Goal: Task Accomplishment & Management: Manage account settings

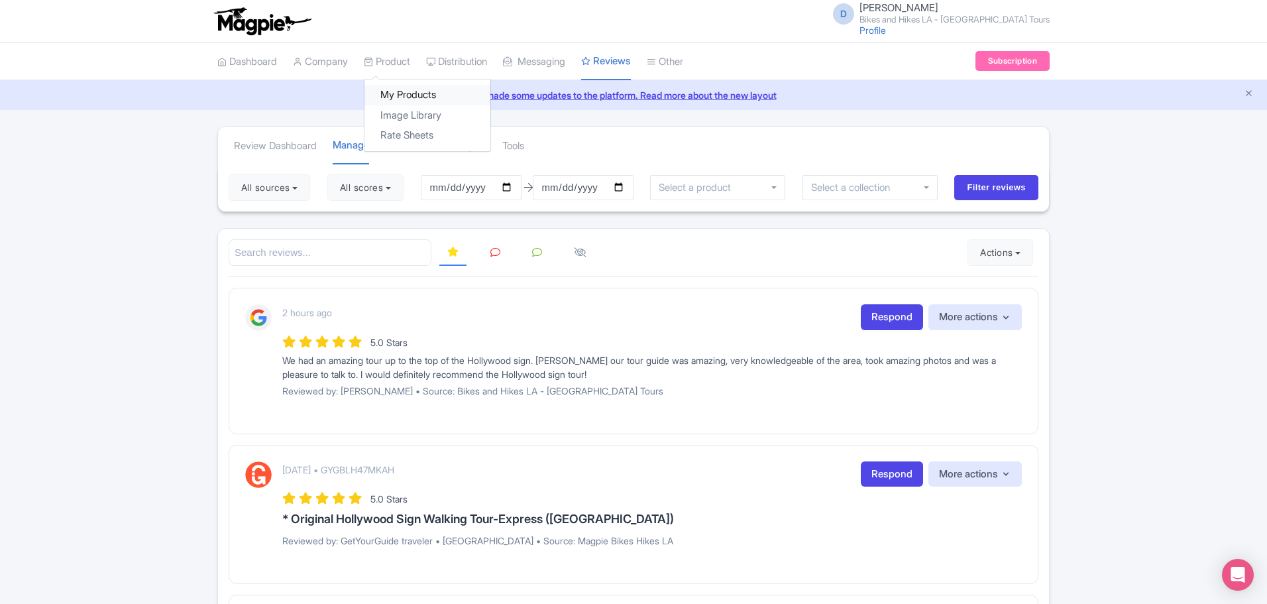
click at [413, 96] on link "My Products" at bounding box center [428, 95] width 126 height 21
click at [475, 94] on link "Manage Resellers" at bounding box center [490, 95] width 126 height 21
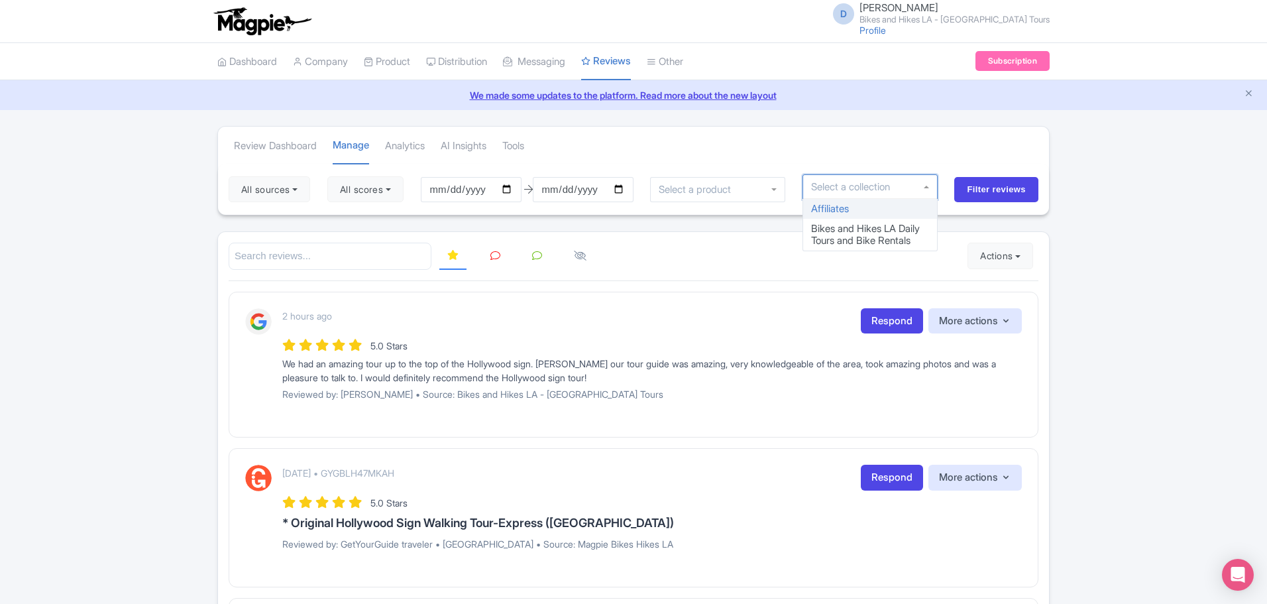
click at [866, 182] on input "select-one" at bounding box center [855, 187] width 88 height 12
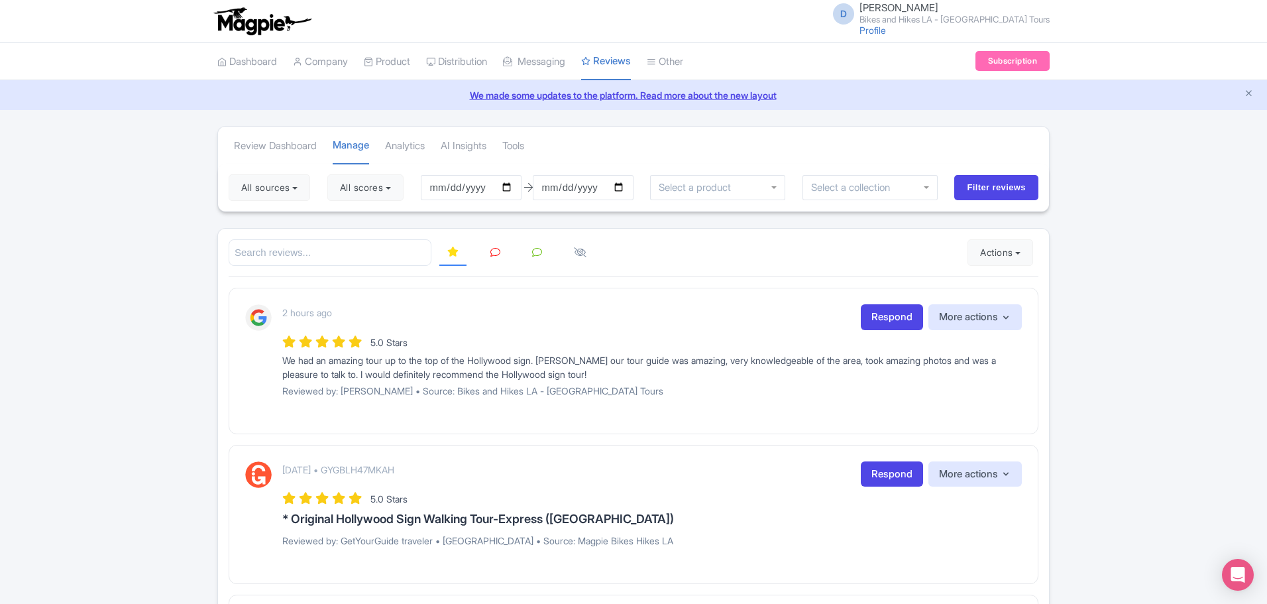
click at [720, 150] on div "Review Dashboard Manage Analytics AI Insights Tools" at bounding box center [633, 145] width 831 height 37
click at [457, 94] on link "Manage Resellers" at bounding box center [490, 95] width 126 height 21
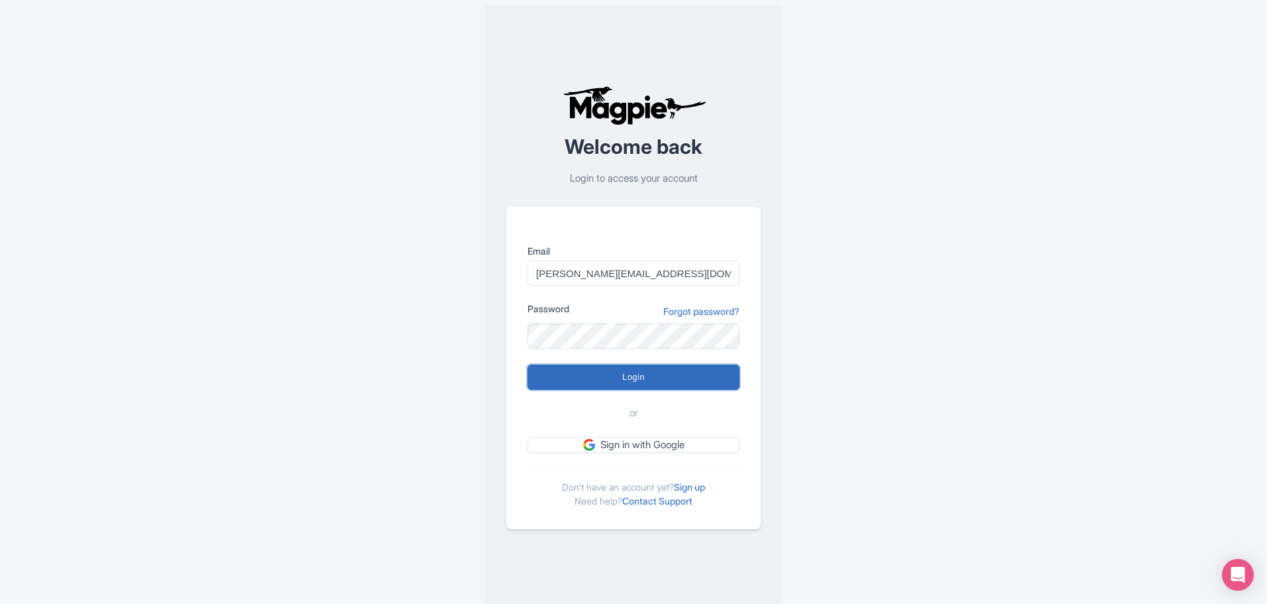
click at [608, 374] on input "Login" at bounding box center [634, 377] width 212 height 25
type input "Logging in..."
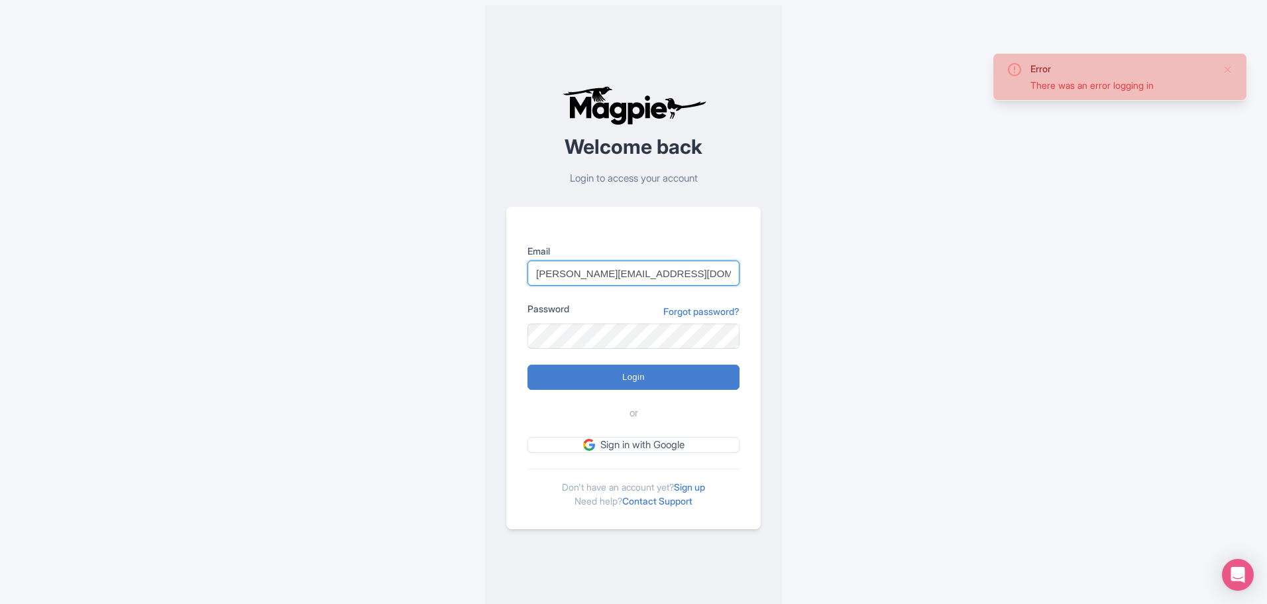
click at [528, 286] on div at bounding box center [528, 286] width 0 height 0
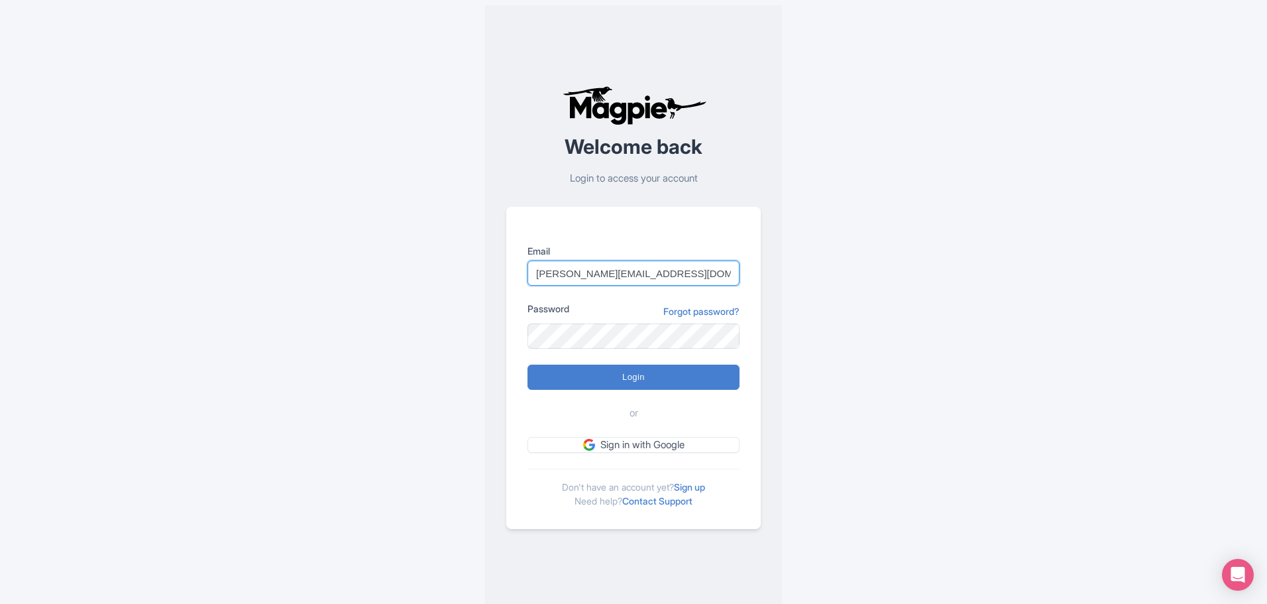
click at [528, 286] on div at bounding box center [528, 286] width 0 height 0
type input "[EMAIL_ADDRESS][DOMAIN_NAME]"
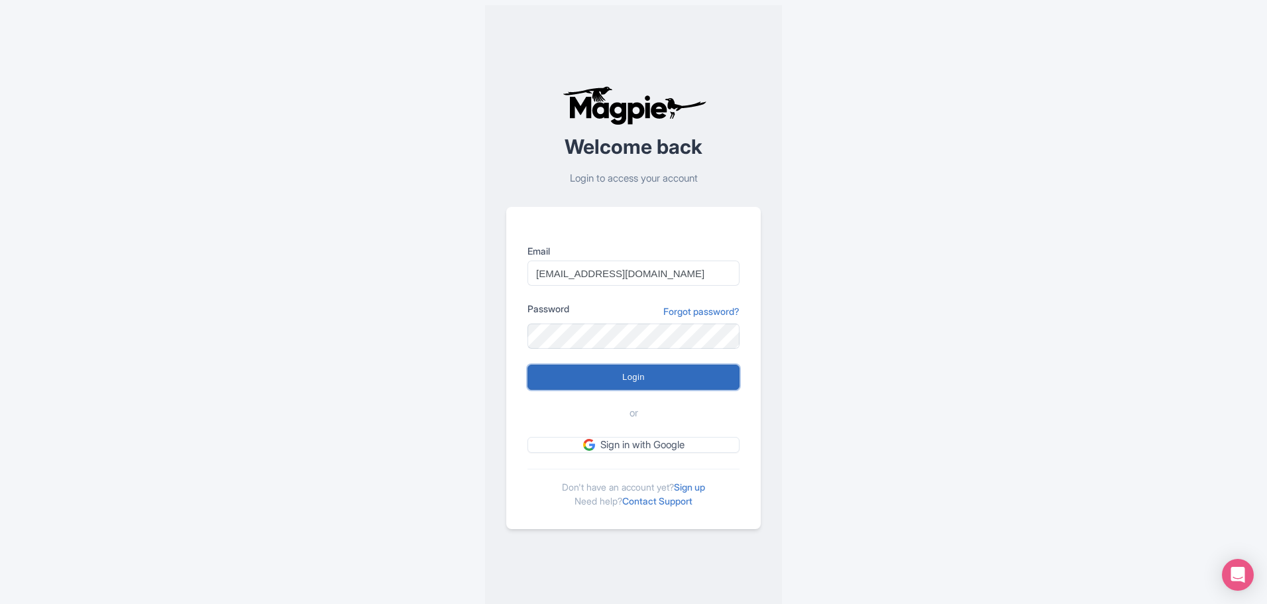
click at [606, 378] on input "Login" at bounding box center [634, 377] width 212 height 25
type input "Logging in..."
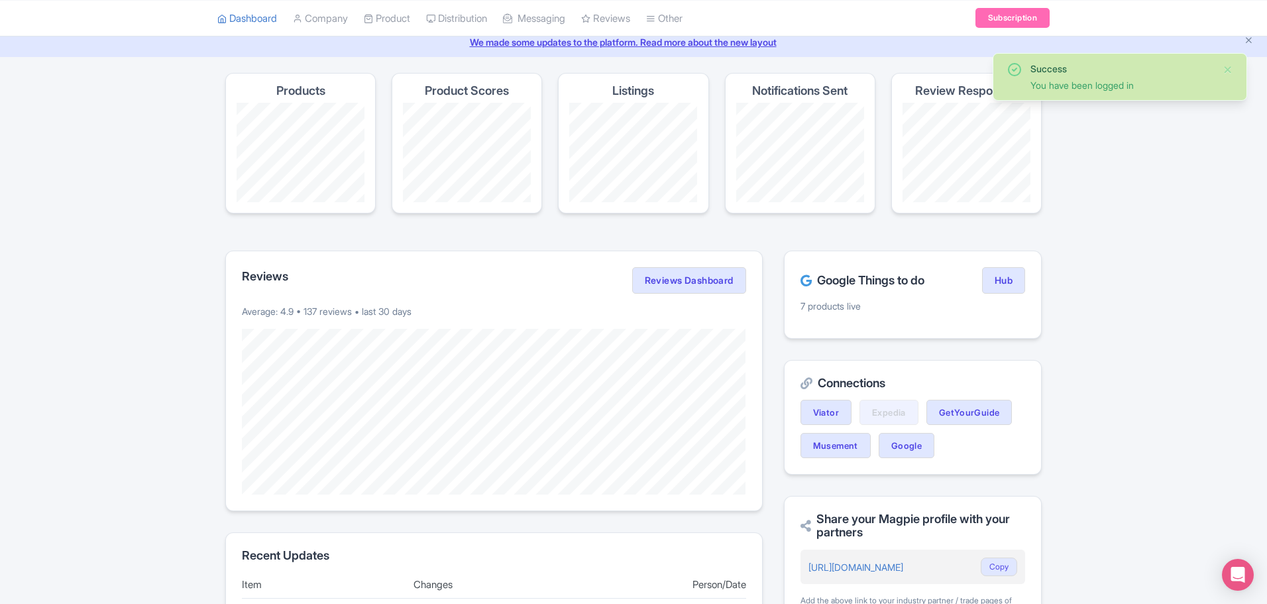
scroll to position [265, 0]
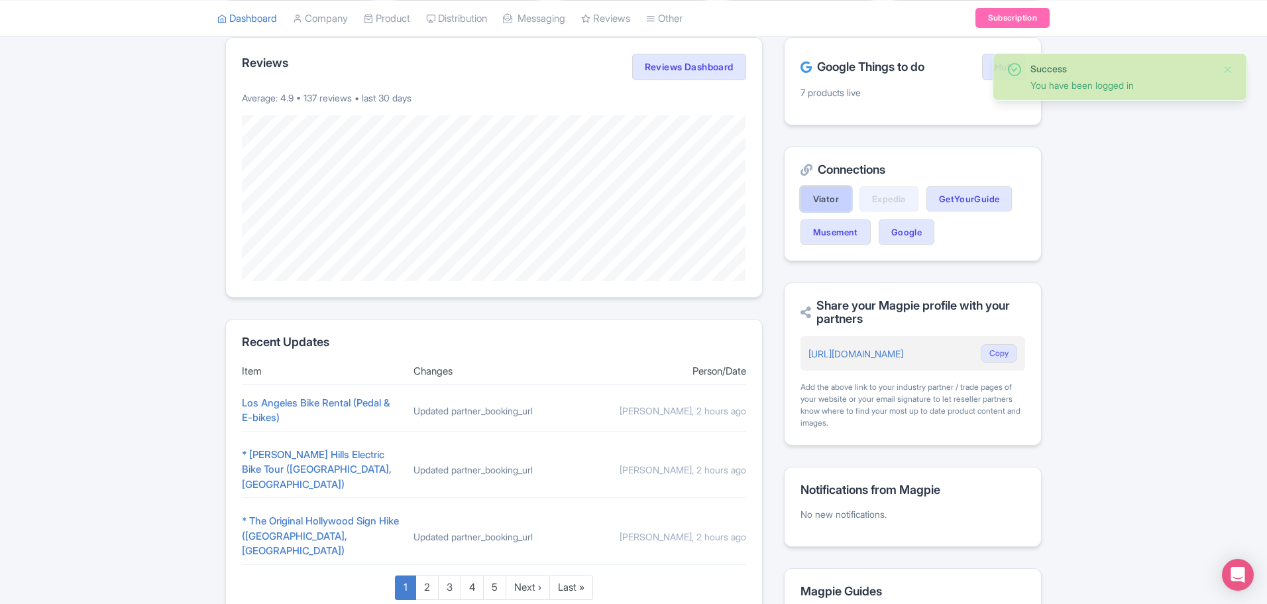
click at [826, 198] on link "Viator" at bounding box center [826, 198] width 51 height 25
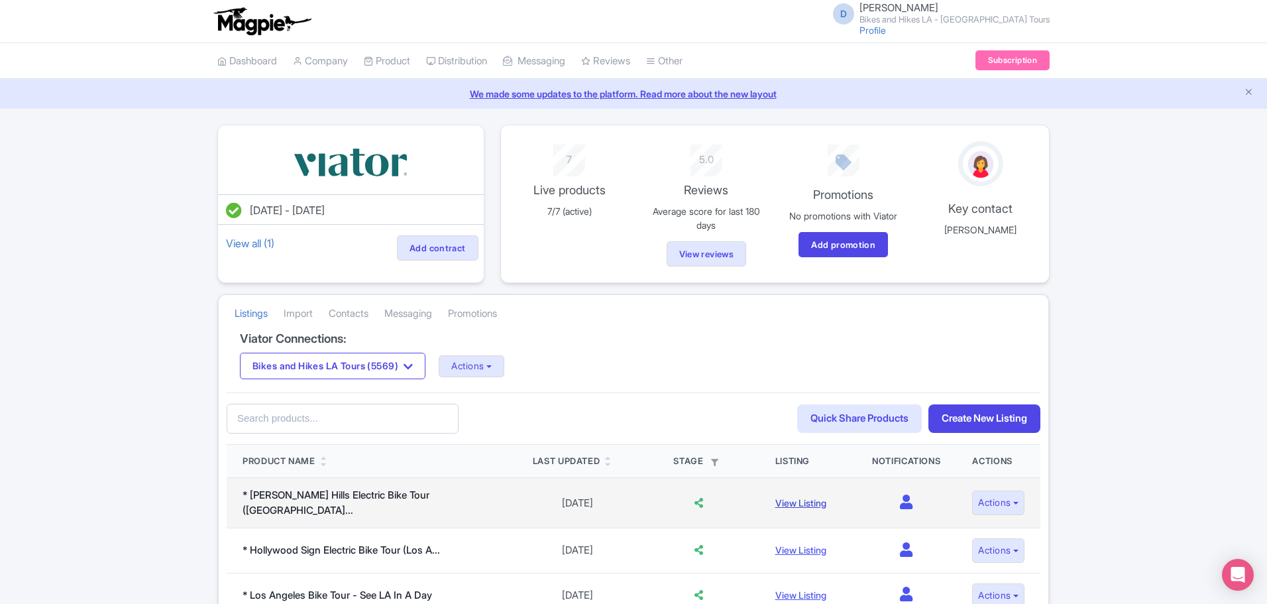
click at [808, 505] on link "View Listing" at bounding box center [800, 502] width 51 height 11
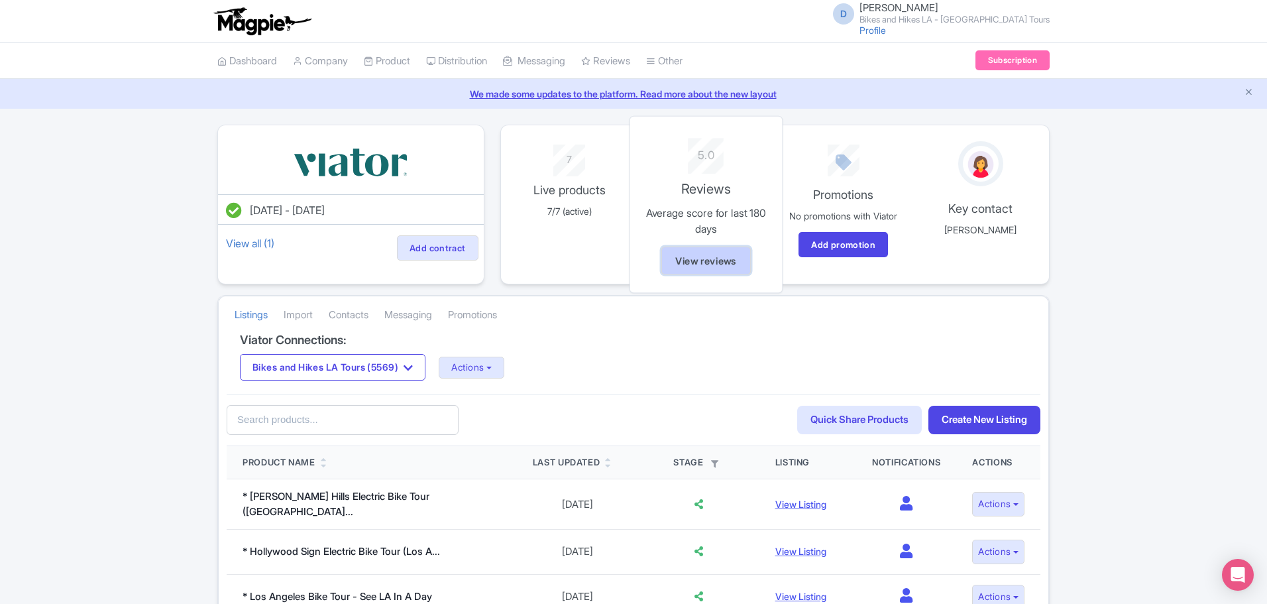
click at [722, 264] on link "View reviews" at bounding box center [705, 260] width 89 height 28
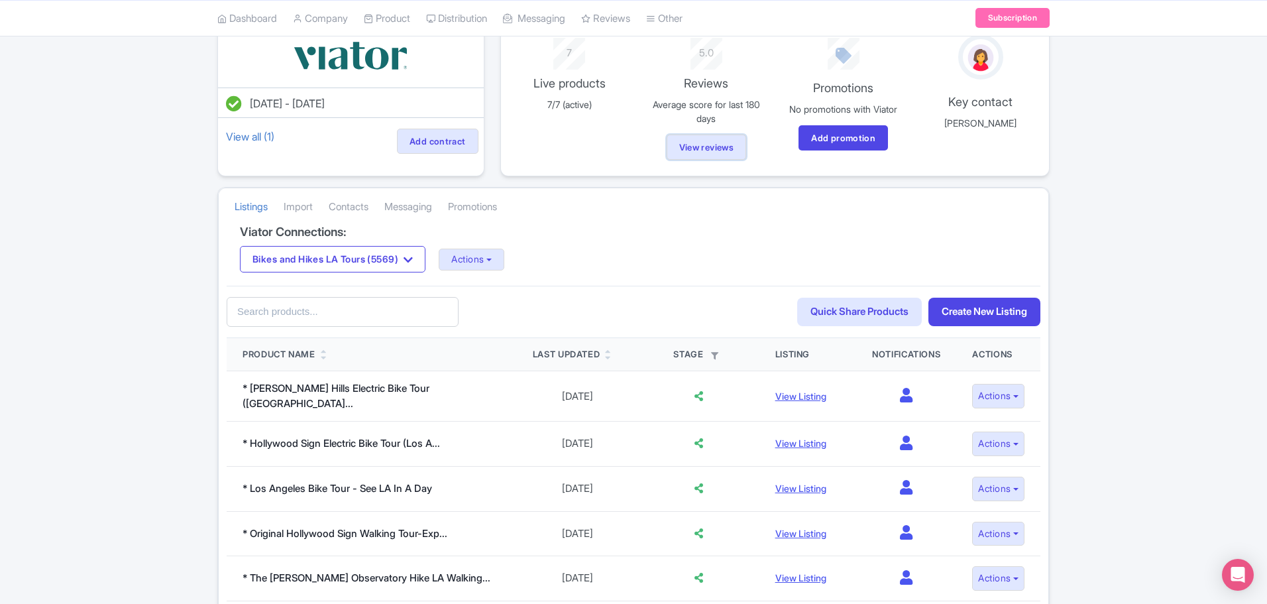
scroll to position [133, 0]
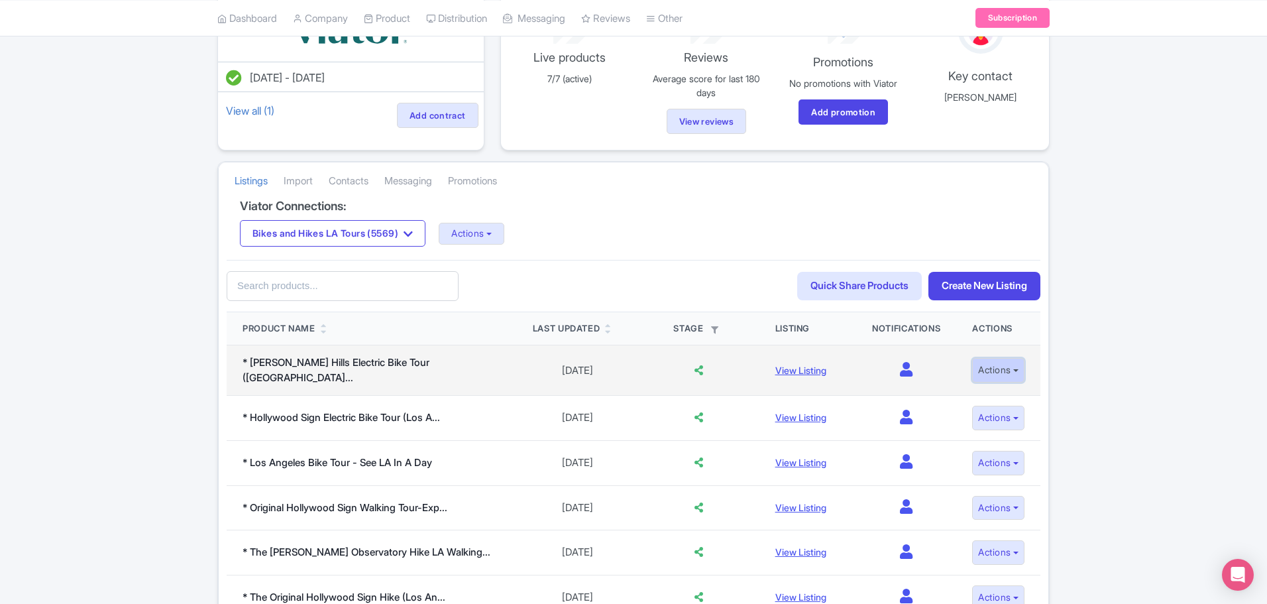
click at [1009, 368] on button "Actions" at bounding box center [998, 370] width 52 height 25
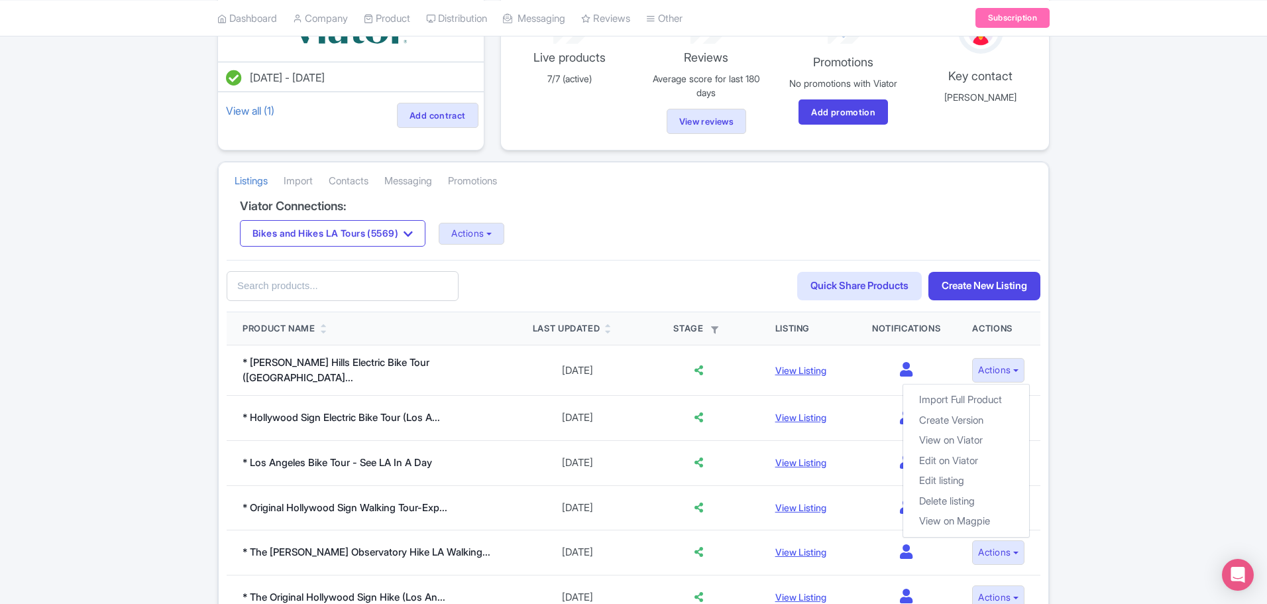
click at [622, 260] on div "60fed109-d2d0-4788-ae14-046177786b37 Search Quick Share Products Create New Lis…" at bounding box center [634, 286] width 814 height 52
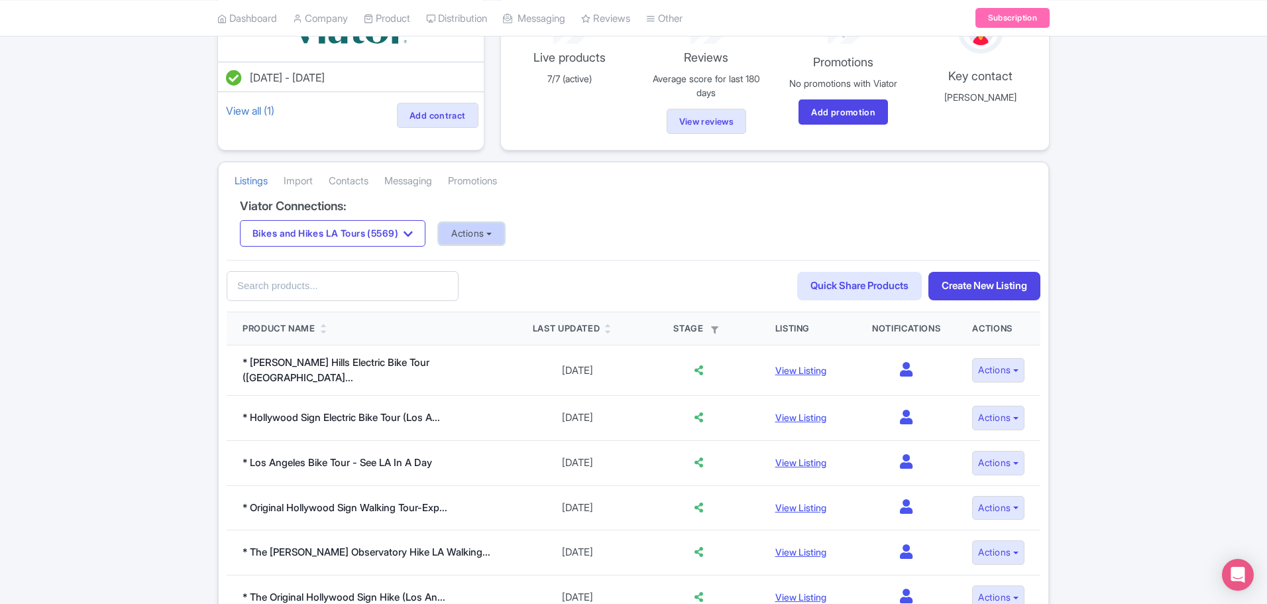
click at [486, 233] on button "Actions" at bounding box center [472, 234] width 66 height 22
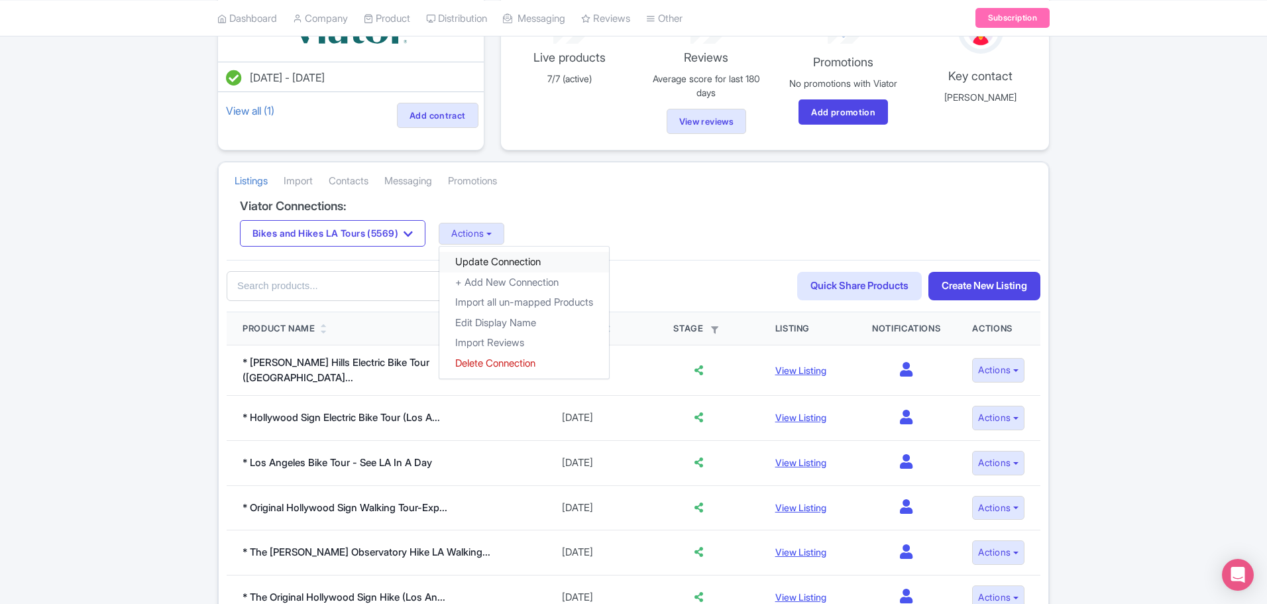
click at [509, 263] on link "Update Connection" at bounding box center [524, 262] width 170 height 21
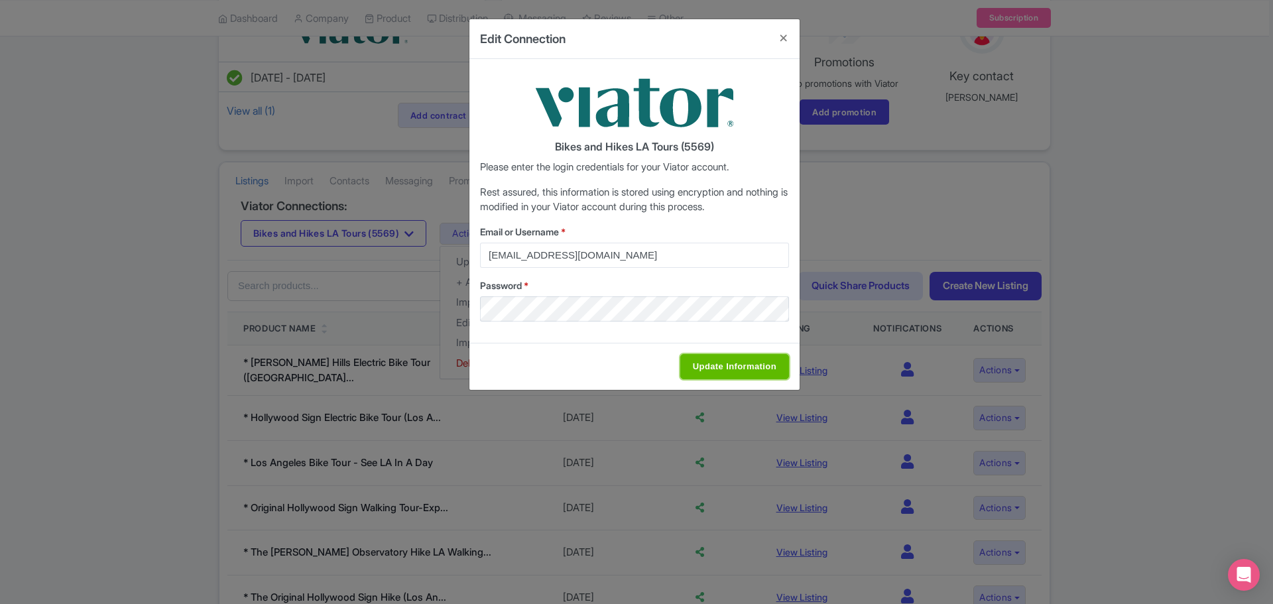
click at [717, 365] on input "Update Information" at bounding box center [734, 366] width 109 height 25
type input "Saving..."
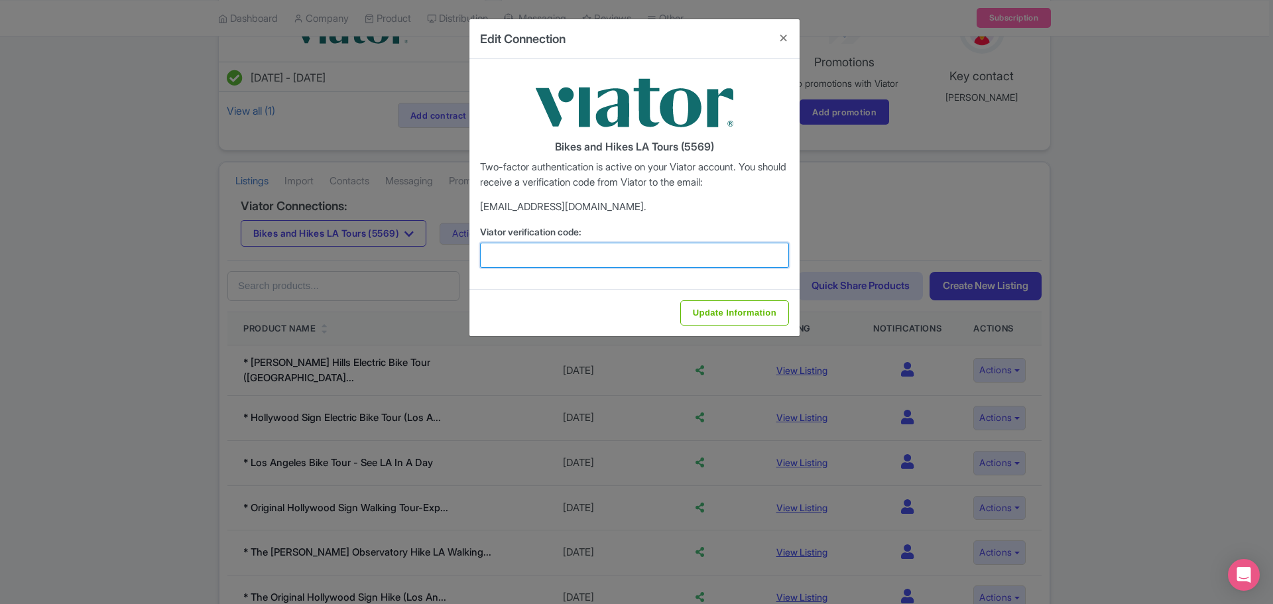
click at [577, 258] on input "Viator verification code:" at bounding box center [634, 255] width 309 height 25
click at [646, 258] on input "Viator verification code:" at bounding box center [634, 255] width 309 height 25
type input "935176"
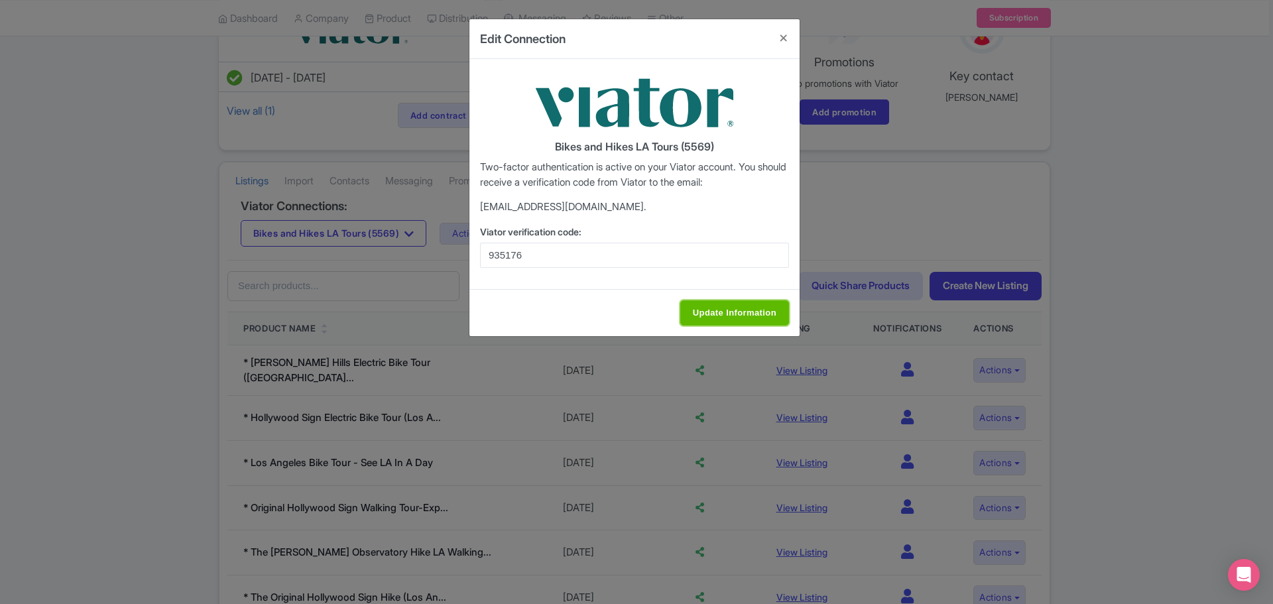
click at [730, 310] on input "Update Information" at bounding box center [734, 312] width 109 height 25
type input "Update Information"
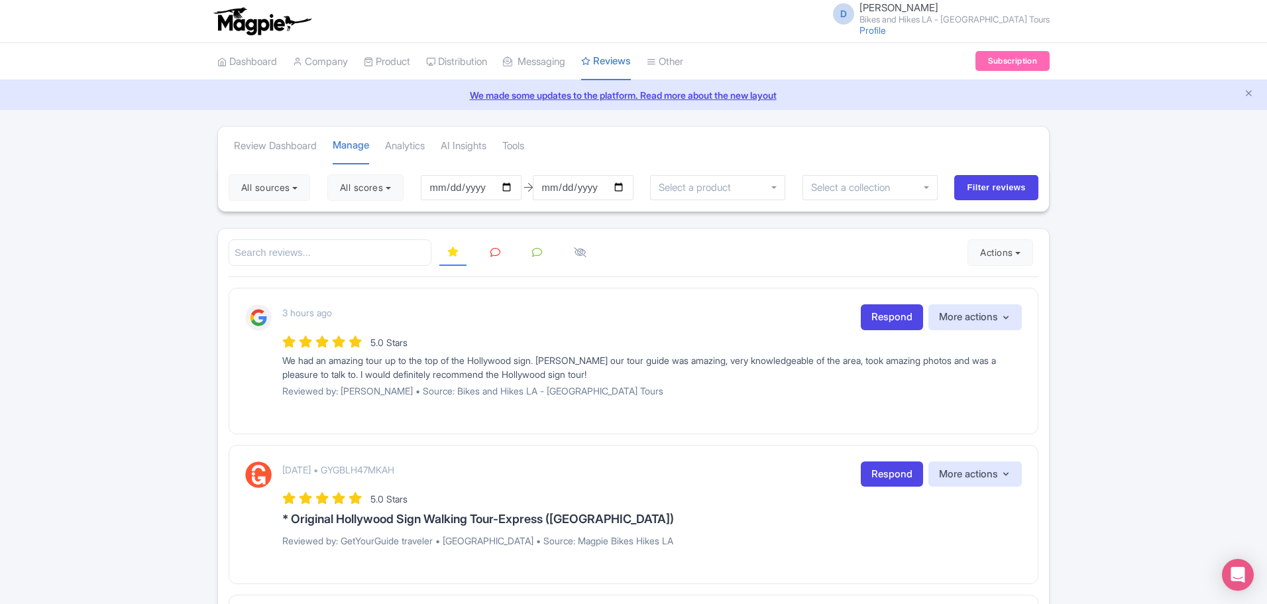
click at [537, 251] on icon at bounding box center [537, 252] width 10 height 10
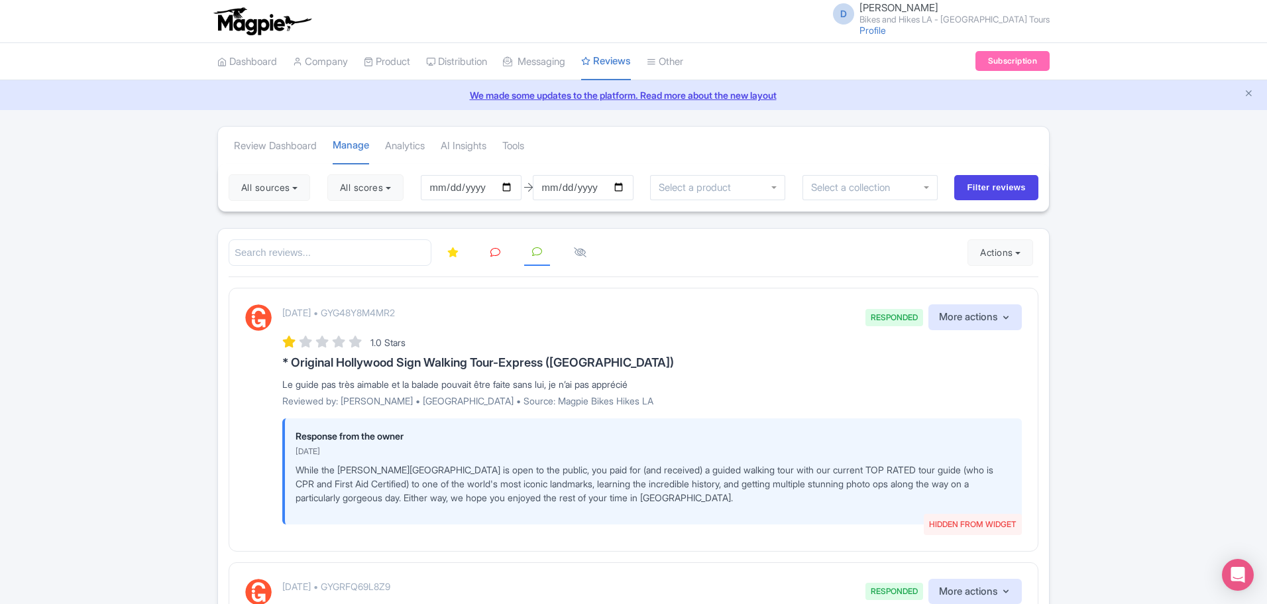
click at [447, 253] on icon at bounding box center [452, 252] width 11 height 10
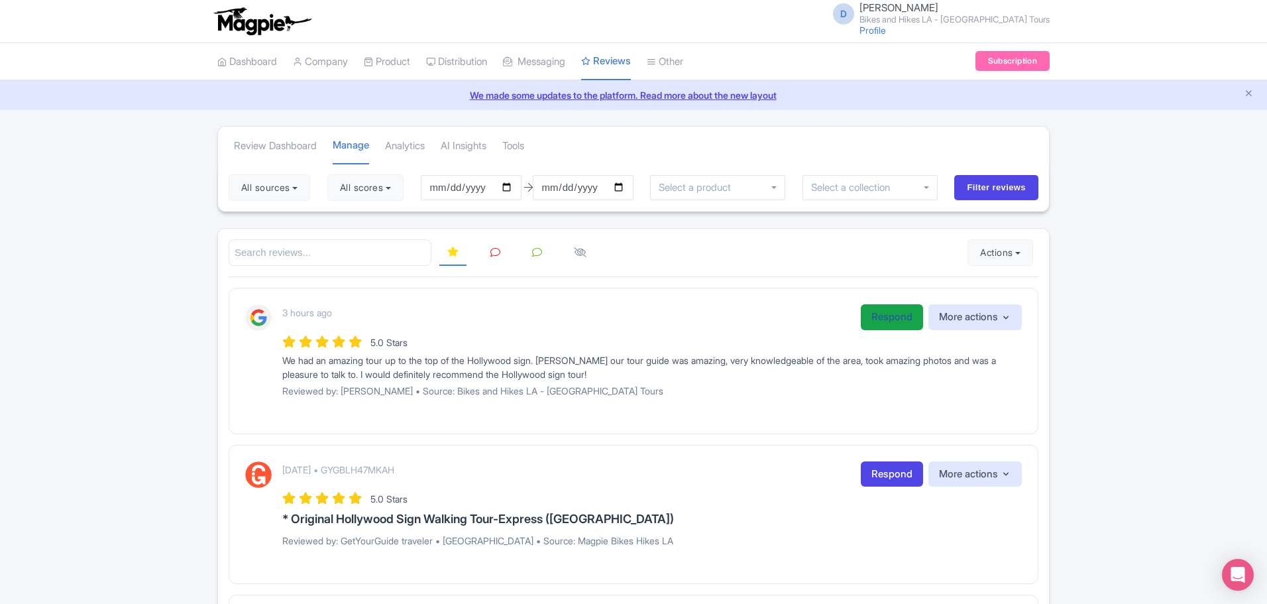
click at [876, 316] on link "Respond" at bounding box center [892, 317] width 62 height 26
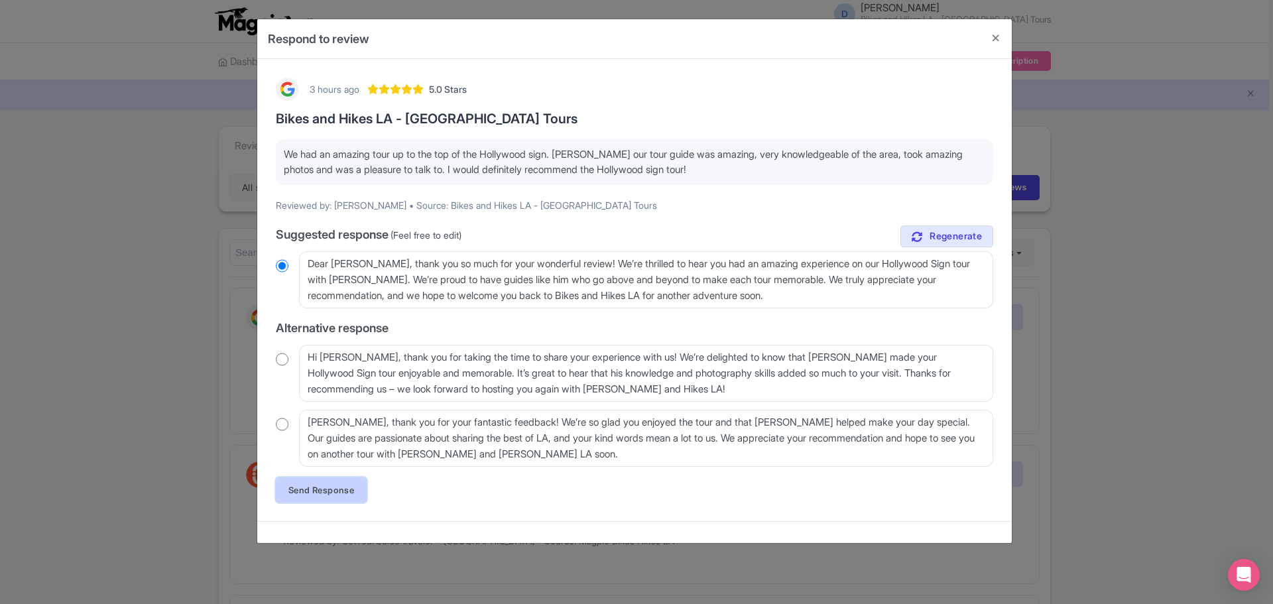
click at [349, 488] on link "Send Response" at bounding box center [321, 489] width 91 height 25
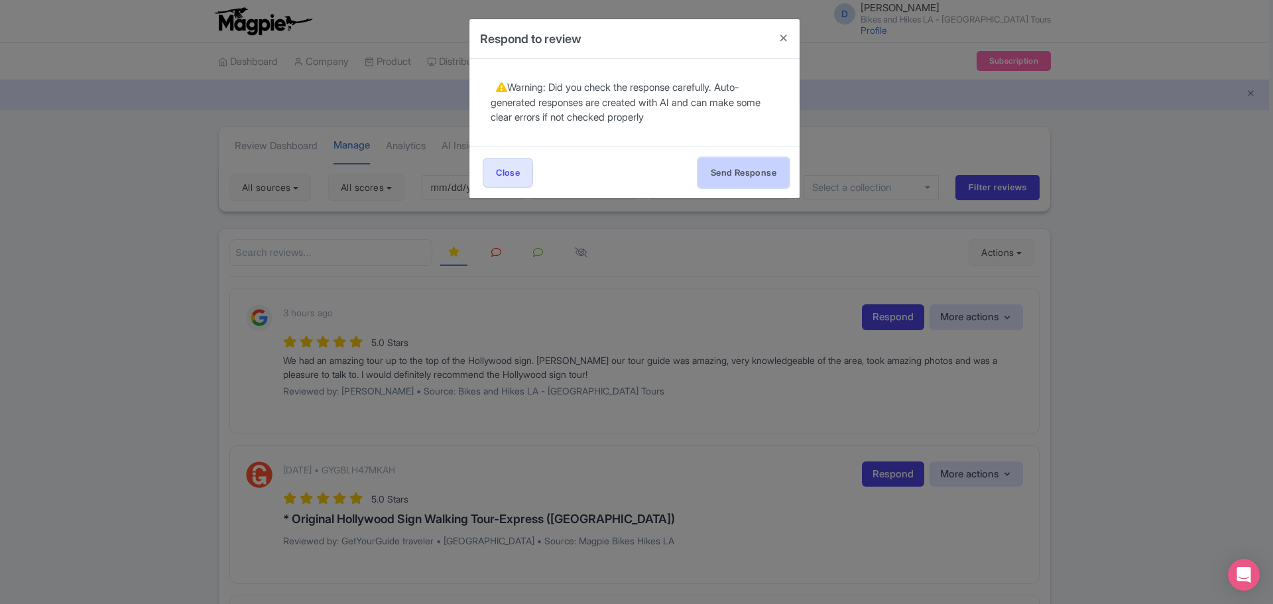
click at [728, 178] on button "Send Response" at bounding box center [743, 173] width 91 height 30
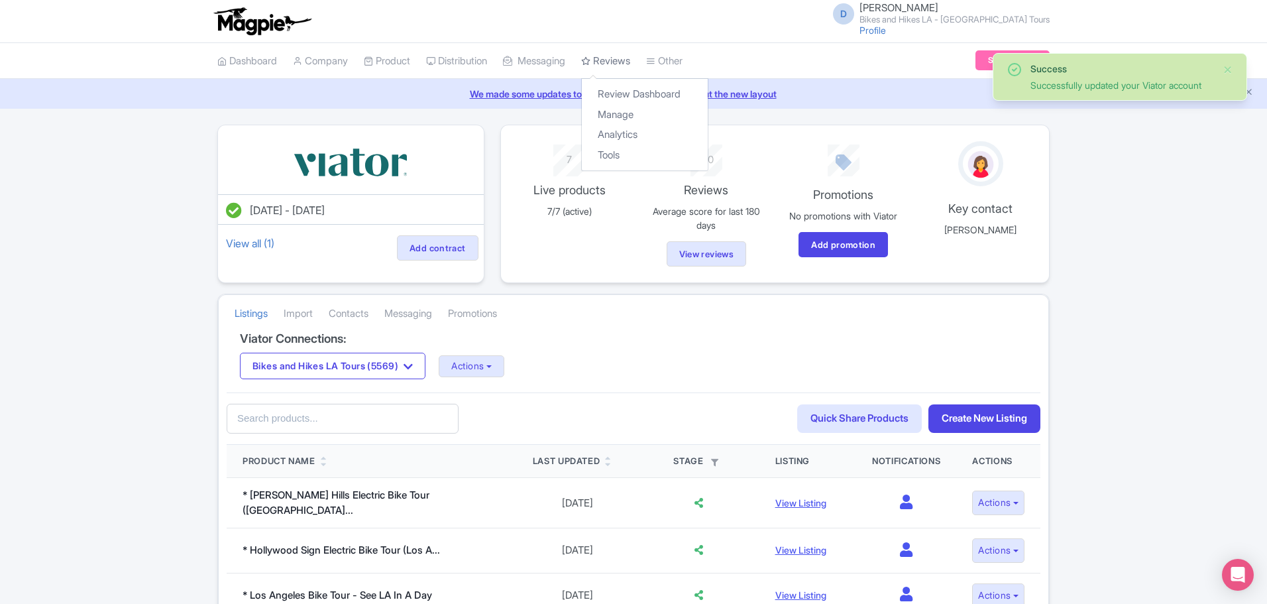
click at [614, 63] on link "Reviews" at bounding box center [605, 61] width 49 height 36
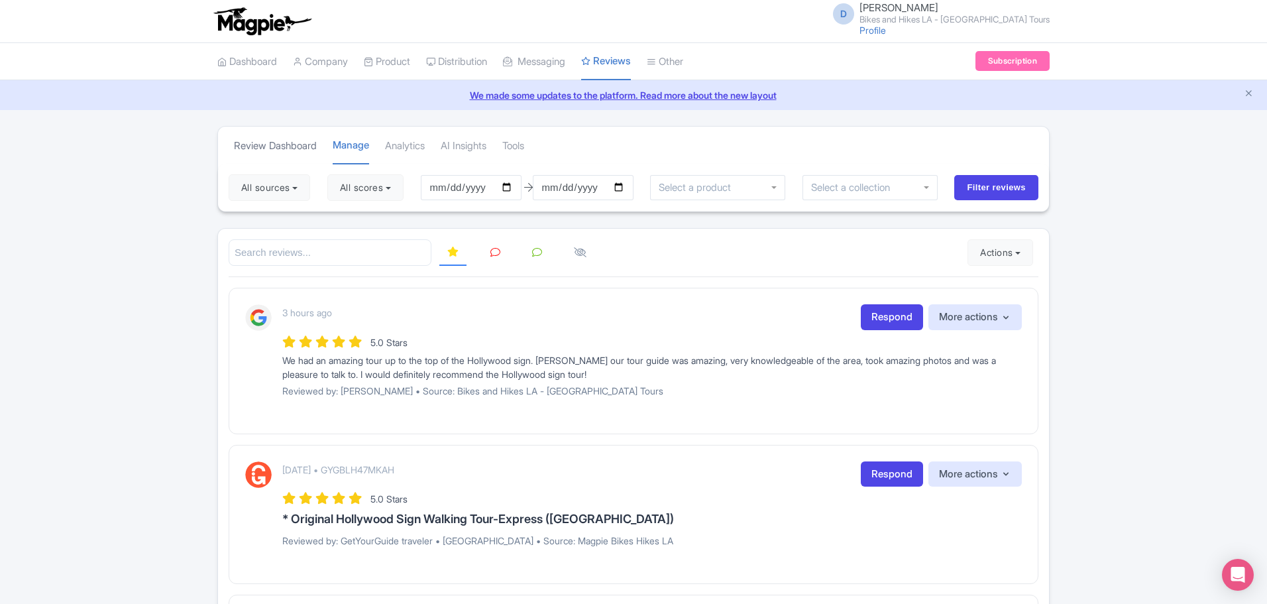
click at [272, 148] on link "Review Dashboard" at bounding box center [275, 146] width 83 height 36
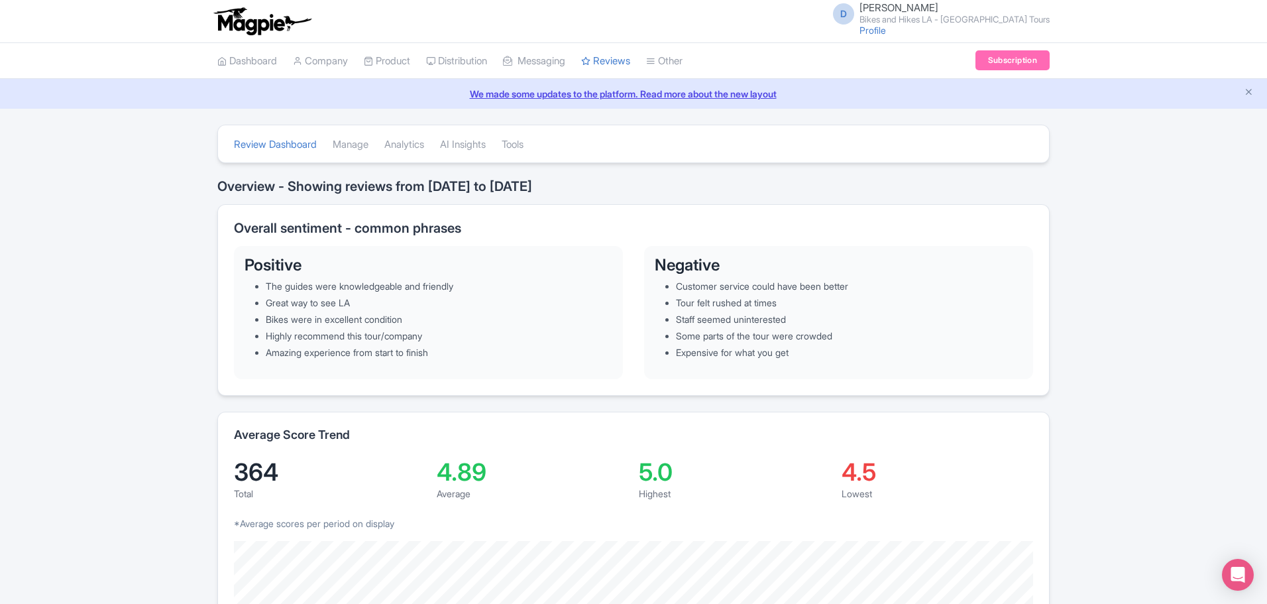
click at [345, 145] on link "Manage" at bounding box center [351, 145] width 36 height 36
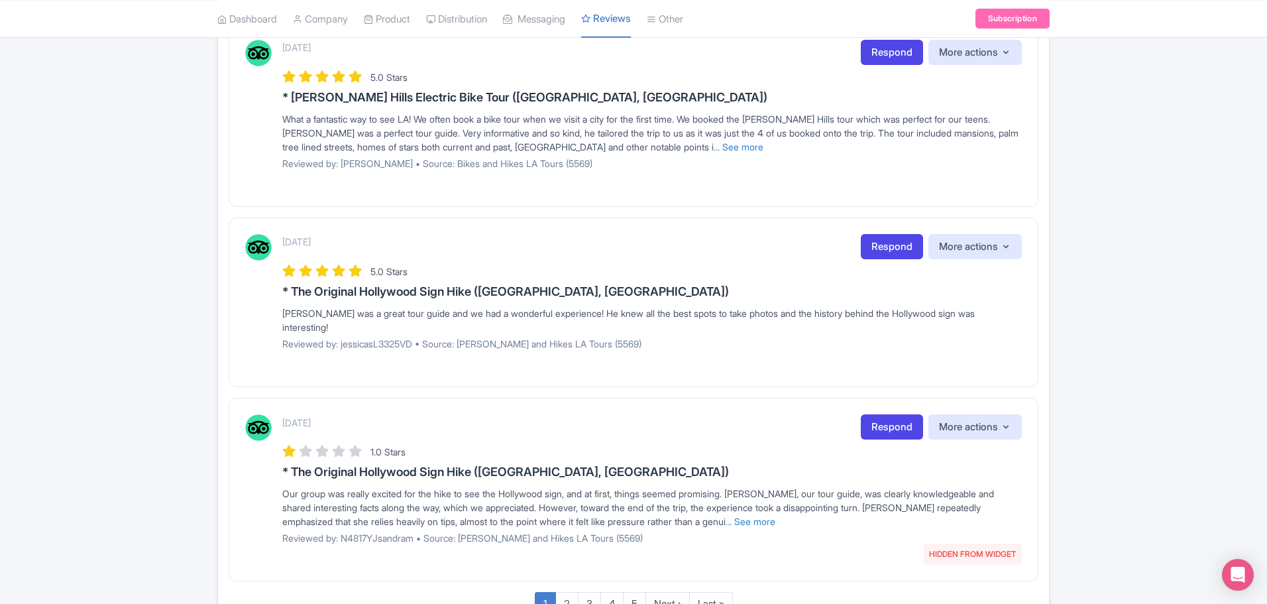
scroll to position [1447, 0]
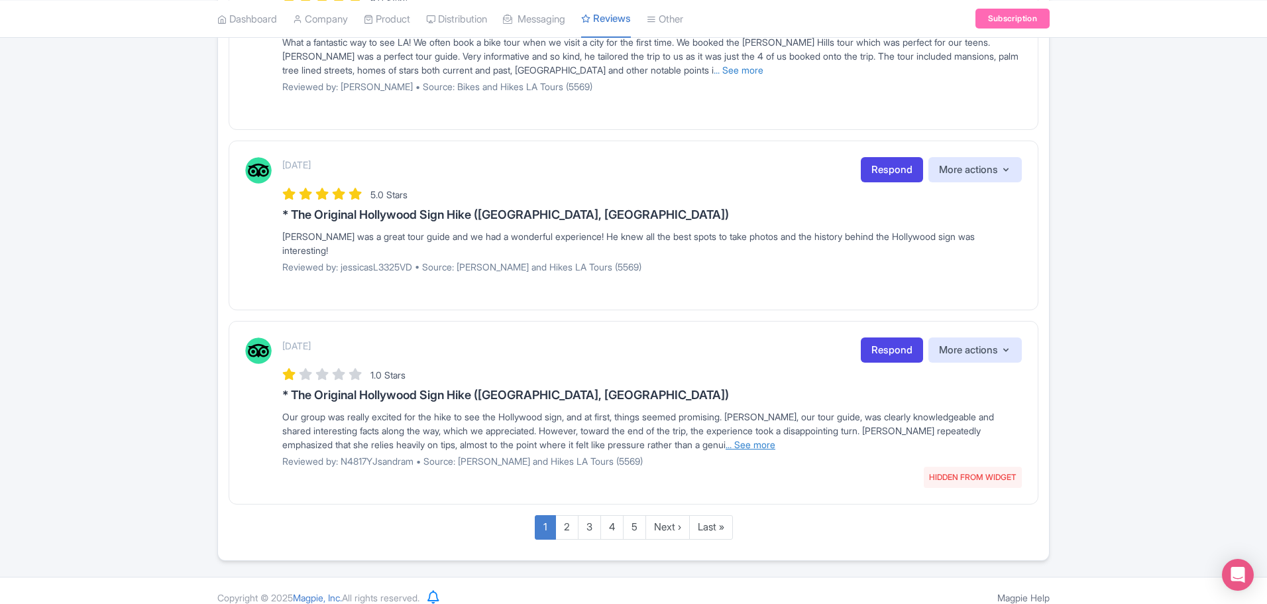
click at [726, 439] on link "... See more" at bounding box center [751, 444] width 50 height 11
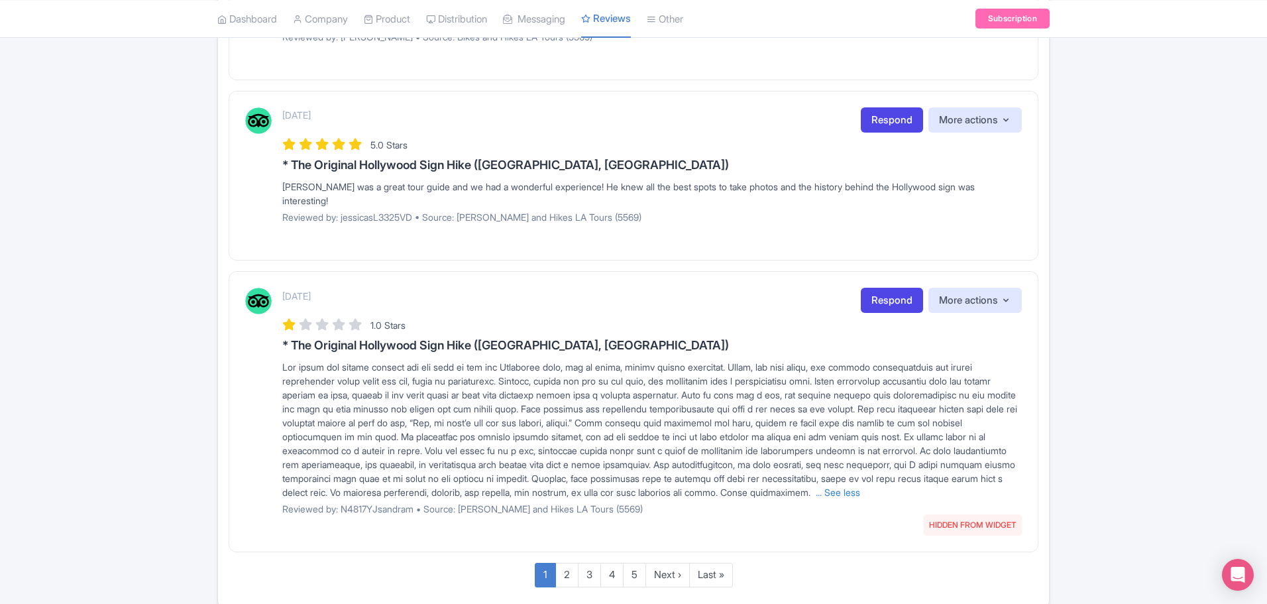
scroll to position [1559, 0]
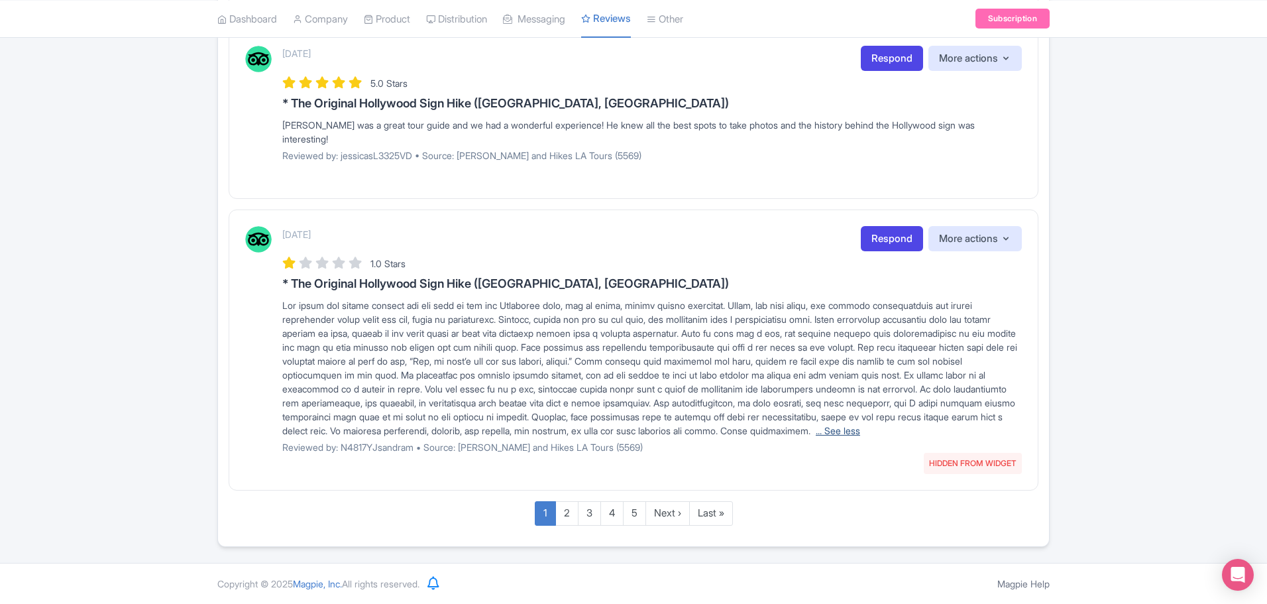
click at [816, 432] on link "... See less" at bounding box center [838, 430] width 44 height 11
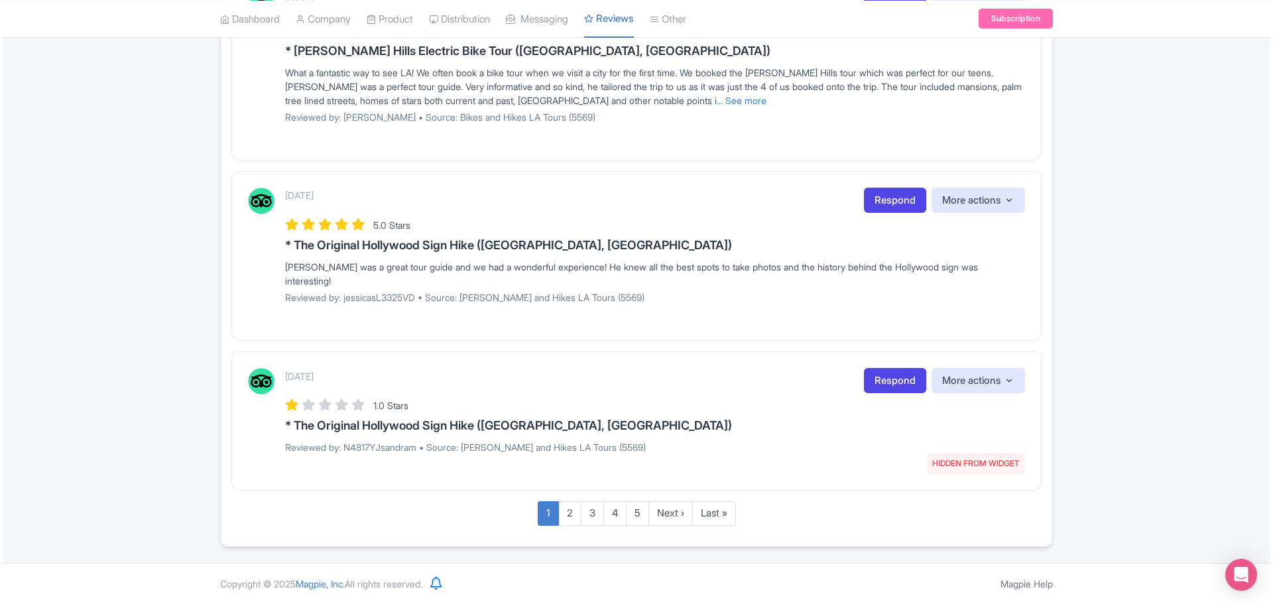
scroll to position [1403, 0]
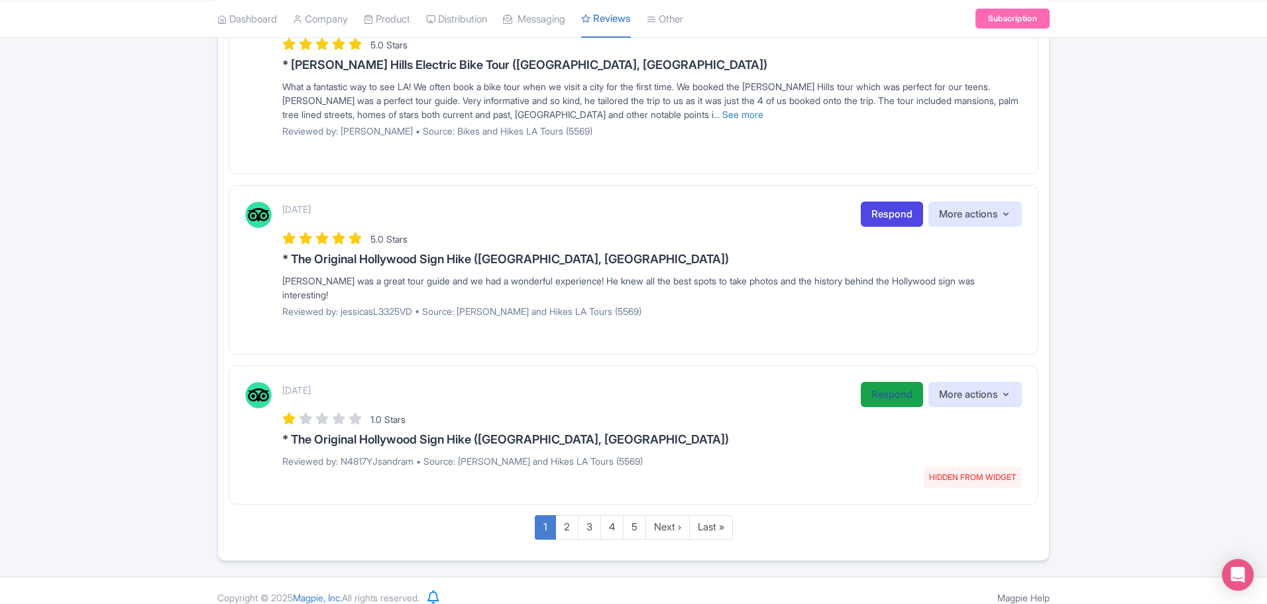
click at [882, 383] on link "Respond" at bounding box center [892, 395] width 62 height 26
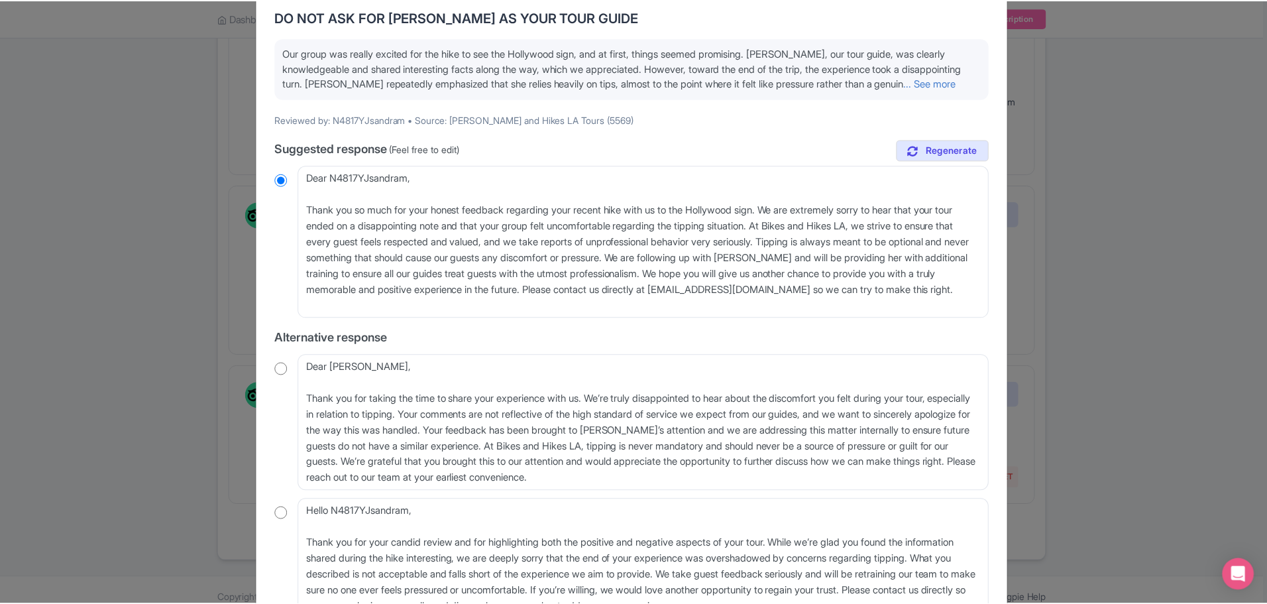
scroll to position [0, 0]
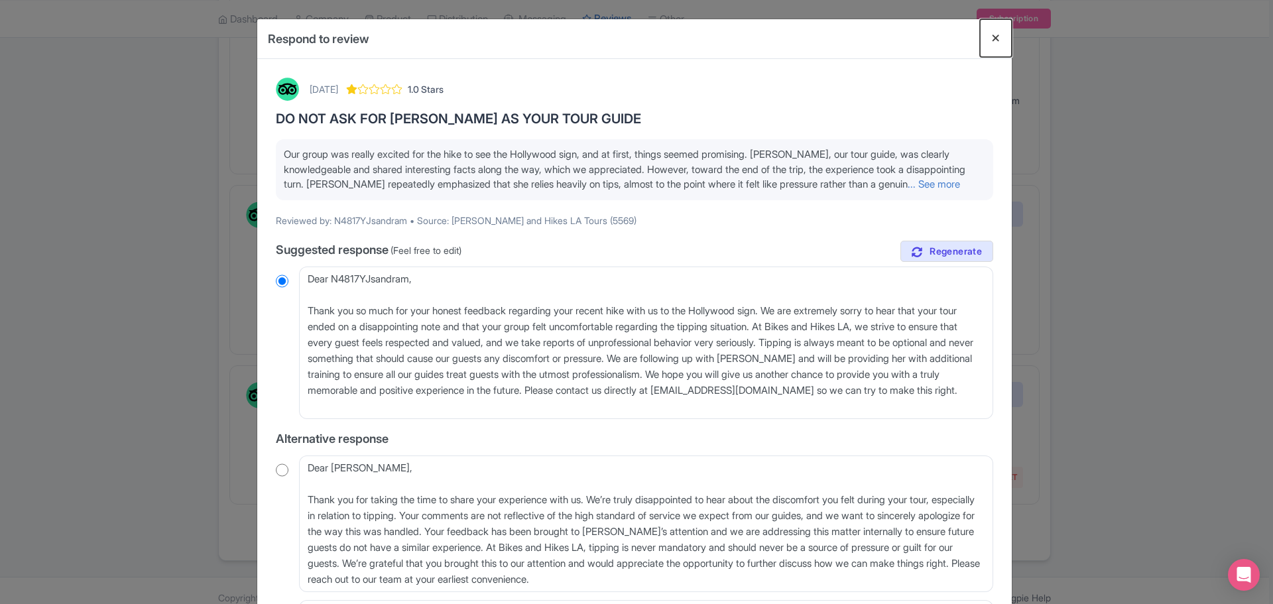
click at [988, 42] on button "Close" at bounding box center [996, 38] width 32 height 38
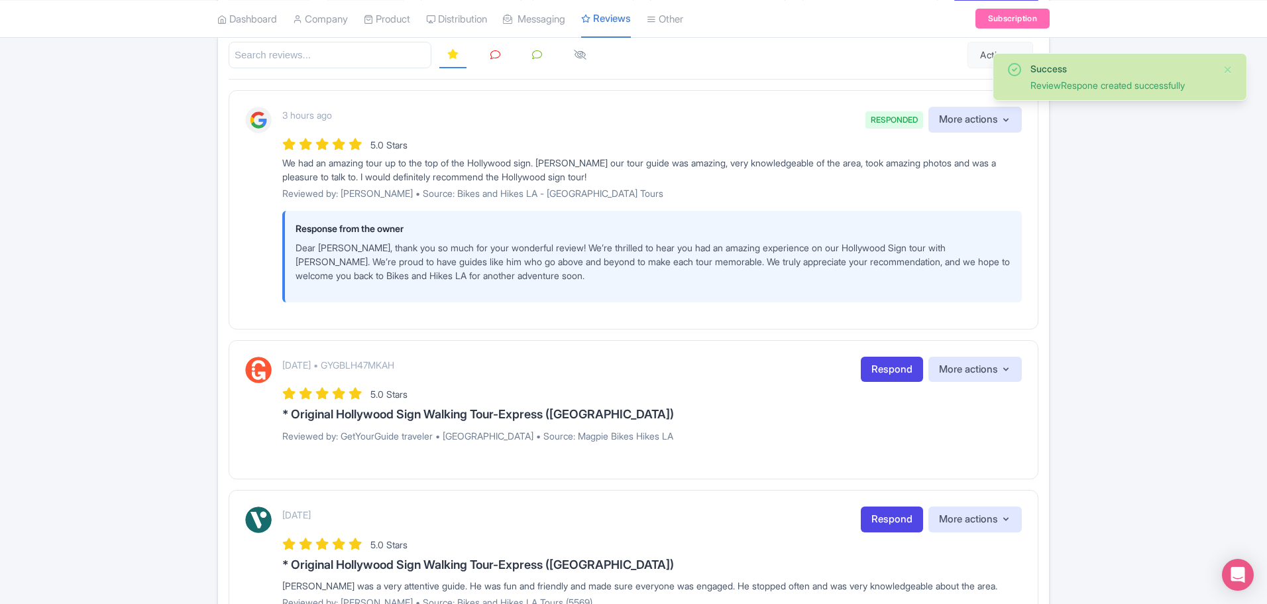
scroll to position [199, 0]
click at [878, 357] on link "Respond" at bounding box center [892, 368] width 62 height 26
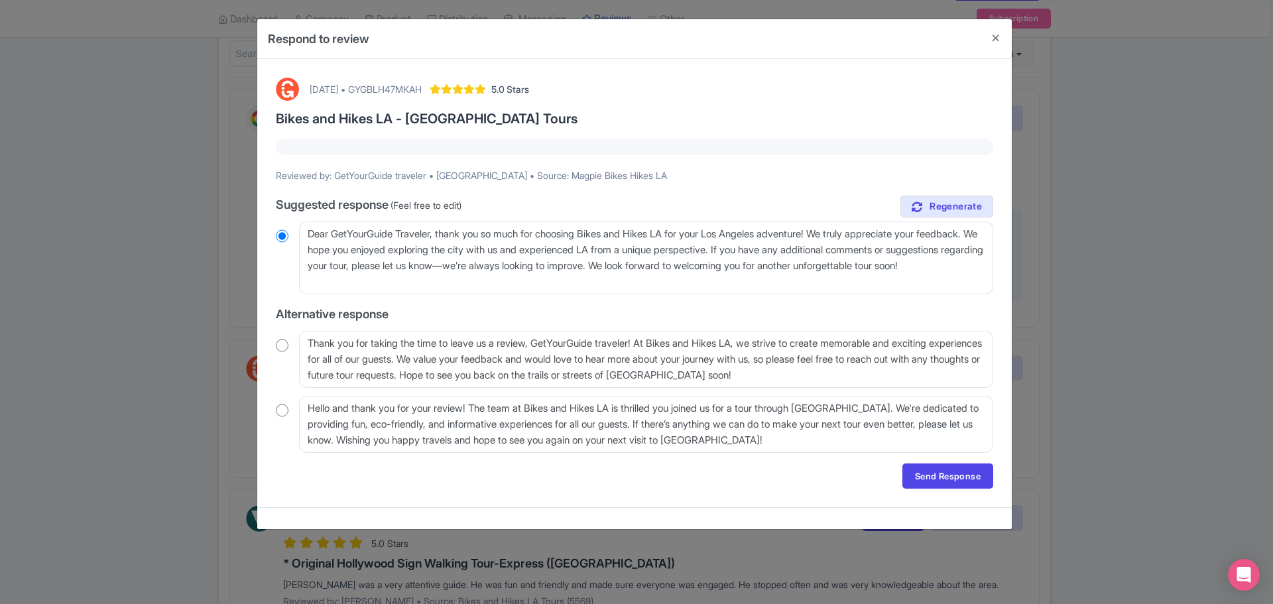
click at [283, 412] on input "radio" at bounding box center [282, 410] width 13 height 13
radio input "true"
click at [944, 472] on link "Send Response" at bounding box center [947, 475] width 91 height 25
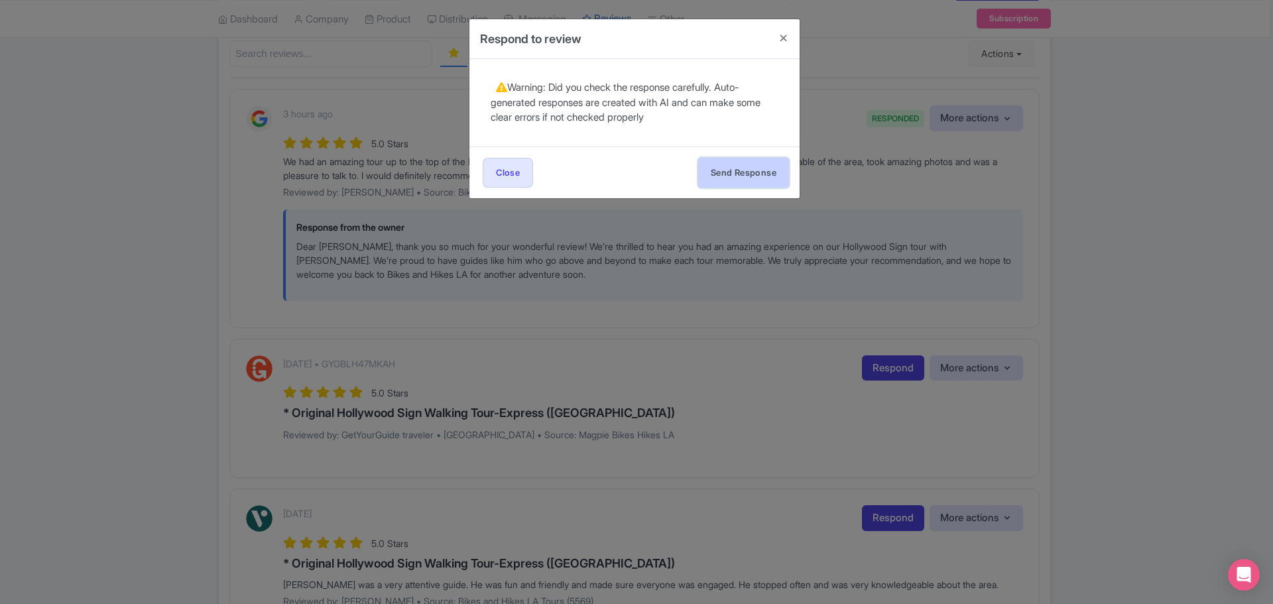
click at [722, 178] on button "Send Response" at bounding box center [743, 173] width 91 height 30
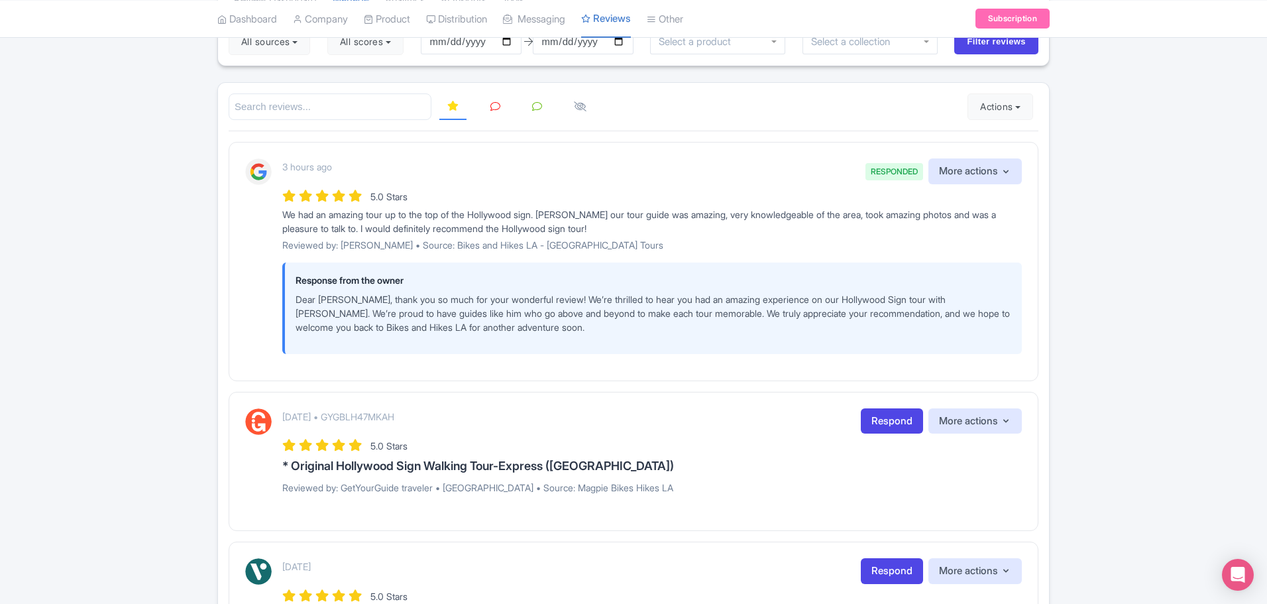
scroll to position [0, 0]
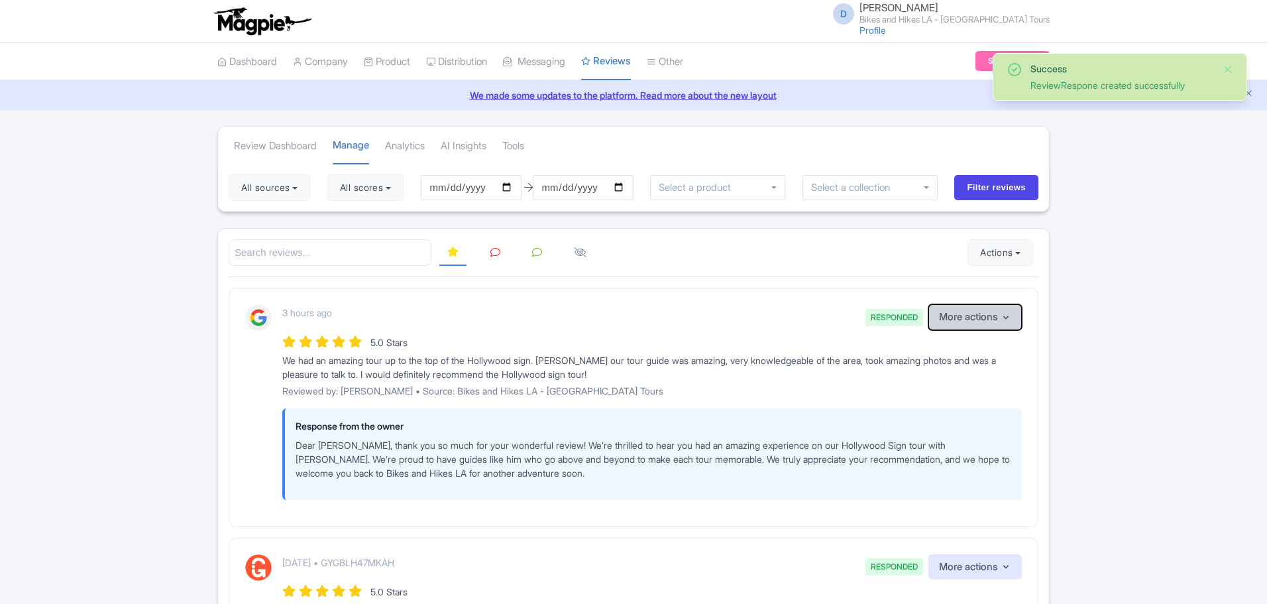
click at [1001, 315] on icon "button" at bounding box center [1006, 317] width 11 height 11
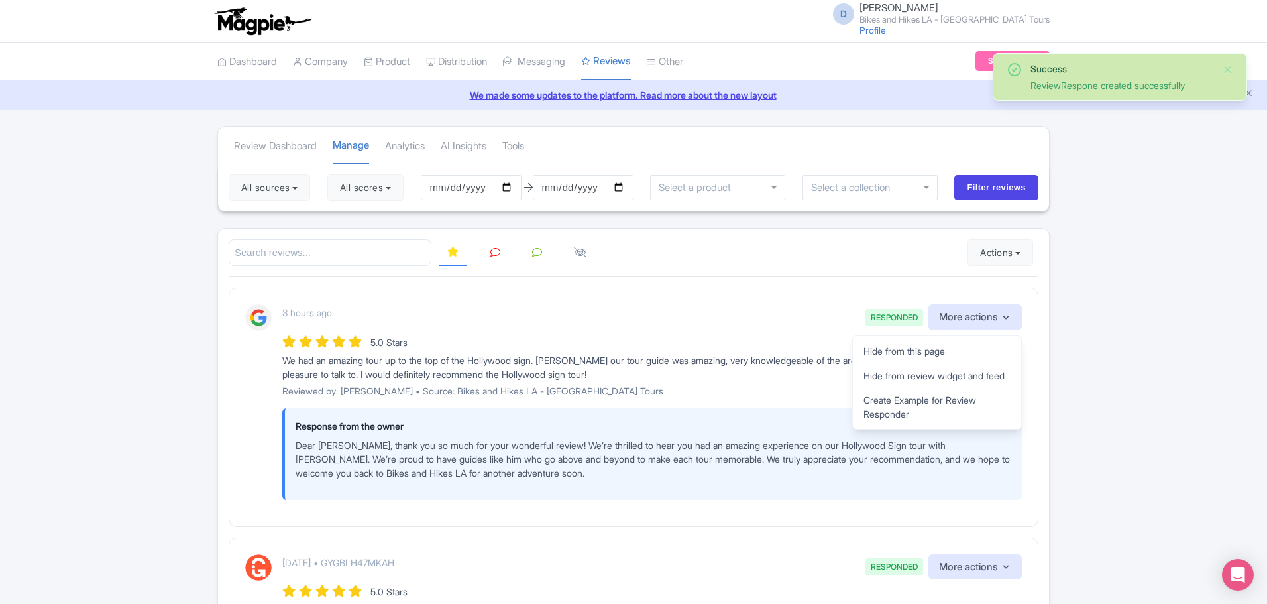
click at [705, 256] on div at bounding box center [634, 252] width 810 height 27
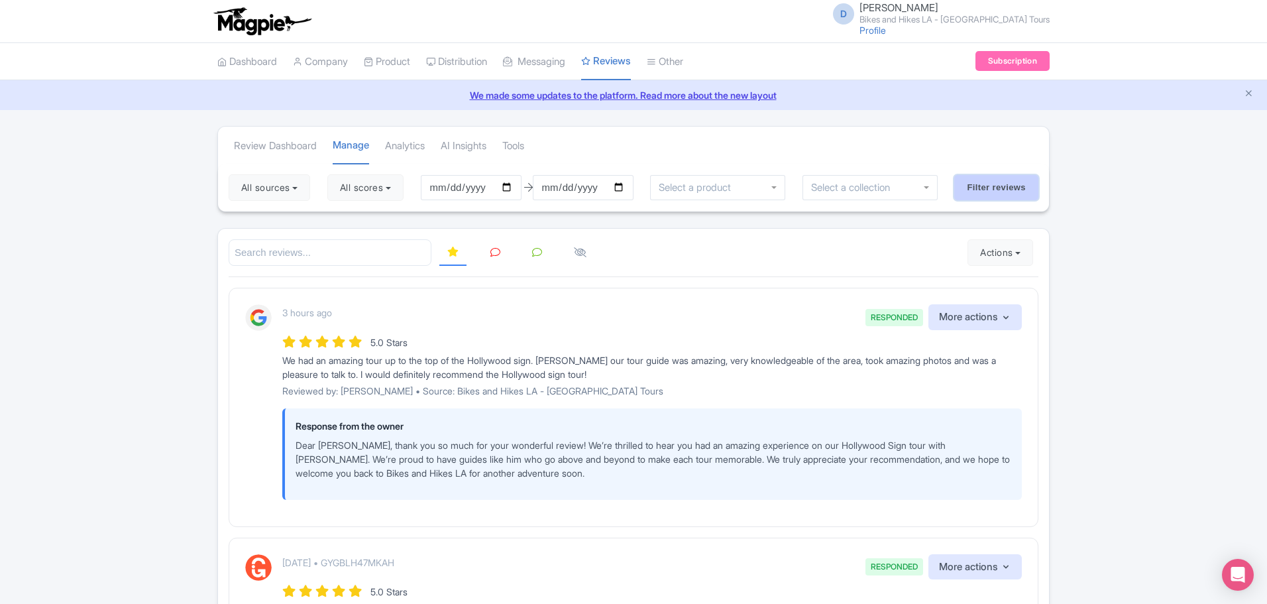
click at [968, 189] on input "Filter reviews" at bounding box center [996, 187] width 84 height 25
click at [298, 193] on button "4 sources" at bounding box center [267, 187] width 77 height 27
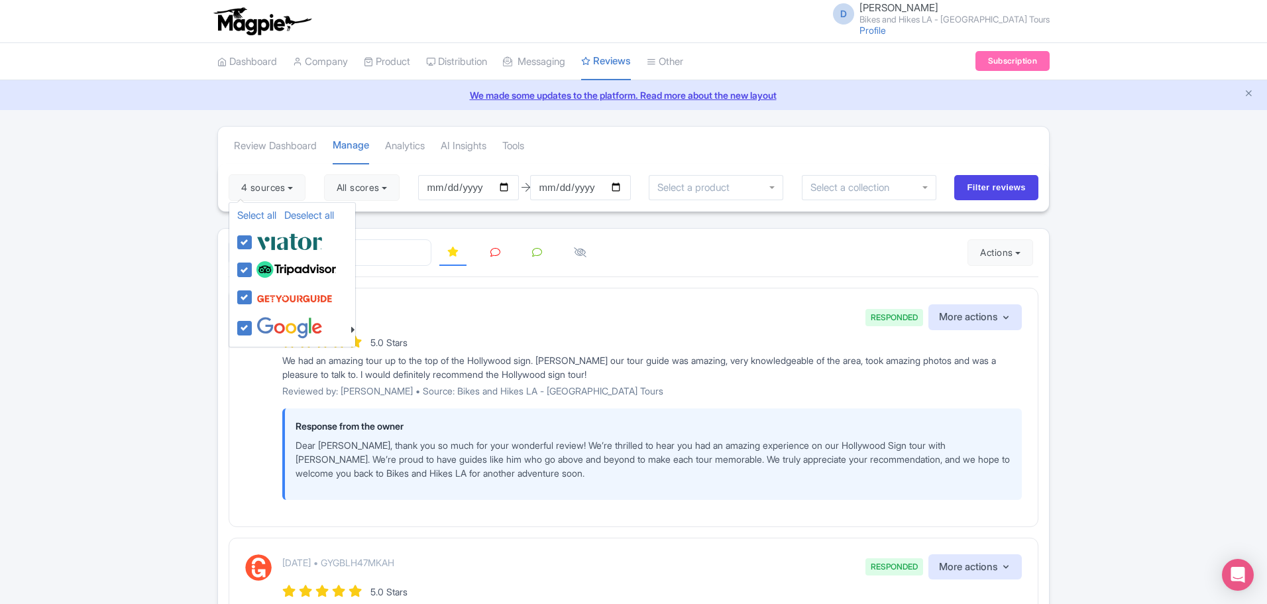
click at [785, 256] on div at bounding box center [634, 252] width 810 height 27
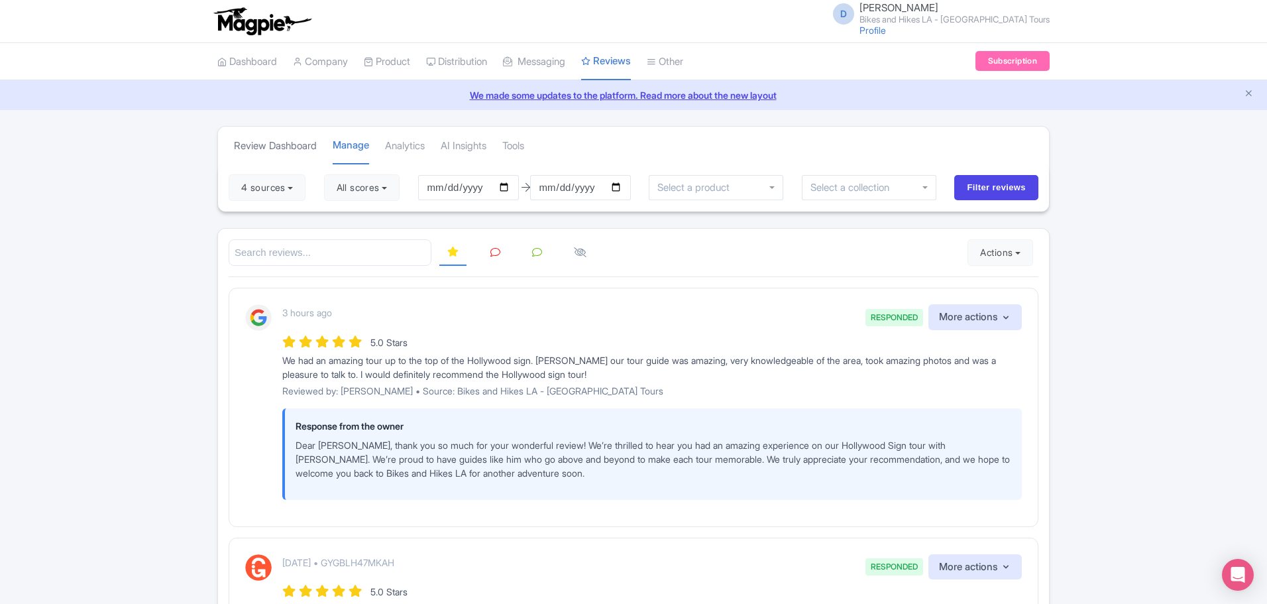
click at [295, 148] on link "Review Dashboard" at bounding box center [275, 146] width 83 height 36
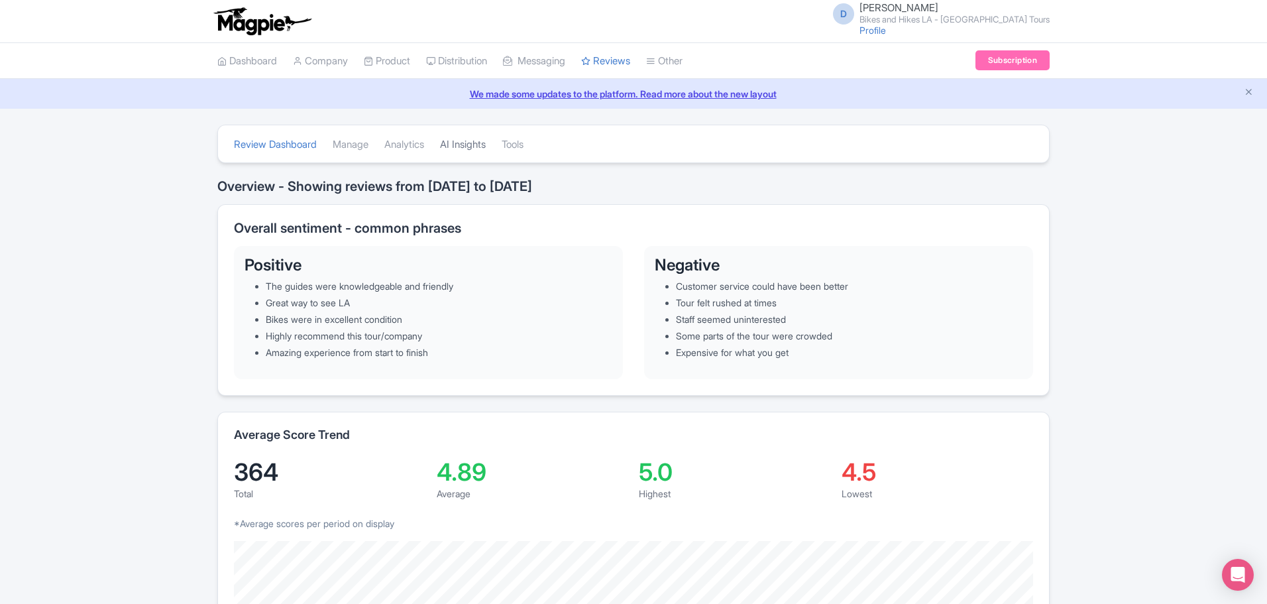
click at [471, 148] on link "AI Insights" at bounding box center [463, 145] width 46 height 36
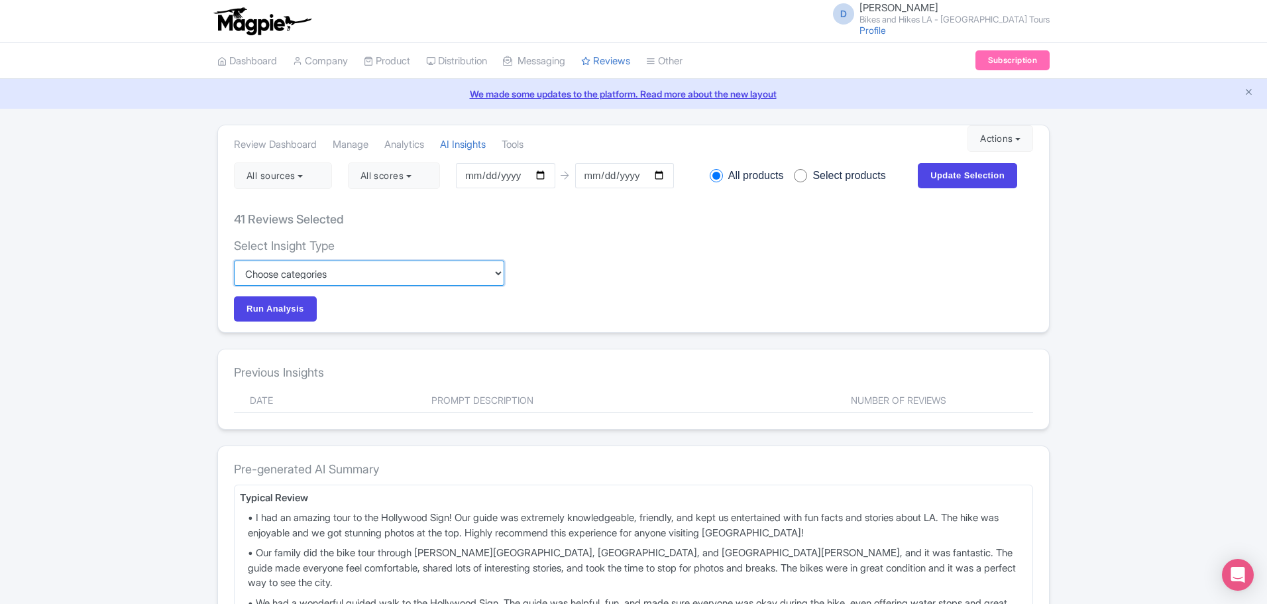
click at [471, 274] on select "Custom Choose categories Staff names - both positive and negative context Probl…" at bounding box center [369, 272] width 270 height 25
click at [633, 283] on div "Select Insight Type Custom Choose categories Staff names - both positive and ne…" at bounding box center [633, 281] width 799 height 84
click at [321, 181] on button "All sources" at bounding box center [283, 175] width 98 height 27
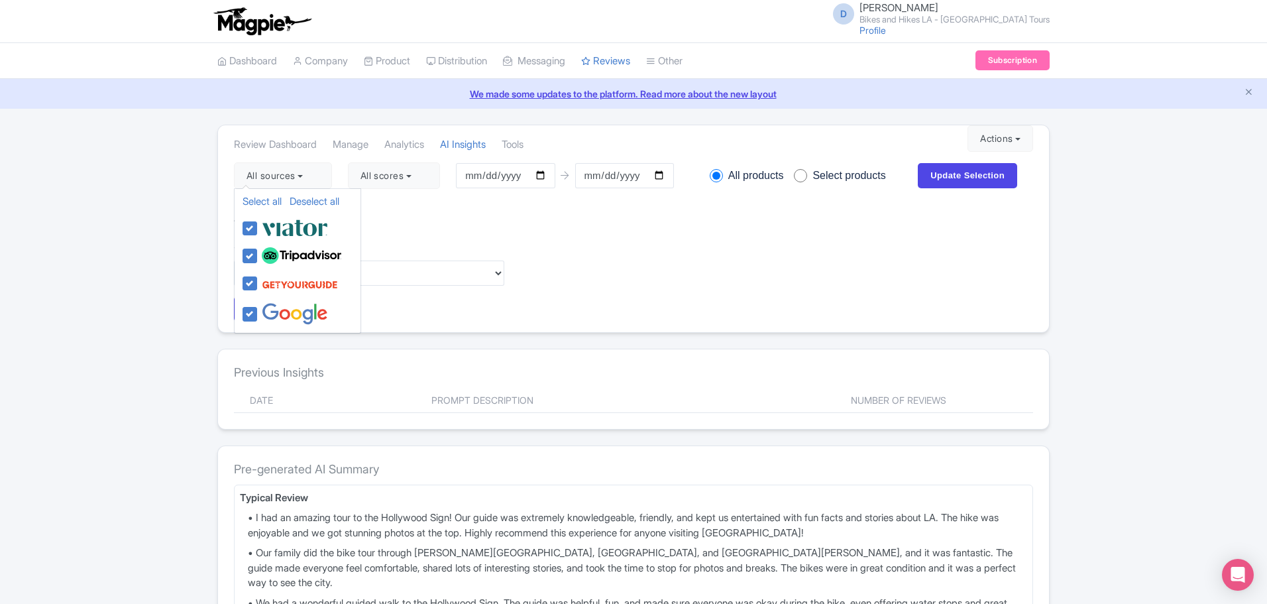
click at [510, 253] on div "Select Insight Type Custom Choose categories Staff names - both positive and ne…" at bounding box center [372, 281] width 276 height 84
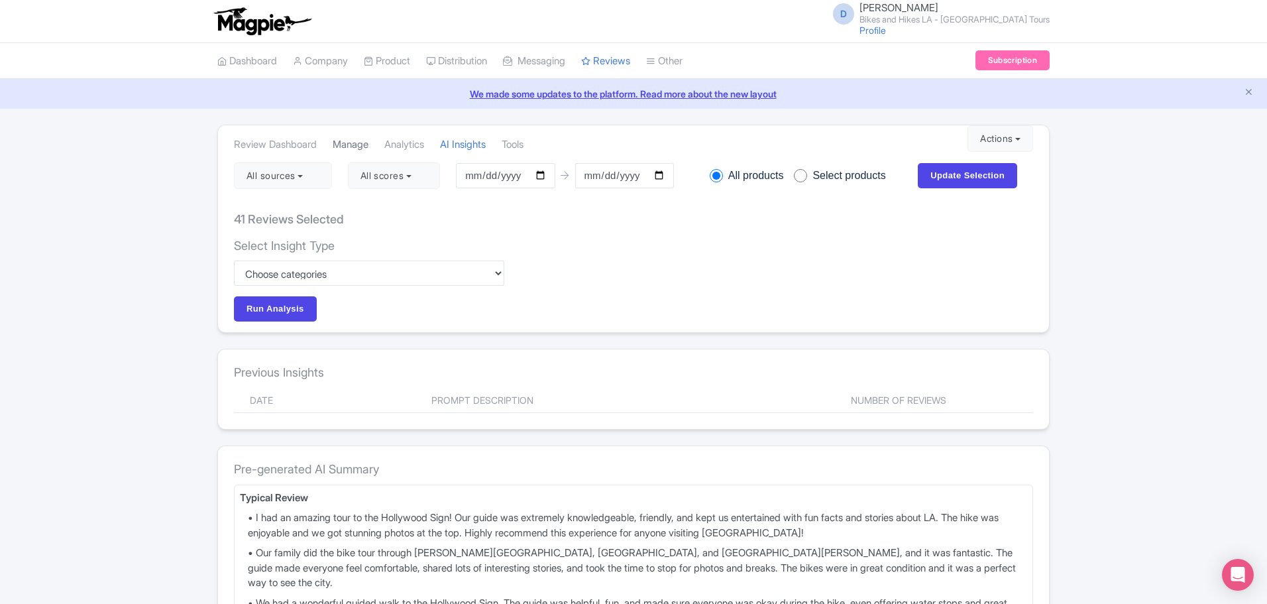
click at [361, 146] on link "Manage" at bounding box center [351, 145] width 36 height 36
click at [363, 144] on link "Manage" at bounding box center [351, 145] width 36 height 36
click at [355, 142] on link "Manage" at bounding box center [351, 145] width 36 height 36
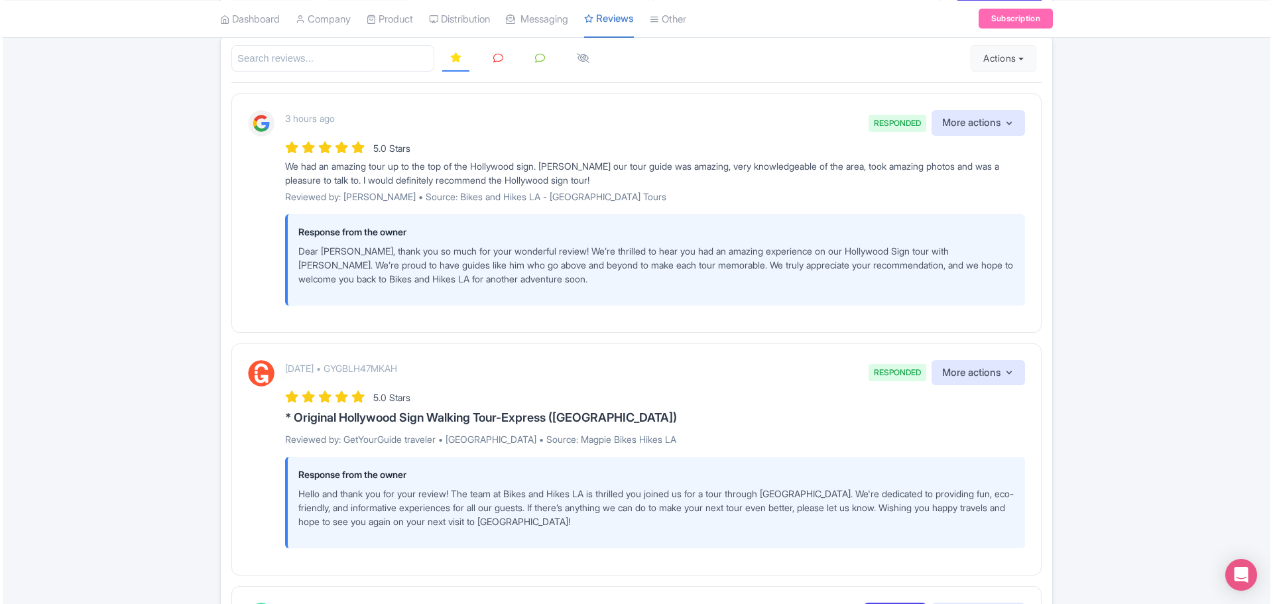
scroll to position [398, 0]
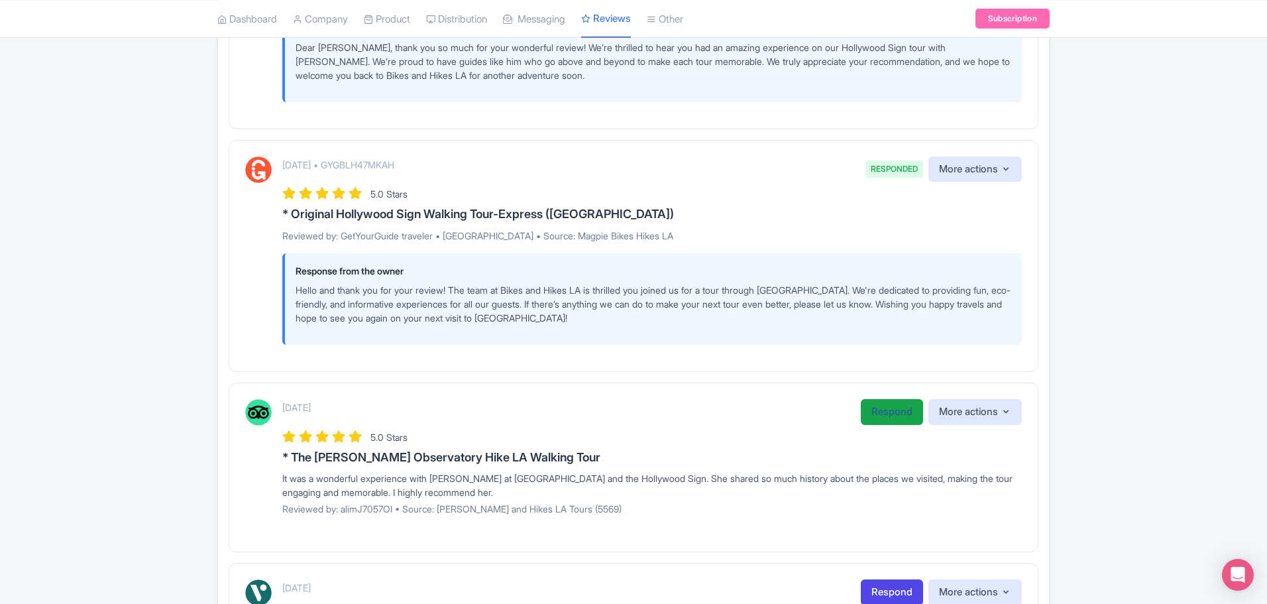
click at [893, 412] on link "Respond" at bounding box center [892, 412] width 62 height 26
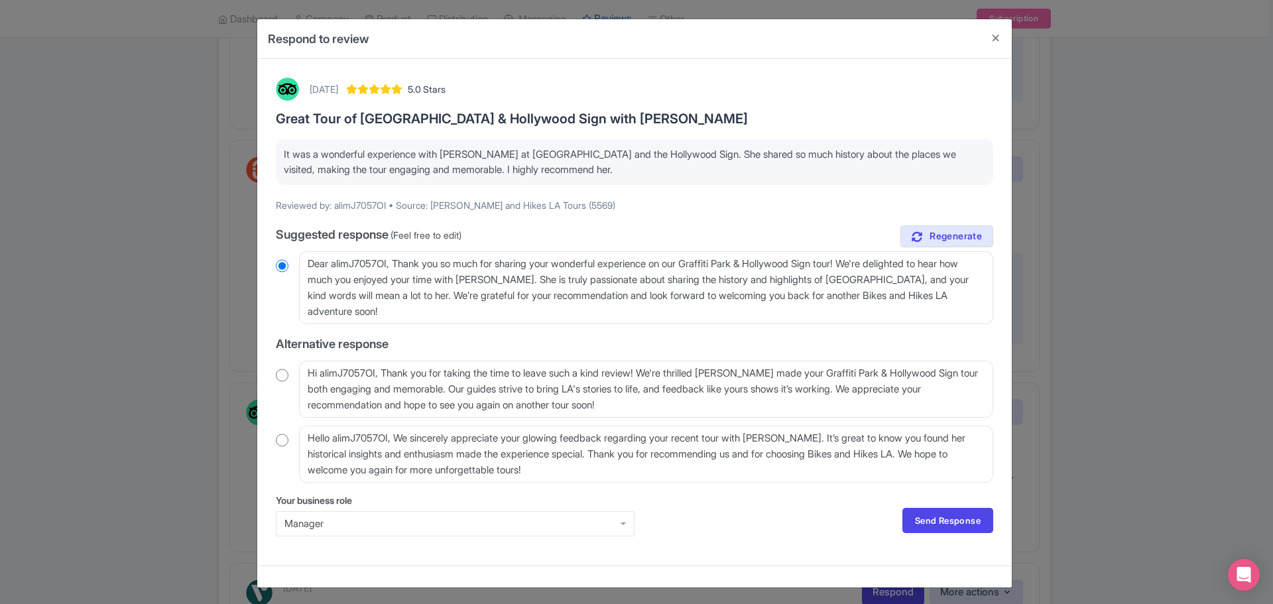
click at [591, 520] on div "Manager" at bounding box center [454, 524] width 341 height 12
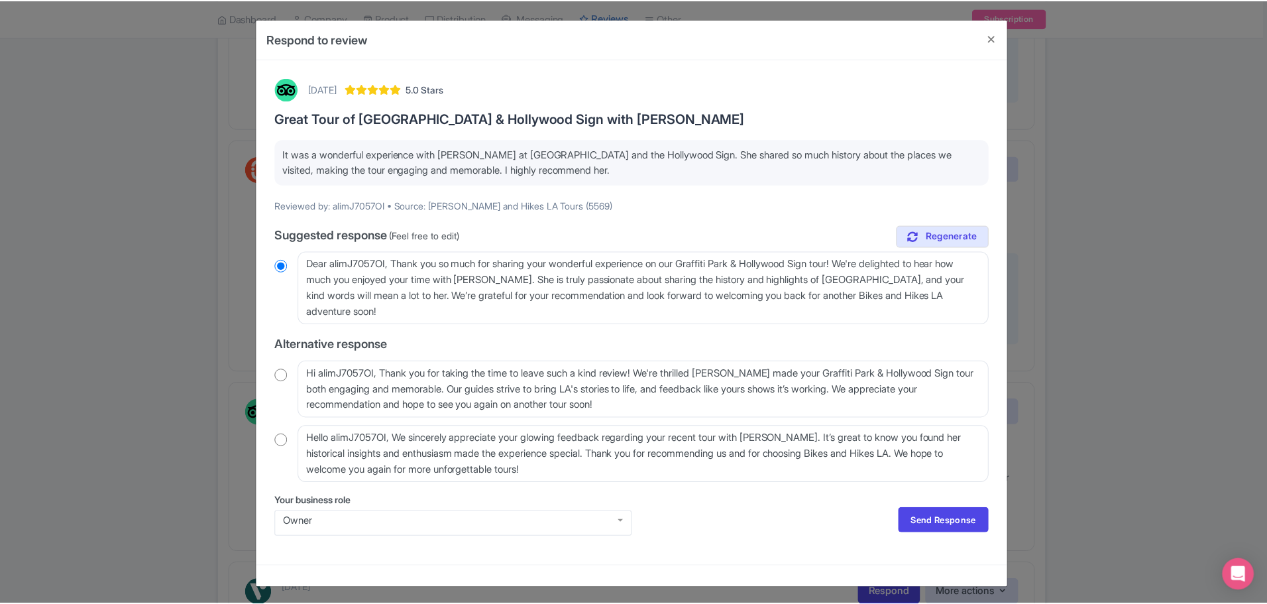
scroll to position [3, 0]
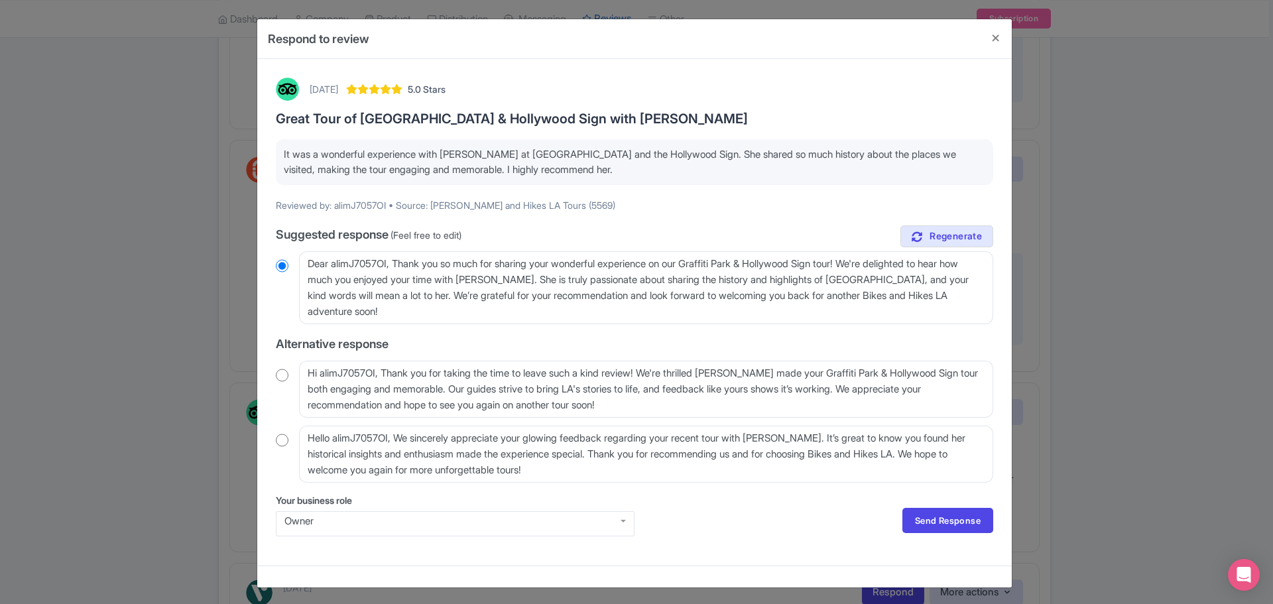
click at [278, 441] on input "radio" at bounding box center [282, 439] width 13 height 13
radio input "true"
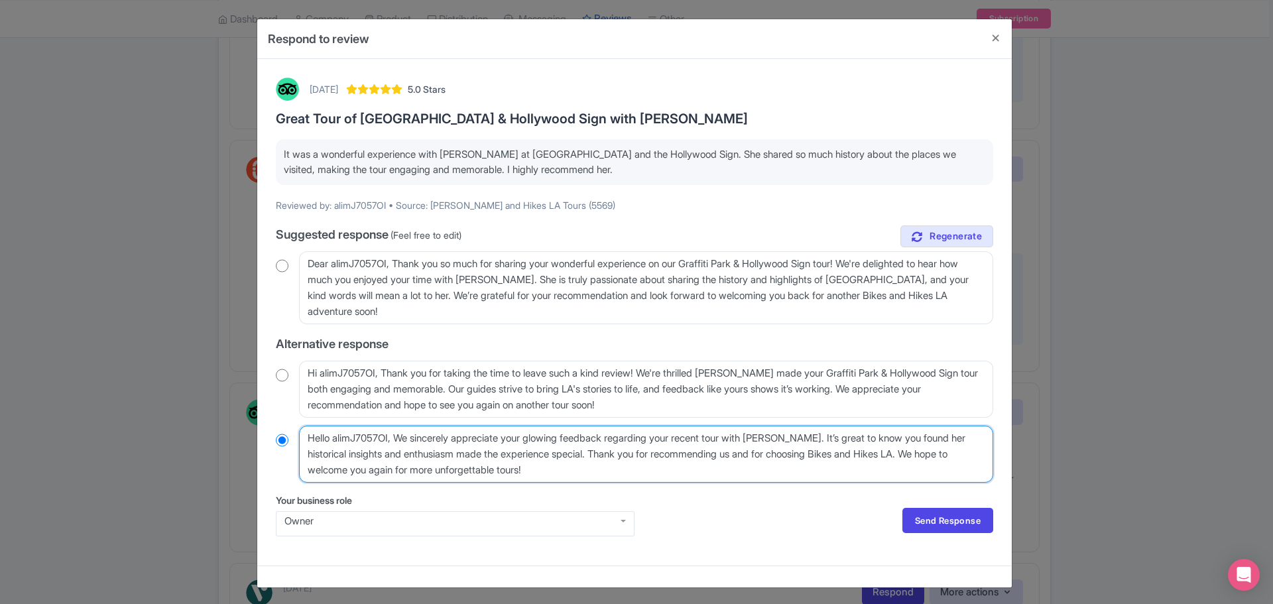
drag, startPoint x: 398, startPoint y: 439, endPoint x: 295, endPoint y: 444, distance: 103.5
click at [295, 444] on div "Hello alimJ7057OI, We sincerely appreciate your glowing feedback regarding your…" at bounding box center [634, 453] width 717 height 57
type textarea "We sincerely appreciate your glowing feedback regarding your recent tour with […"
radio input "true"
type textarea "We sincerely appreciate your glowing feedback regarding your recent tour with K…"
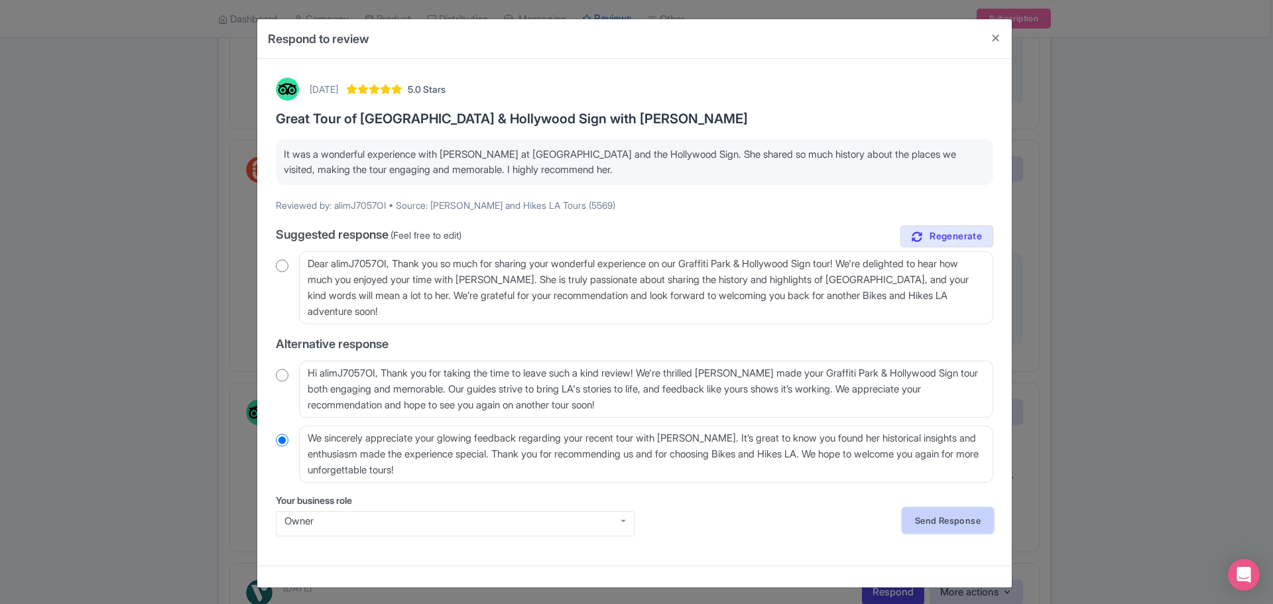
click at [956, 520] on link "Send Response" at bounding box center [947, 520] width 91 height 25
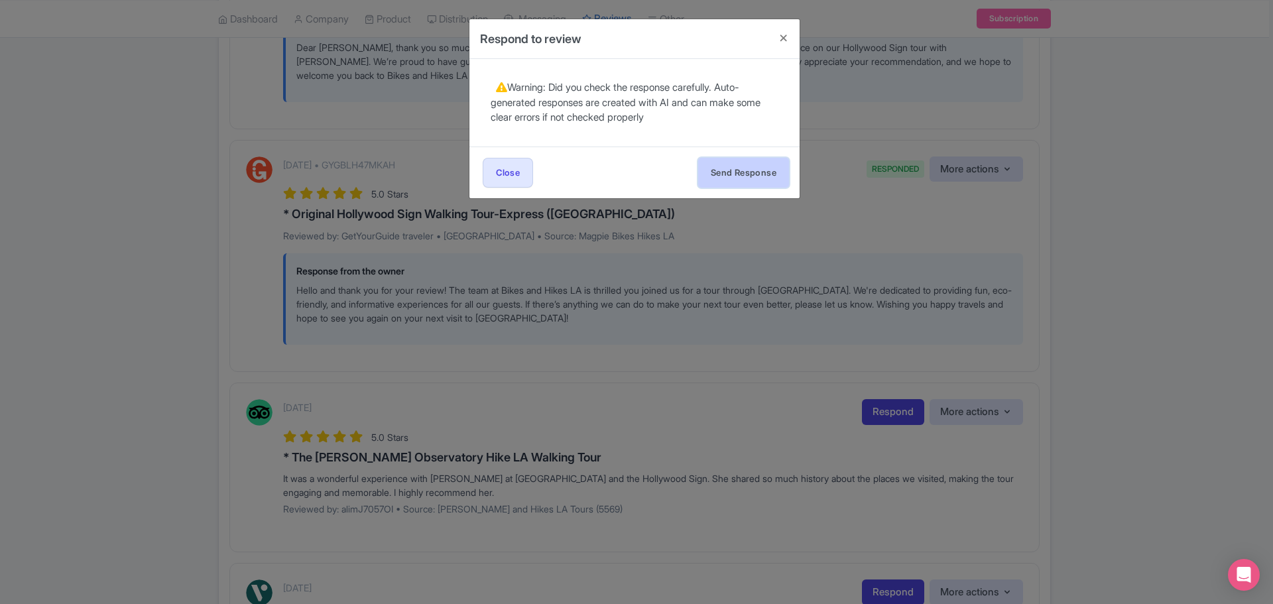
click at [757, 172] on button "Send Response" at bounding box center [743, 173] width 91 height 30
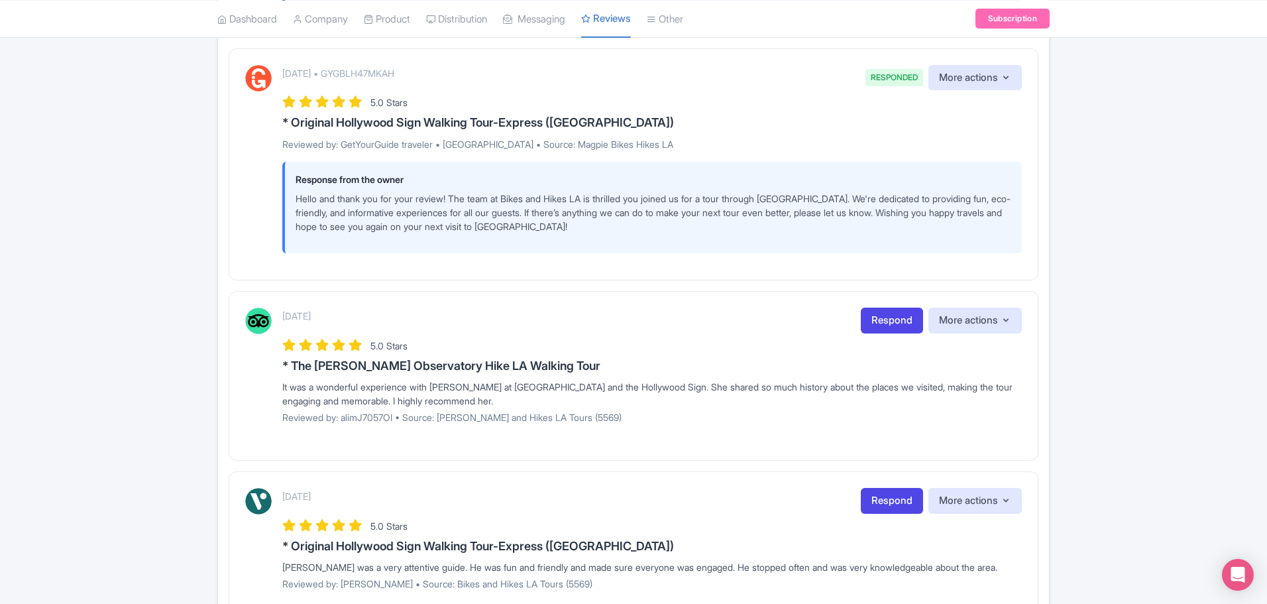
scroll to position [596, 0]
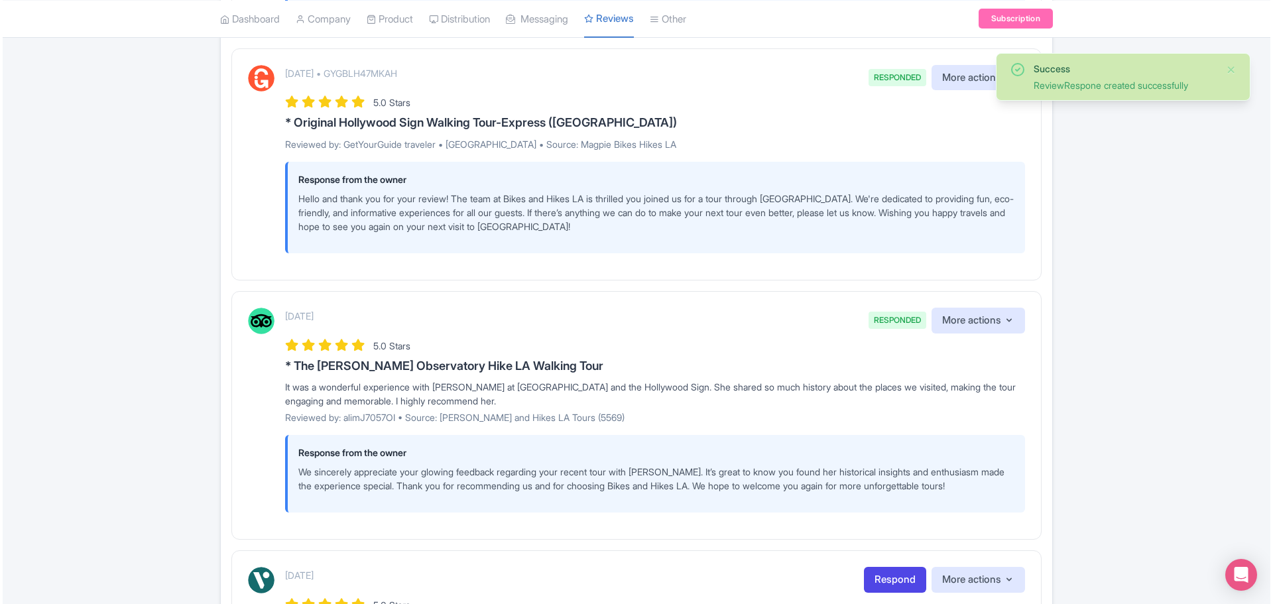
scroll to position [729, 0]
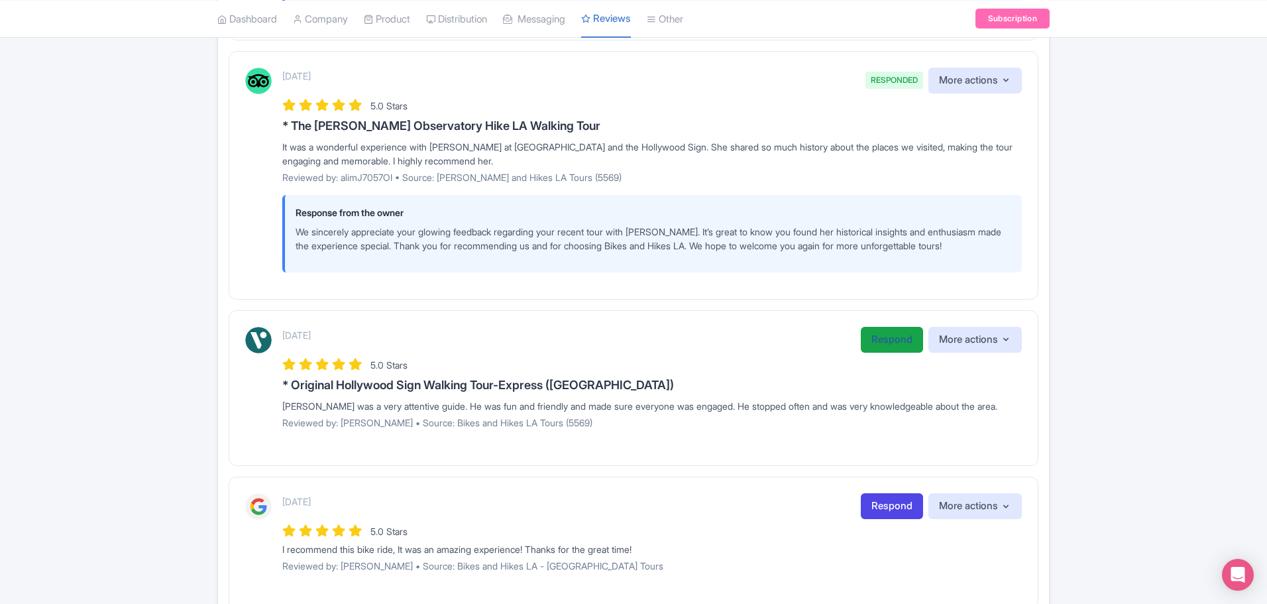
click at [876, 342] on link "Respond" at bounding box center [892, 340] width 62 height 26
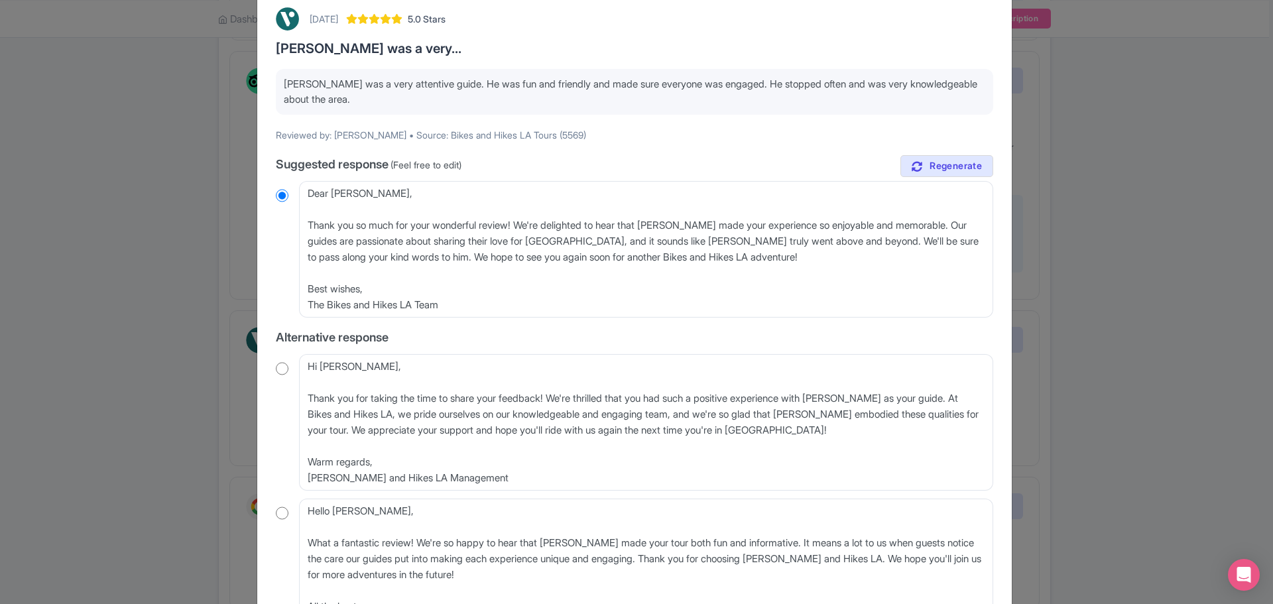
scroll to position [199, 0]
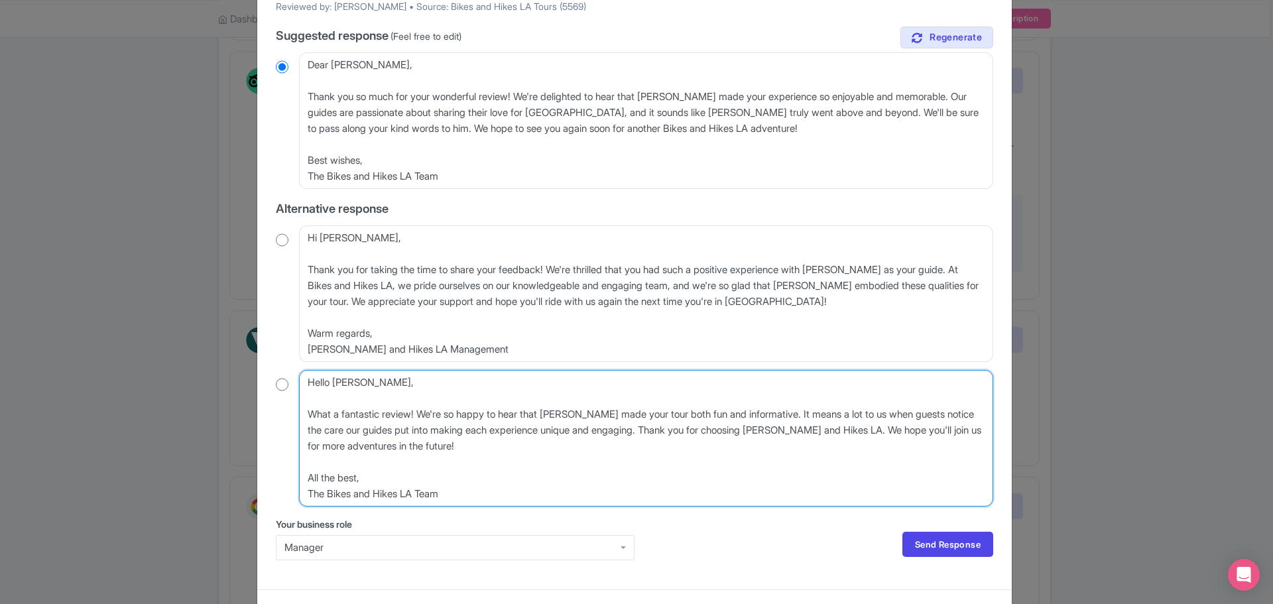
click at [416, 413] on textarea "Hello [PERSON_NAME], What a fantastic review! We're so happy to hear that [PERS…" at bounding box center [646, 438] width 694 height 137
drag, startPoint x: 305, startPoint y: 415, endPoint x: 274, endPoint y: 351, distance: 71.4
click at [276, 351] on div "true Suggested response (Feel free to edit) Dear [PERSON_NAME], Thank you so mu…" at bounding box center [634, 267] width 717 height 480
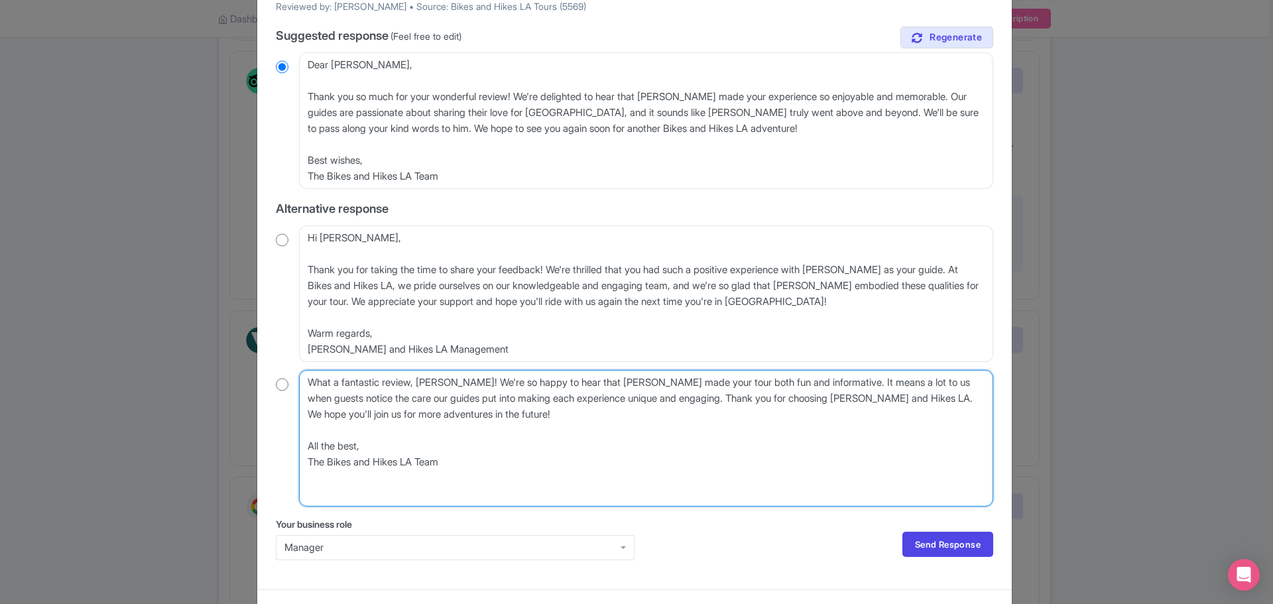
scroll to position [194, 0]
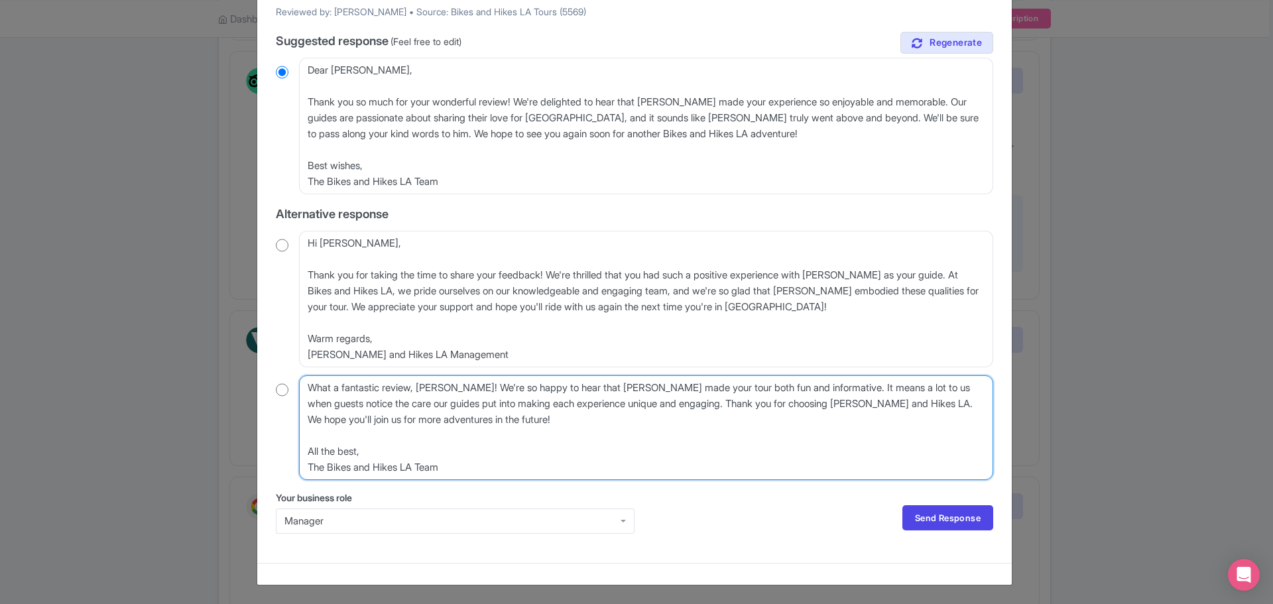
drag, startPoint x: 496, startPoint y: 422, endPoint x: 522, endPoint y: 477, distance: 60.2
click at [522, 477] on textarea "Hello [PERSON_NAME], What a fantastic review! We're so happy to hear that [PERS…" at bounding box center [646, 427] width 694 height 105
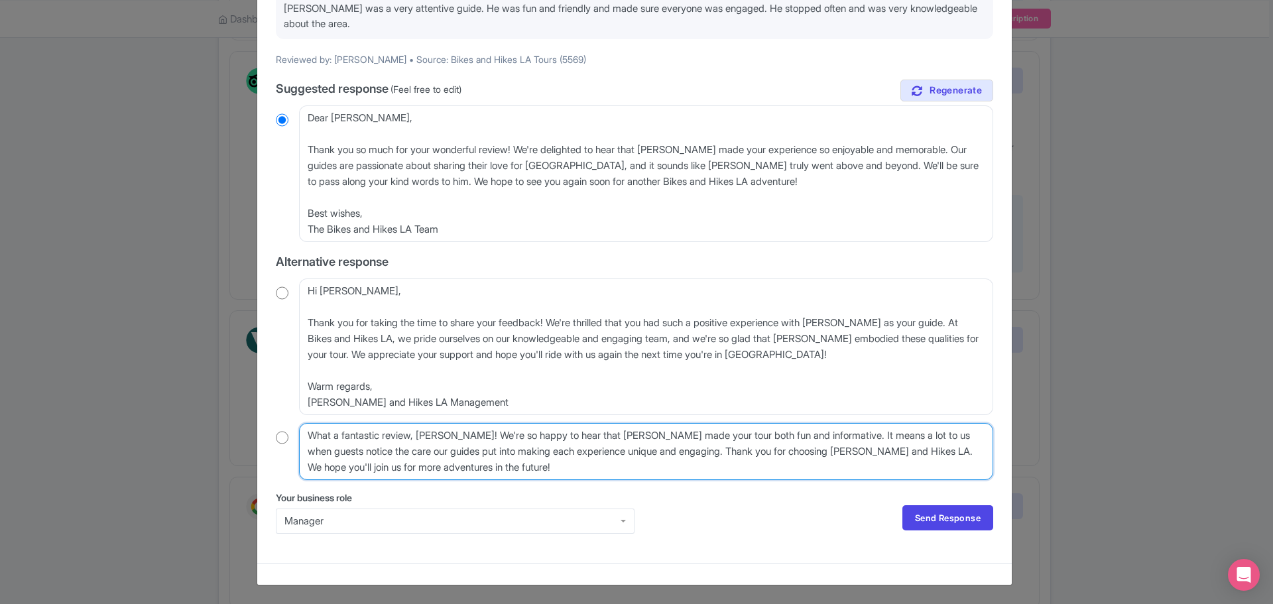
scroll to position [146, 0]
type textarea "What a fantastic review, [PERSON_NAME]! We're so happy to hear that [PERSON_NAM…"
click at [277, 438] on input "radio" at bounding box center [282, 437] width 13 height 13
radio input "true"
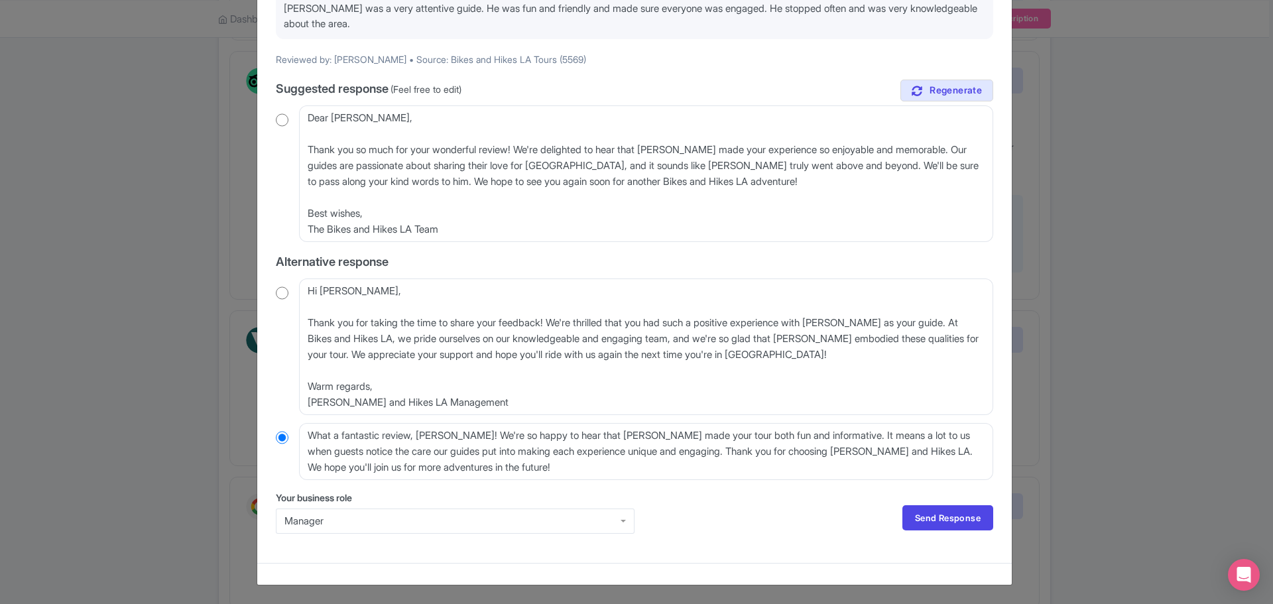
click at [316, 520] on div "Manager" at bounding box center [455, 520] width 359 height 25
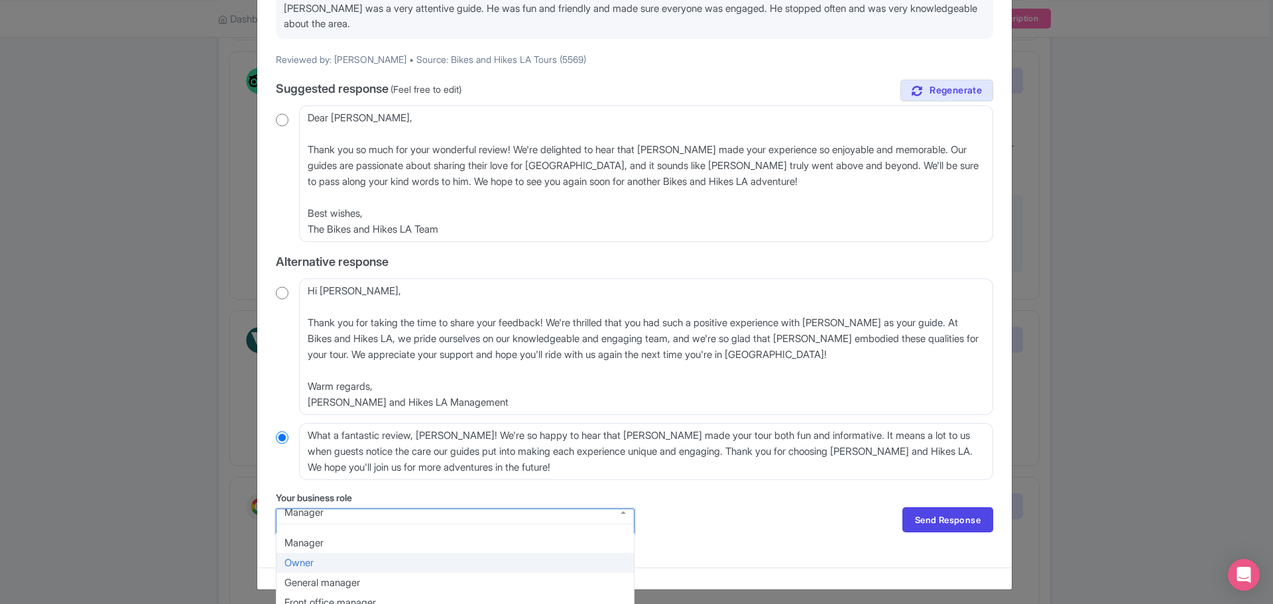
scroll to position [3, 0]
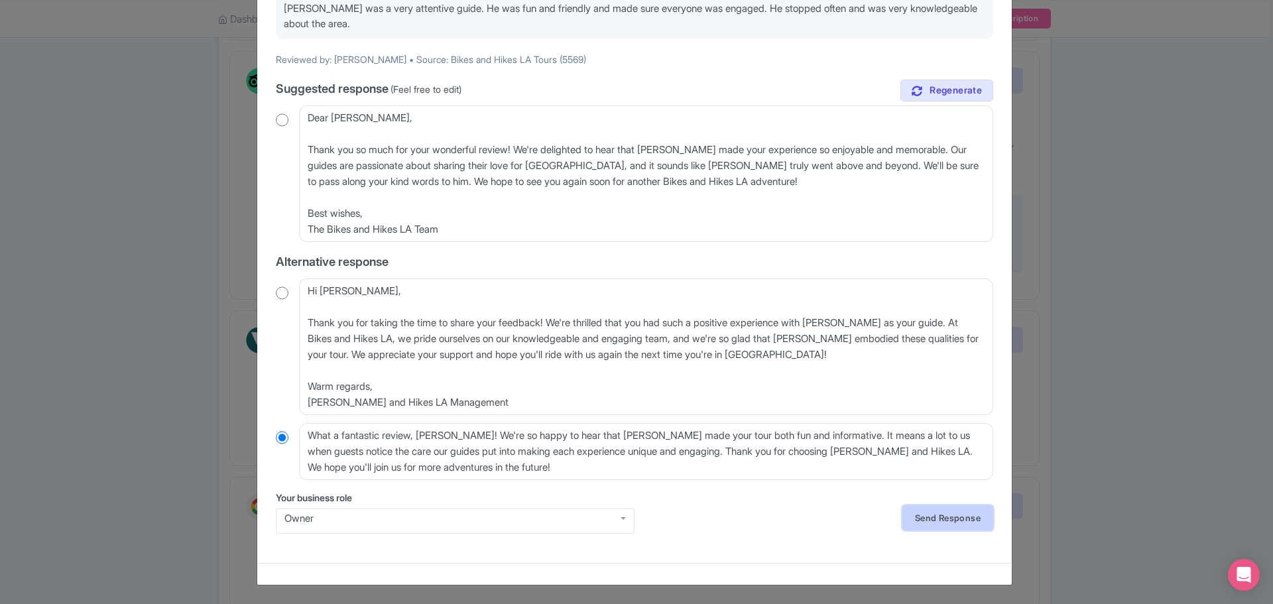
click at [939, 514] on link "Send Response" at bounding box center [947, 517] width 91 height 25
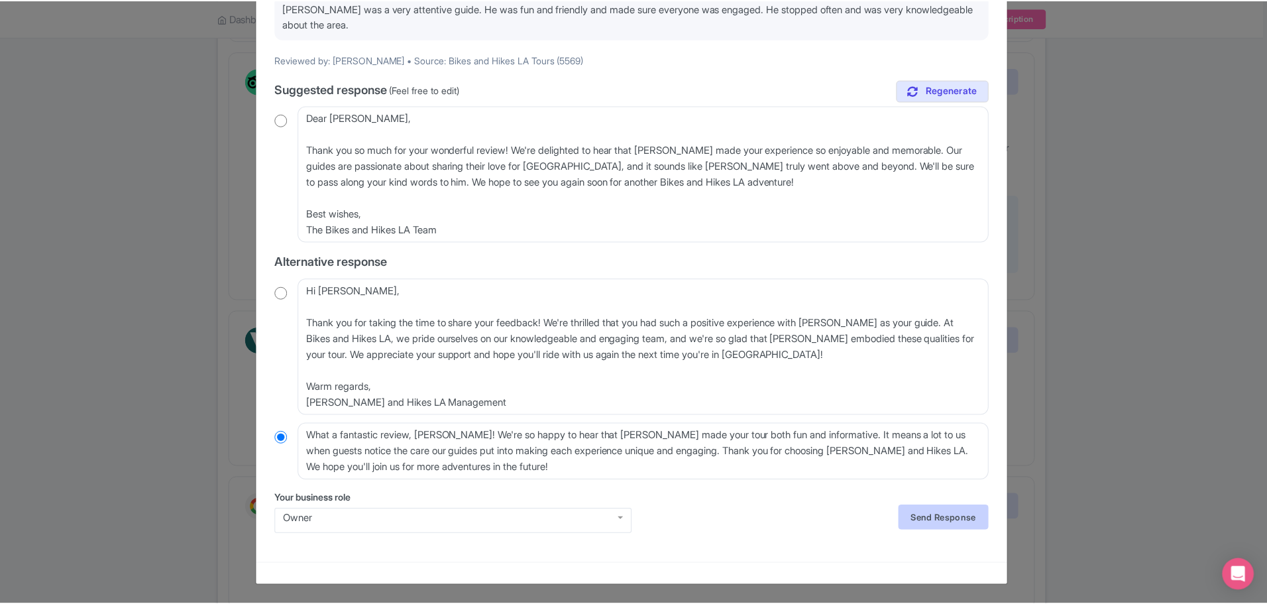
scroll to position [0, 0]
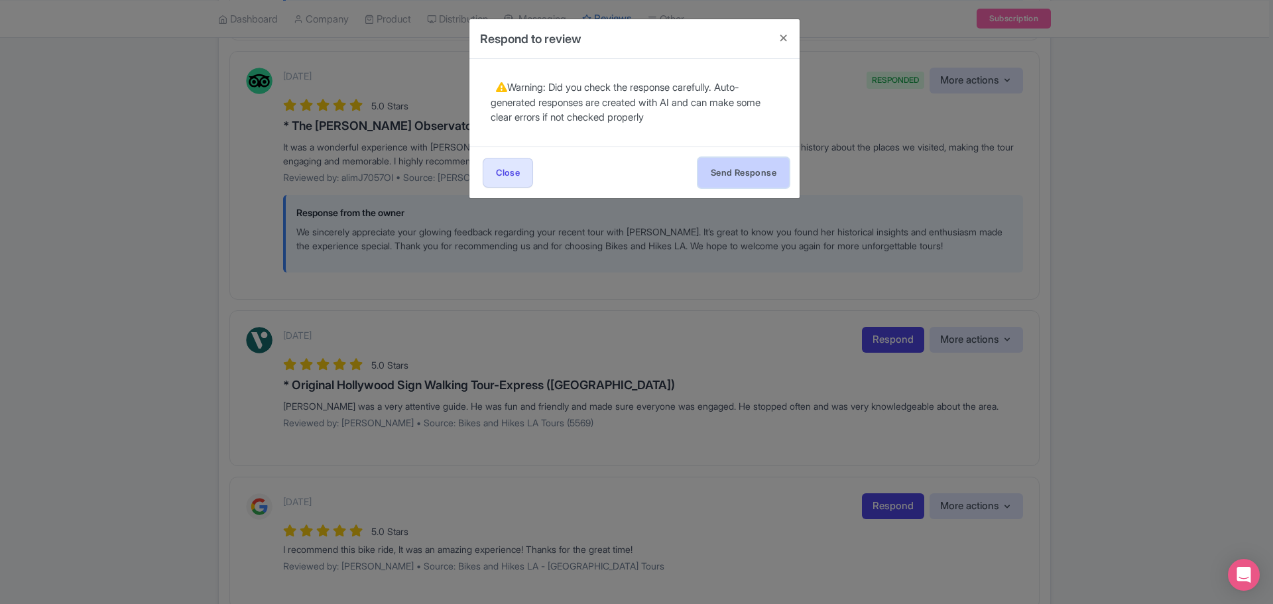
click at [744, 173] on button "Send Response" at bounding box center [743, 173] width 91 height 30
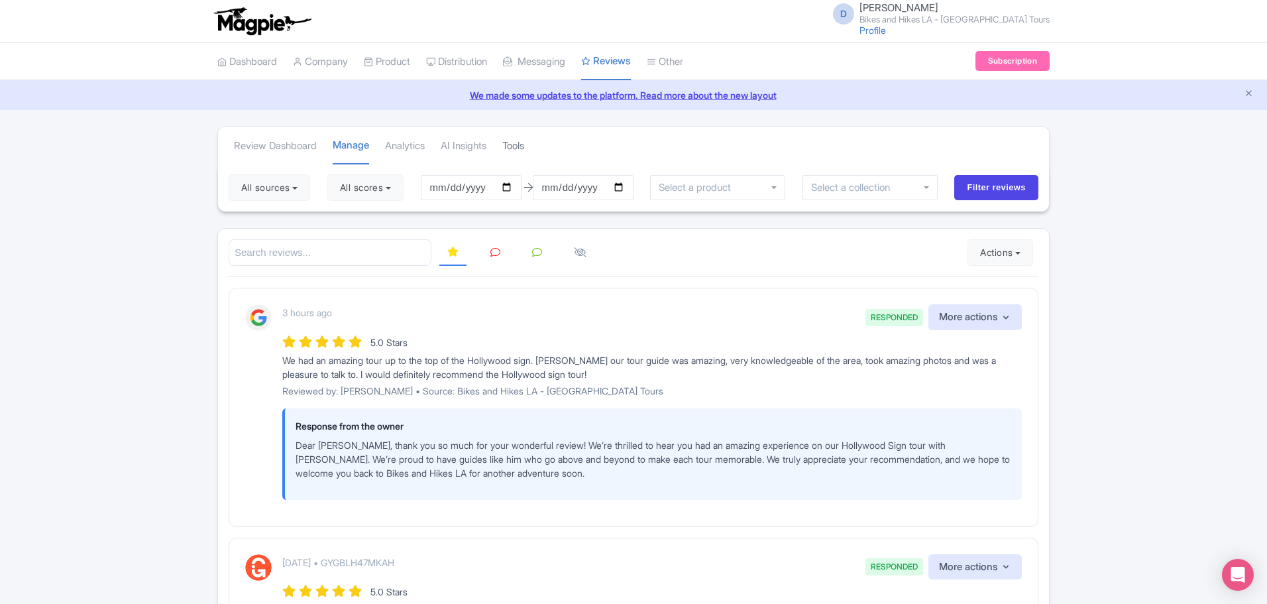
click at [524, 146] on link "Tools" at bounding box center [513, 146] width 22 height 36
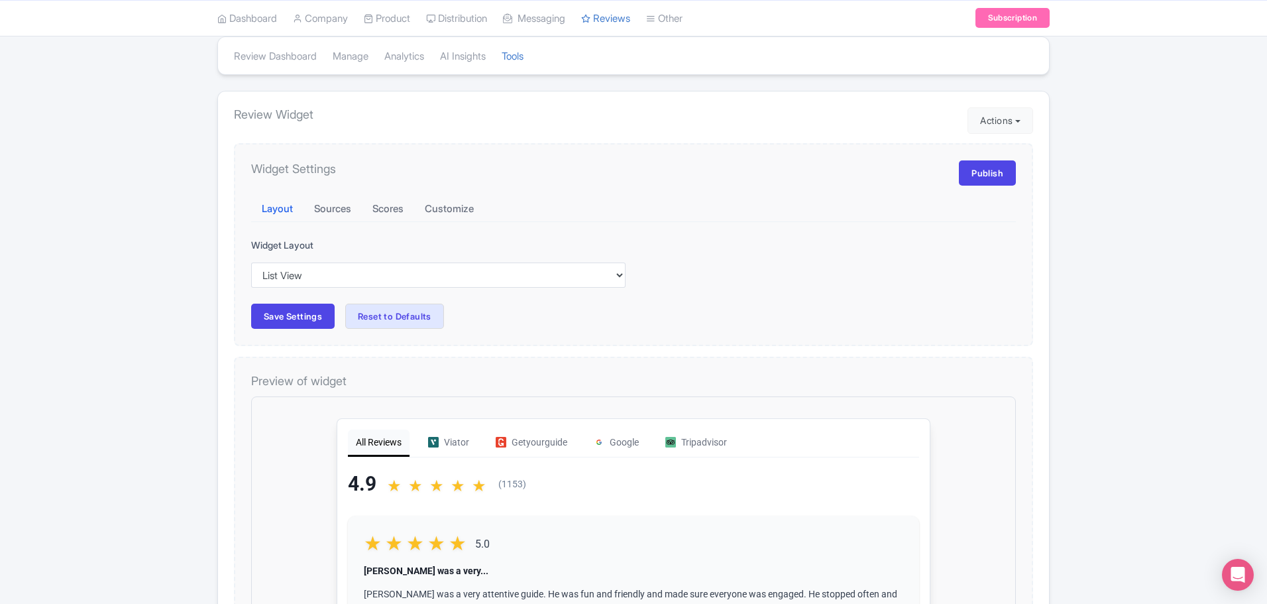
scroll to position [87, 0]
click at [506, 270] on select "Inline View Floating View List View Carousel View" at bounding box center [438, 276] width 374 height 25
select select "floating"
click at [251, 264] on select "Inline View Floating View List View Carousel View" at bounding box center [438, 276] width 374 height 25
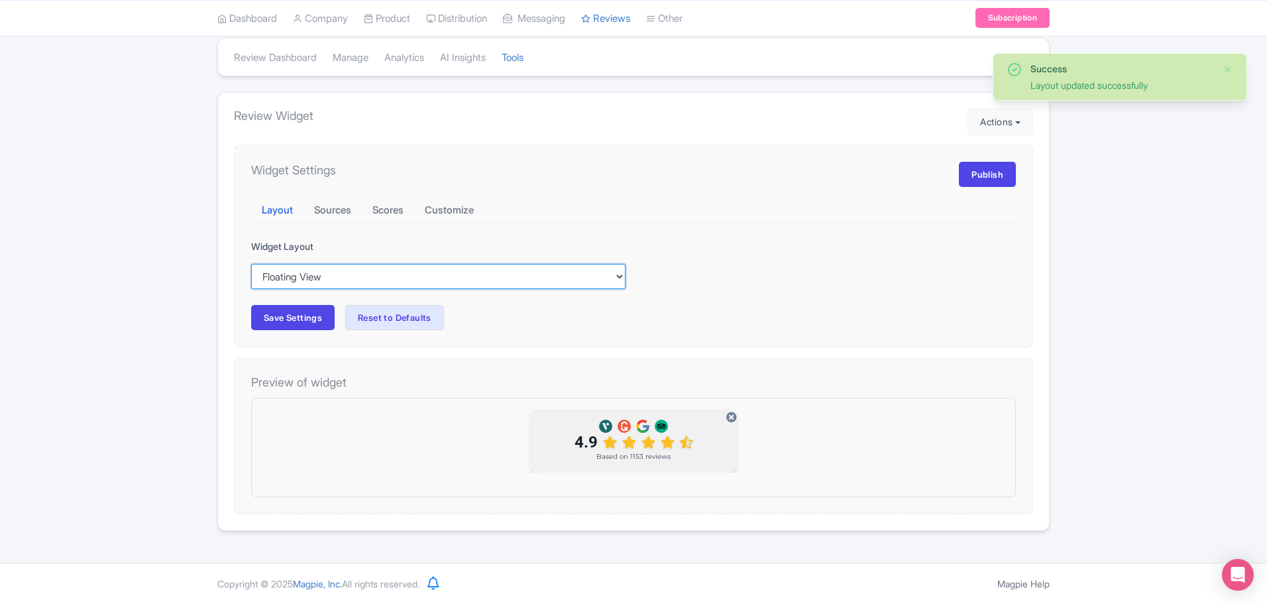
scroll to position [0, 0]
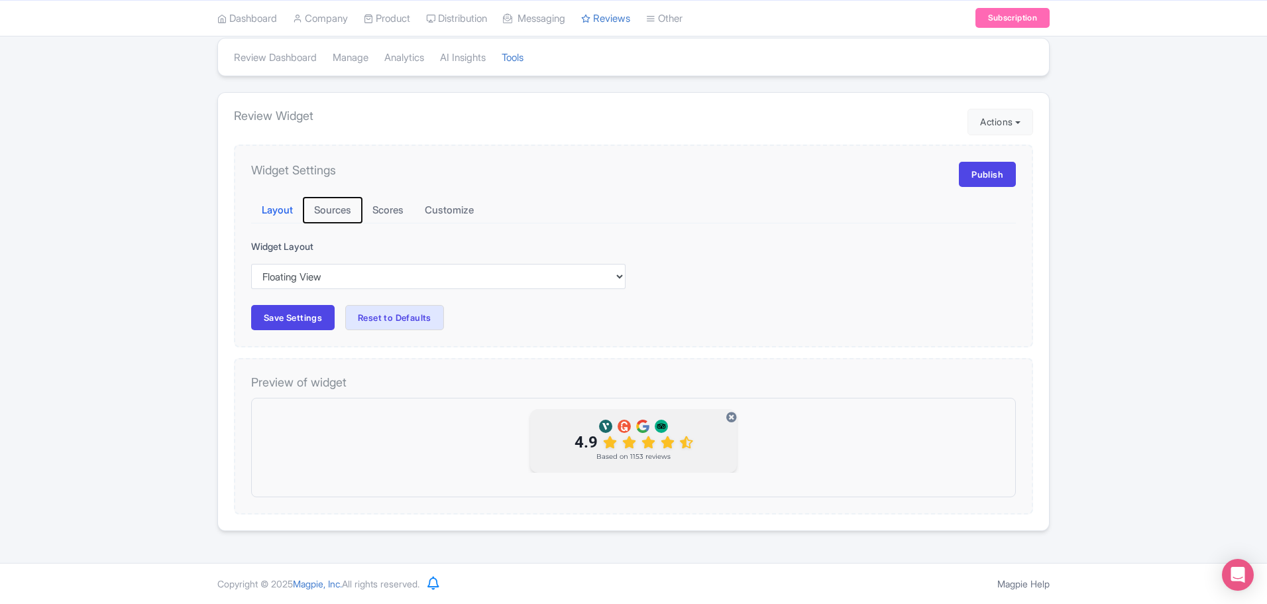
click at [350, 210] on button "Sources" at bounding box center [333, 211] width 58 height 26
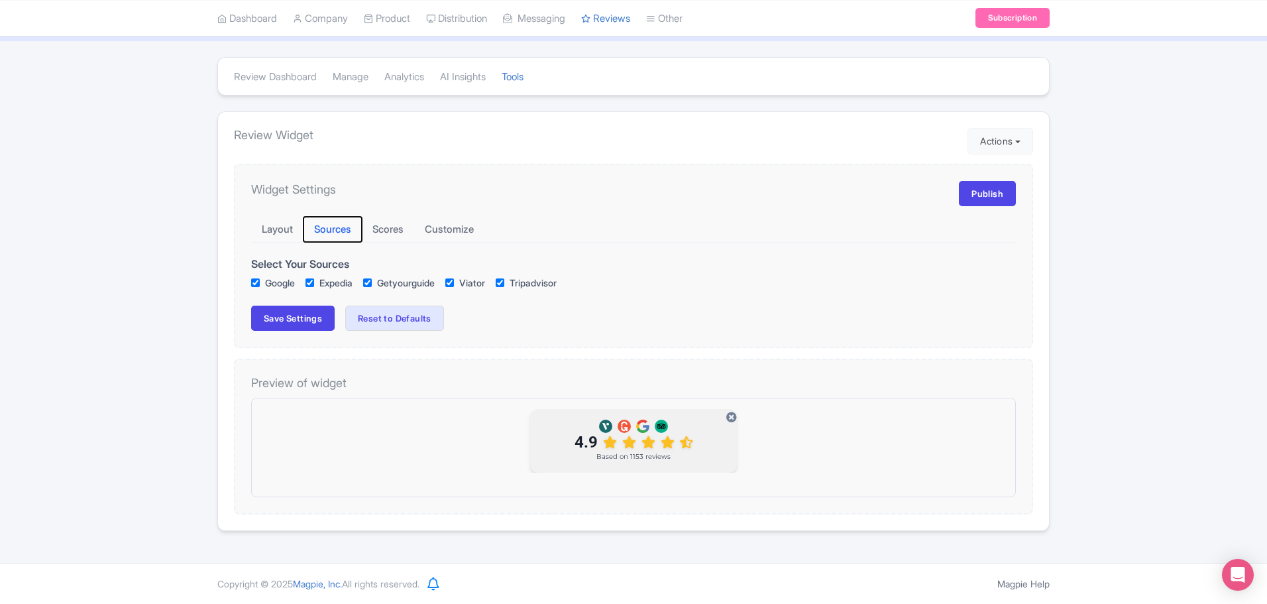
scroll to position [68, 0]
click at [408, 228] on button "Scores" at bounding box center [388, 230] width 52 height 26
click at [253, 282] on input "1 star" at bounding box center [255, 282] width 9 height 9
checkbox input "false"
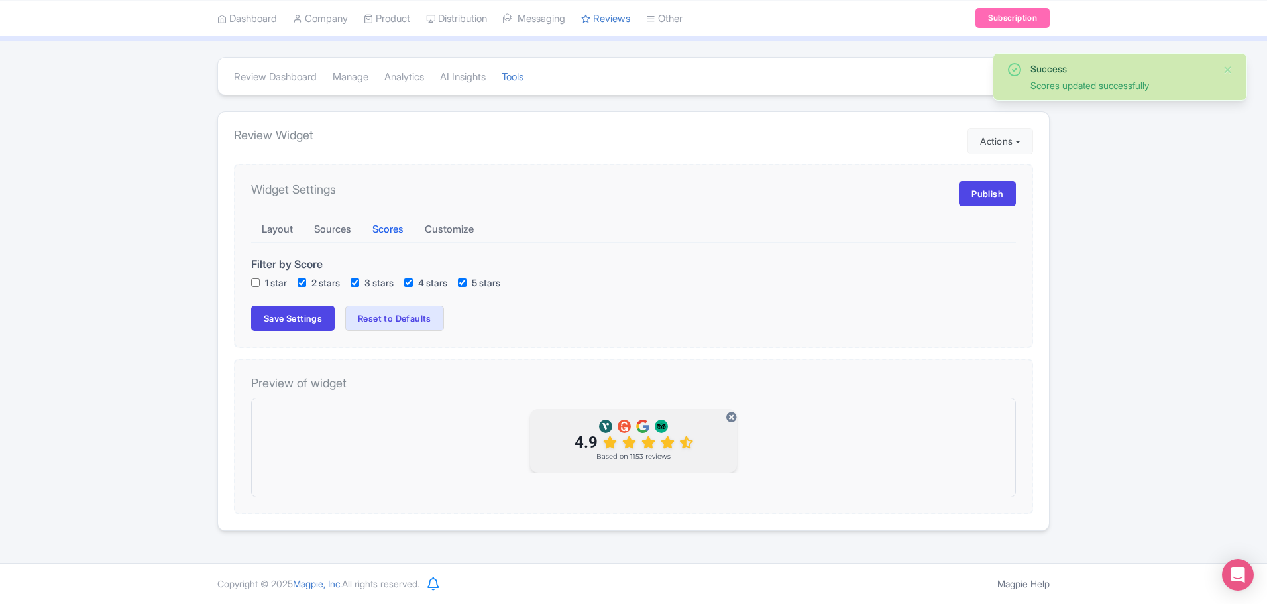
checkbox input "true"
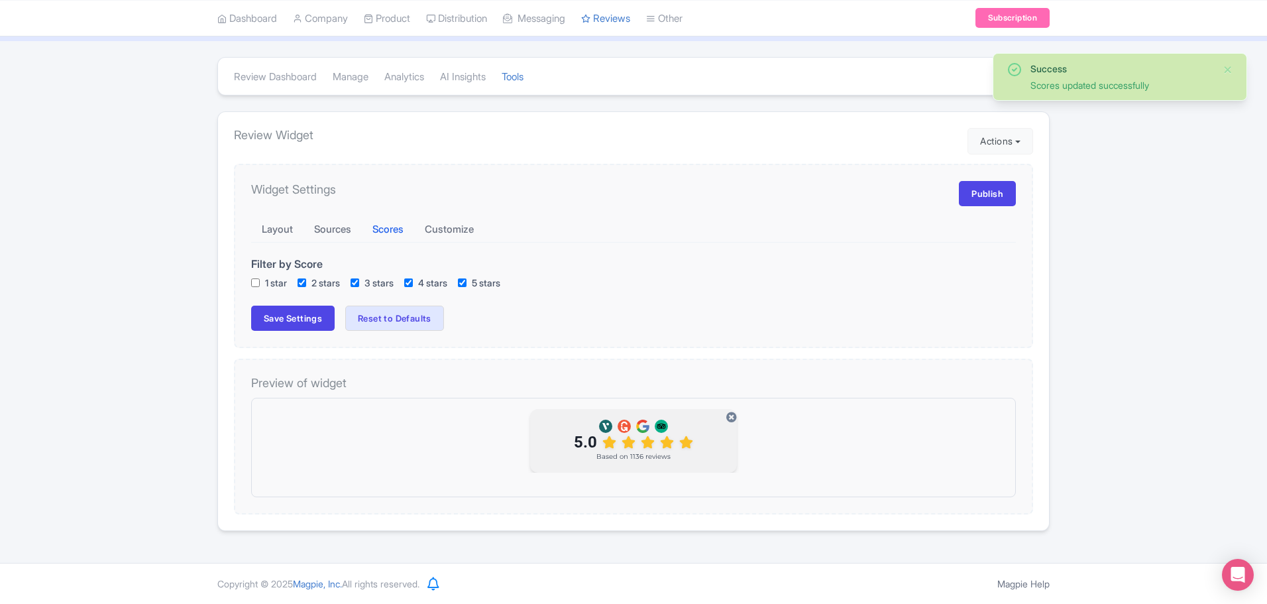
click at [303, 284] on input "2 stars" at bounding box center [302, 282] width 9 height 9
checkbox input "false"
checkbox input "true"
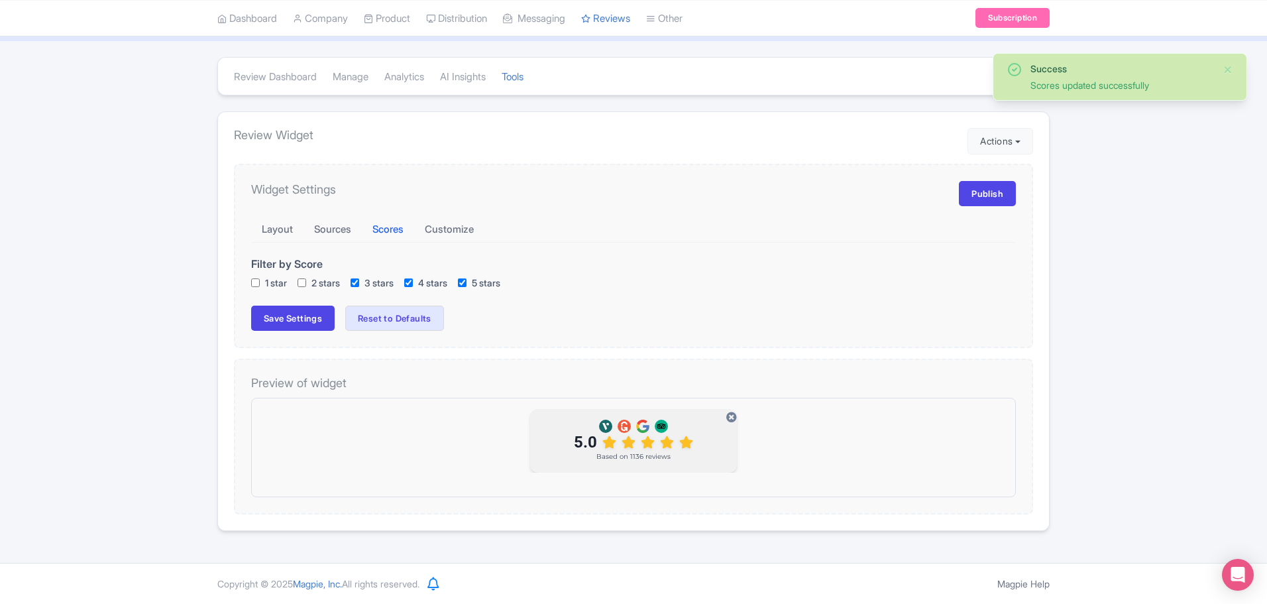
click at [358, 282] on input "3 stars" at bounding box center [355, 282] width 9 height 9
checkbox input "false"
checkbox input "true"
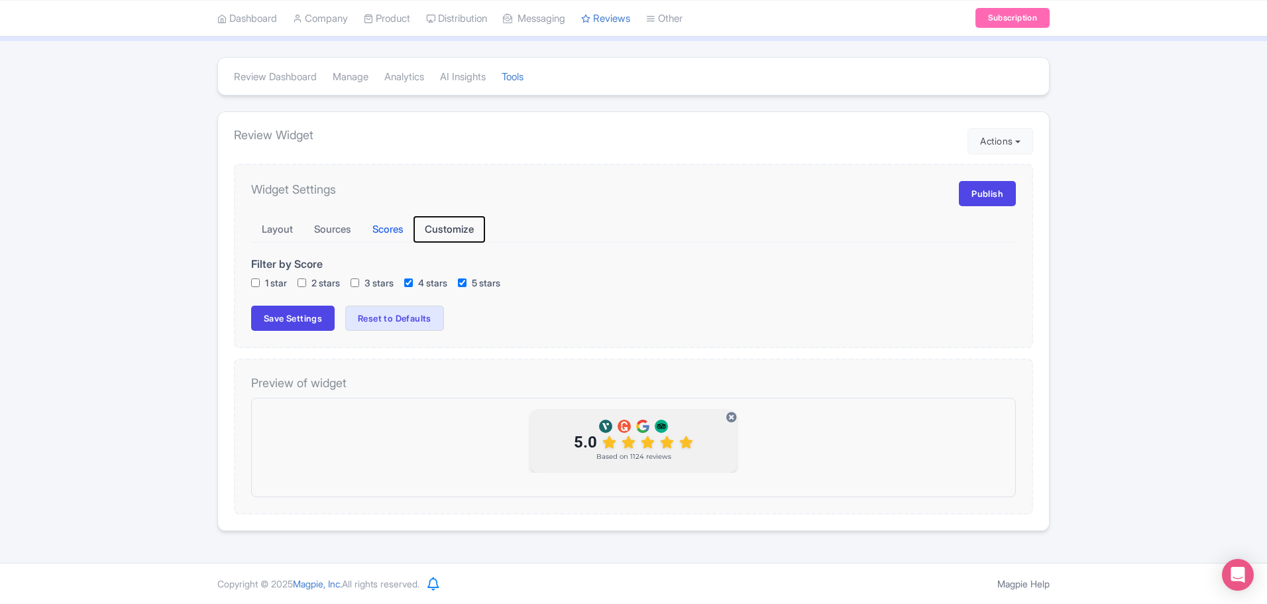
click at [442, 230] on button "Customize" at bounding box center [449, 230] width 70 height 26
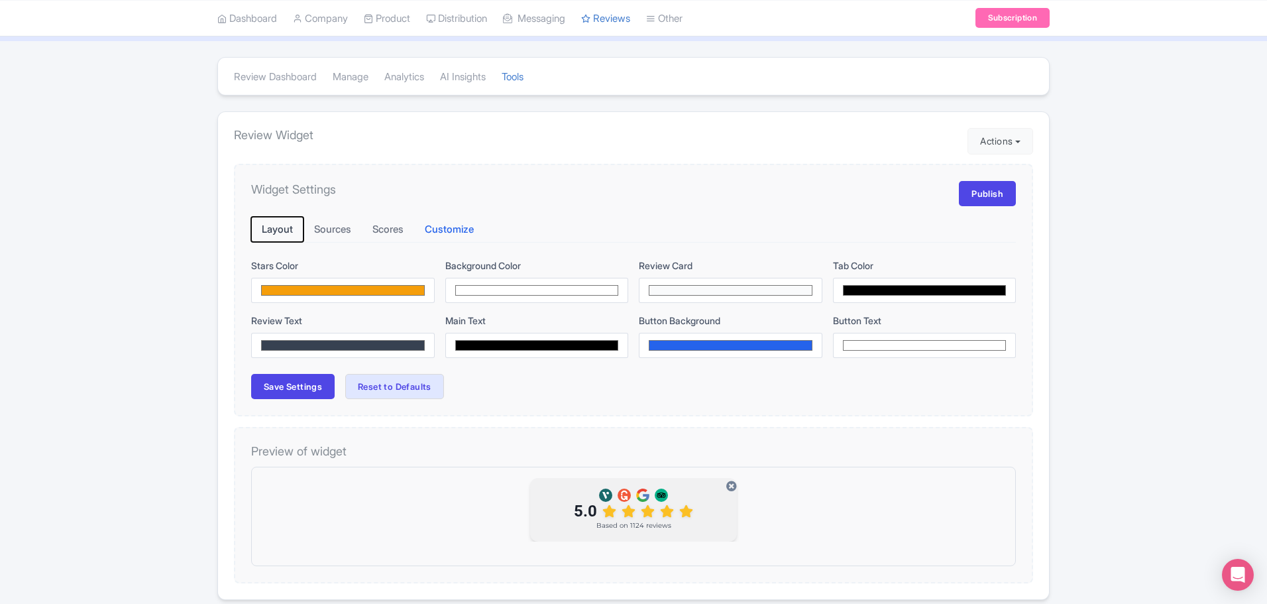
click at [289, 228] on button "Layout" at bounding box center [277, 230] width 52 height 26
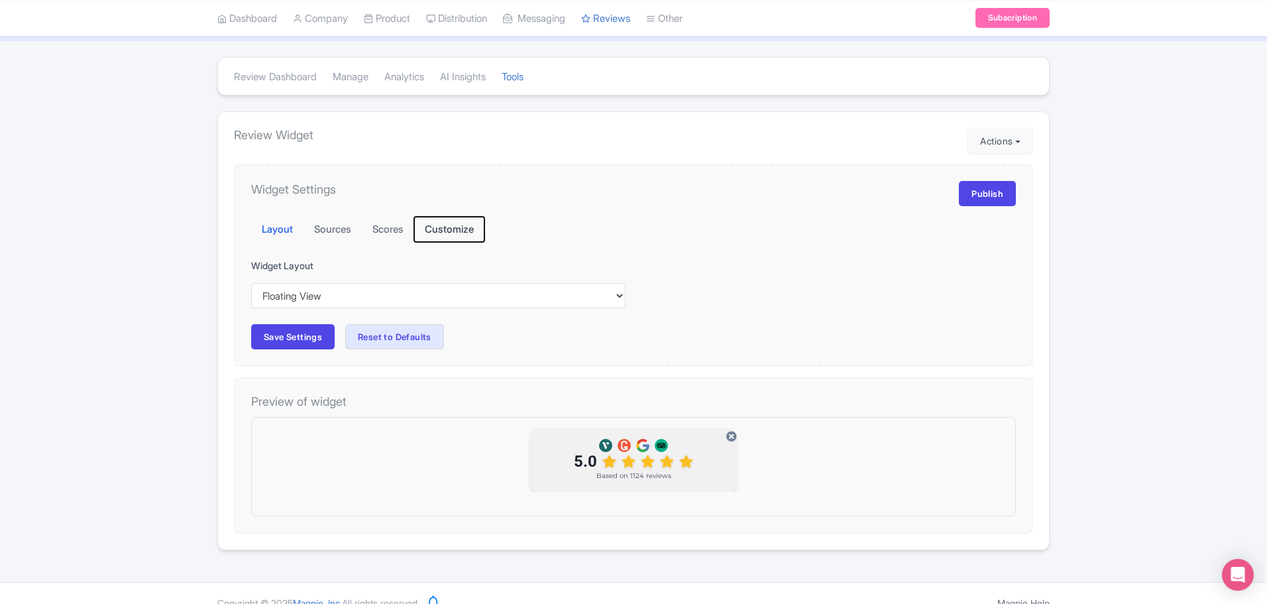
click at [441, 228] on button "Customize" at bounding box center [449, 230] width 70 height 26
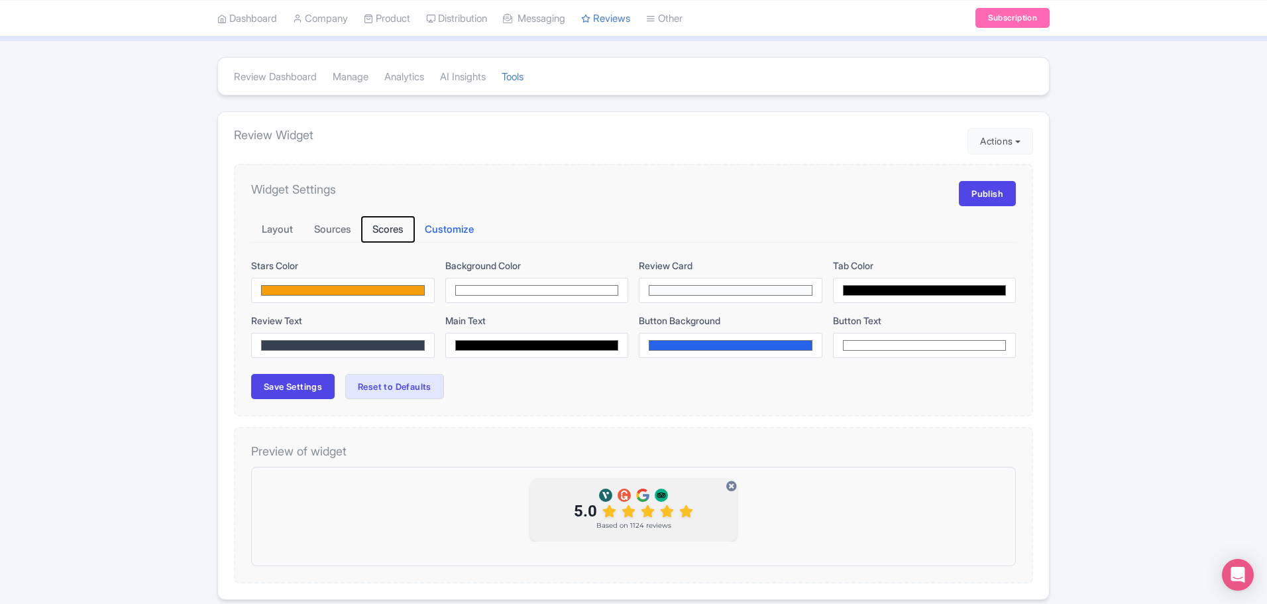
click at [398, 224] on button "Scores" at bounding box center [388, 230] width 52 height 26
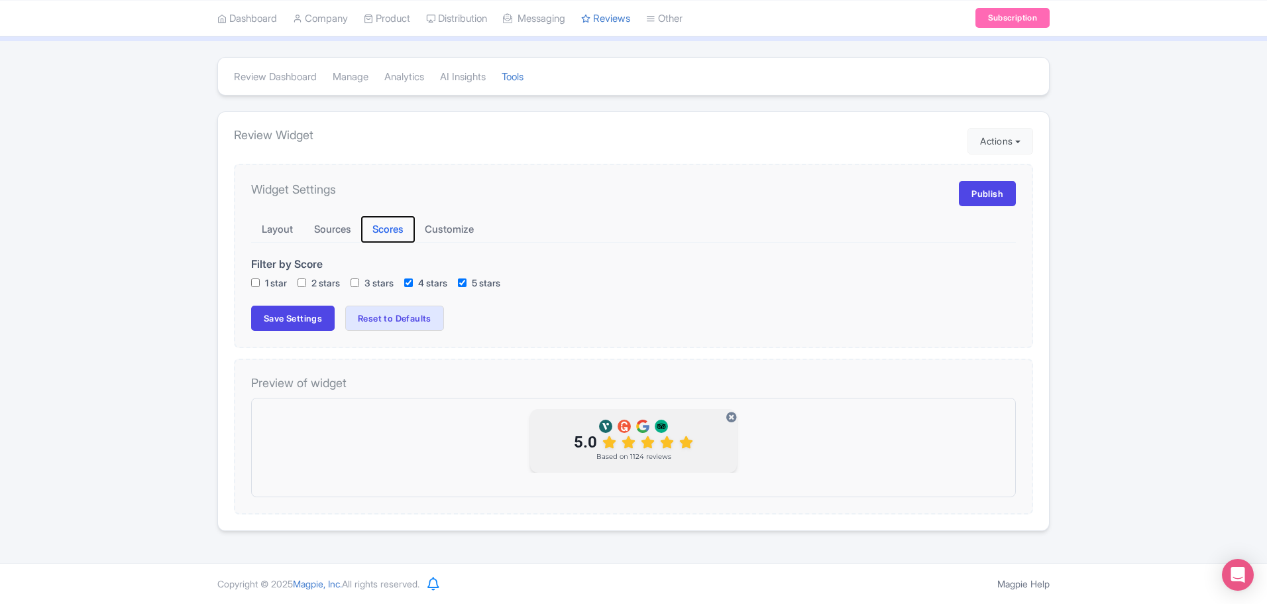
click at [365, 229] on button "Scores" at bounding box center [388, 230] width 52 height 26
click at [314, 229] on button "Sources" at bounding box center [333, 230] width 58 height 26
click at [313, 282] on input "Expedia" at bounding box center [310, 282] width 9 height 9
checkbox input "false"
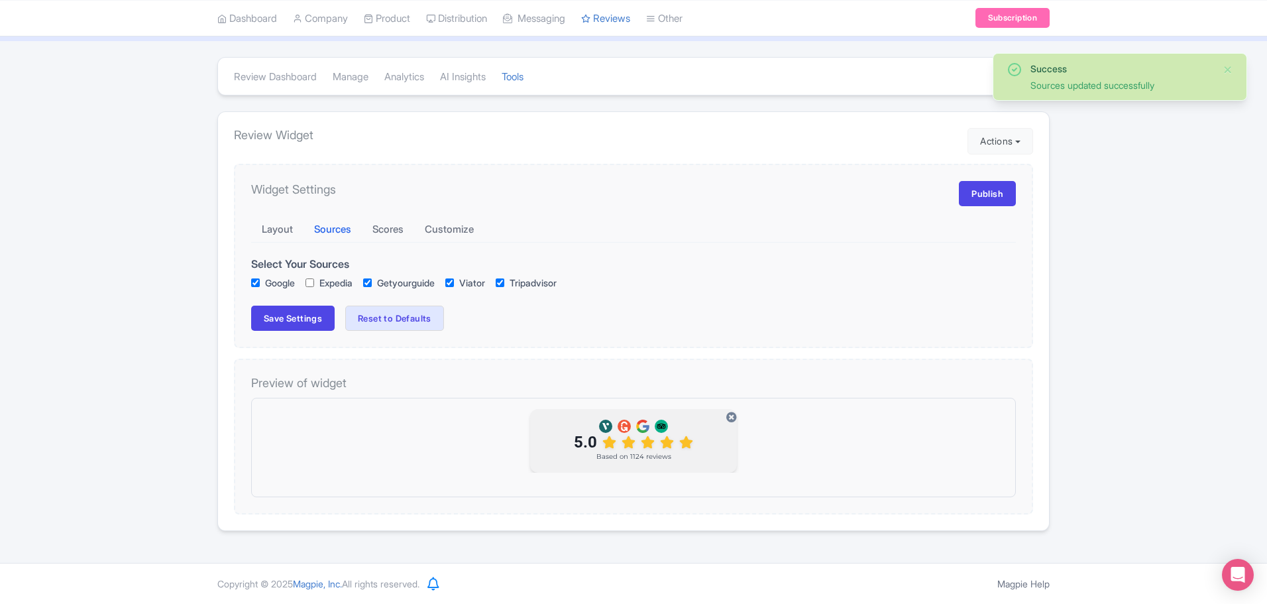
checkbox input "true"
click at [372, 280] on input "Getyourguide" at bounding box center [367, 282] width 9 height 9
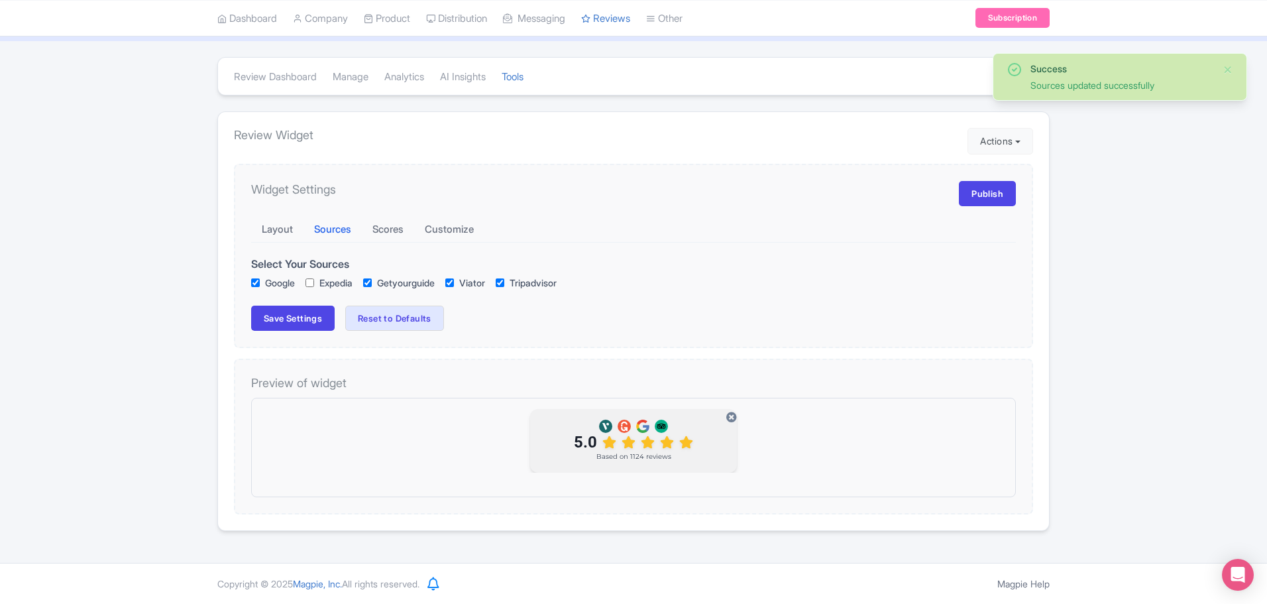
checkbox input "false"
checkbox input "true"
click at [454, 279] on input "Viator" at bounding box center [449, 282] width 9 height 9
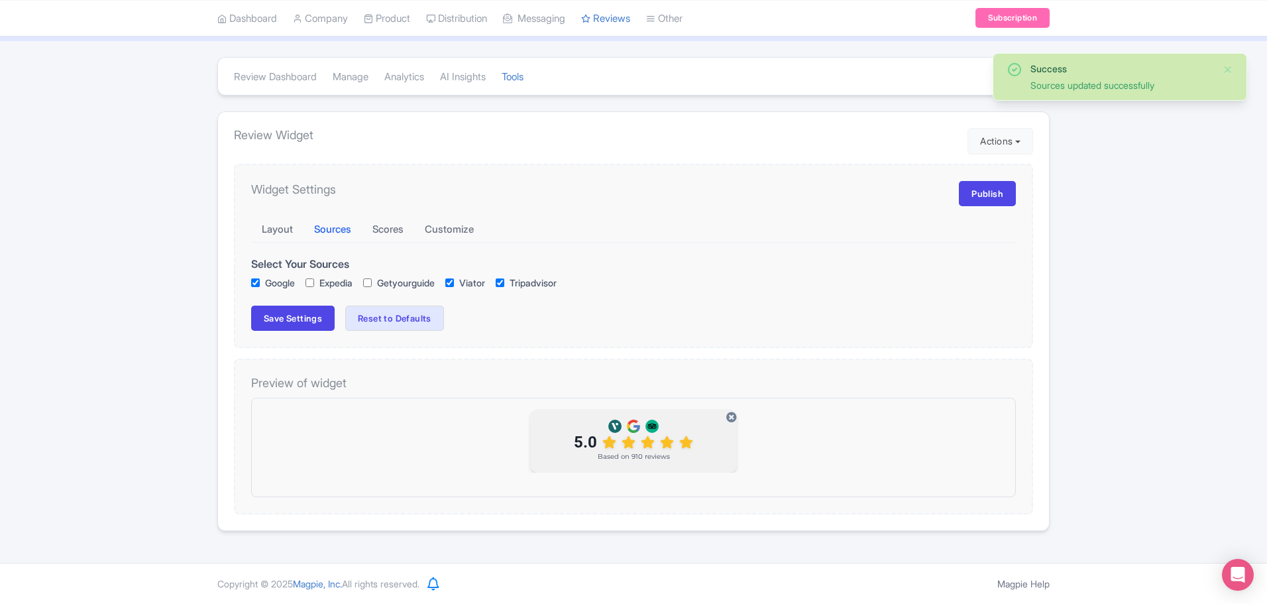
checkbox input "false"
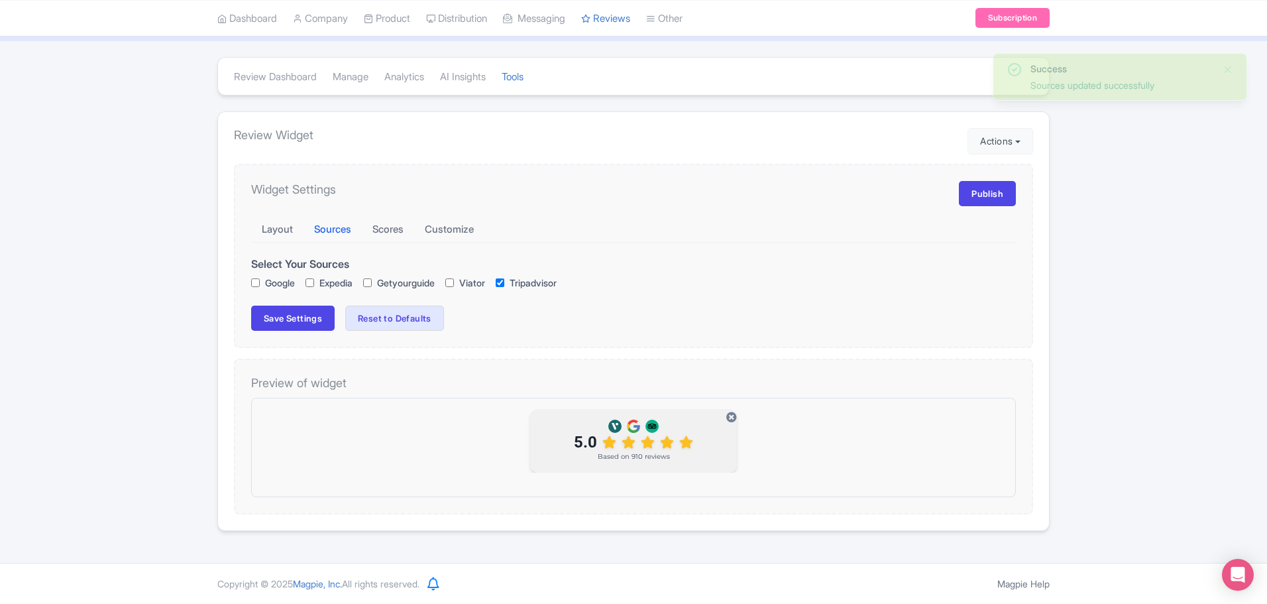
checkbox input "true"
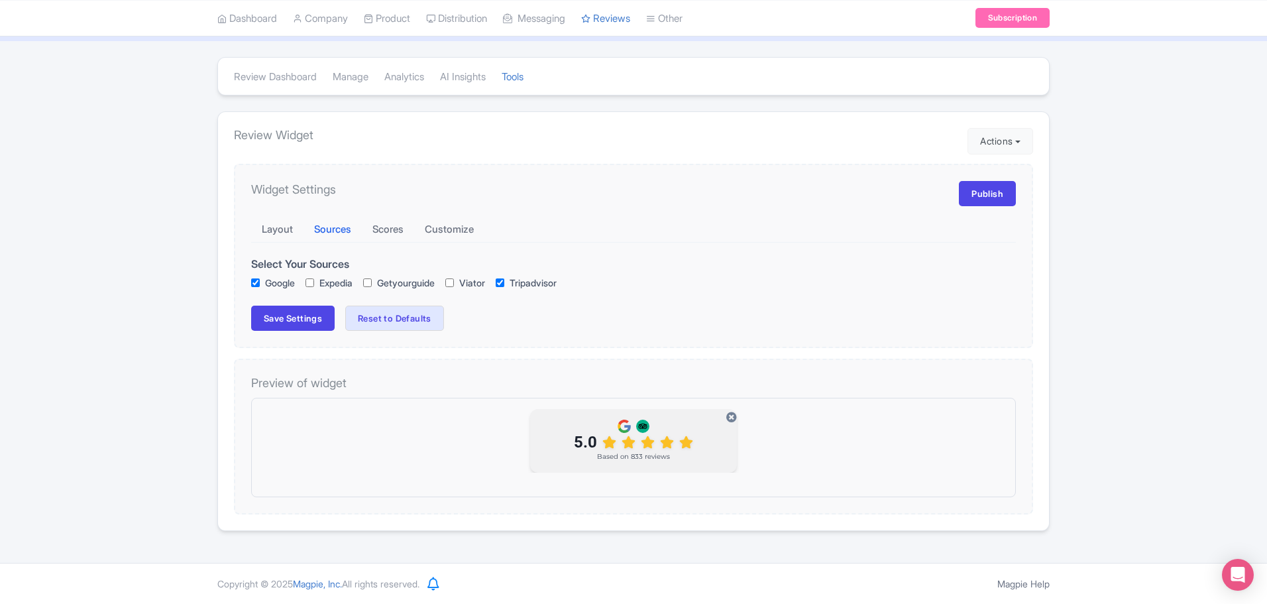
click at [454, 280] on input "Viator" at bounding box center [449, 282] width 9 height 9
checkbox input "true"
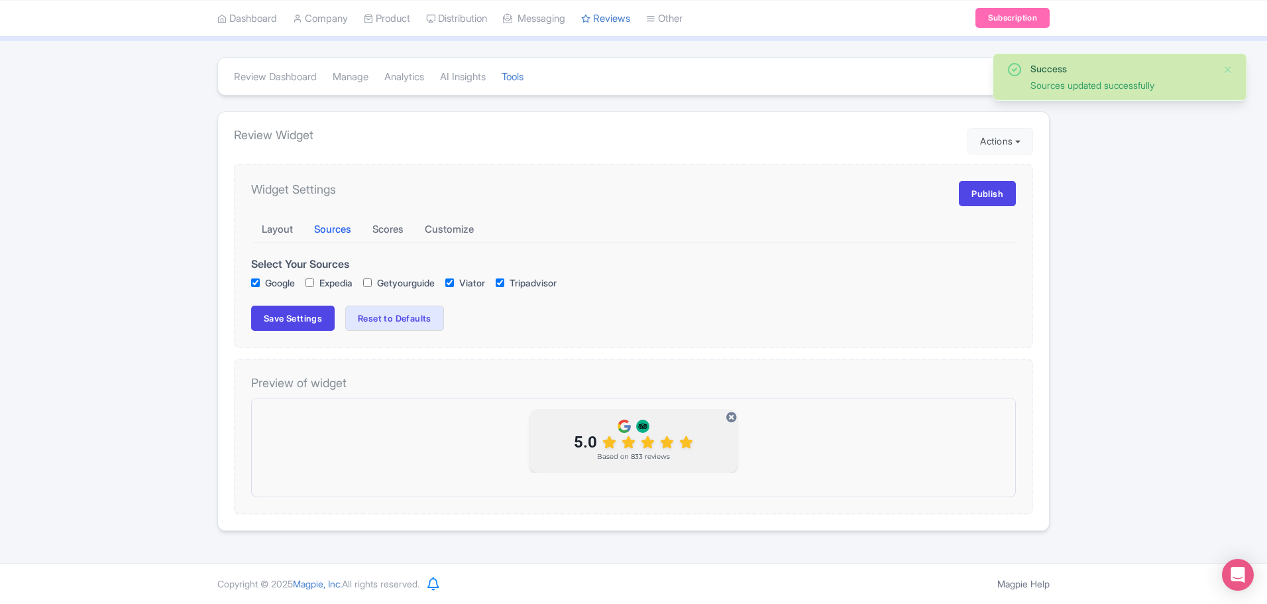
checkbox input "true"
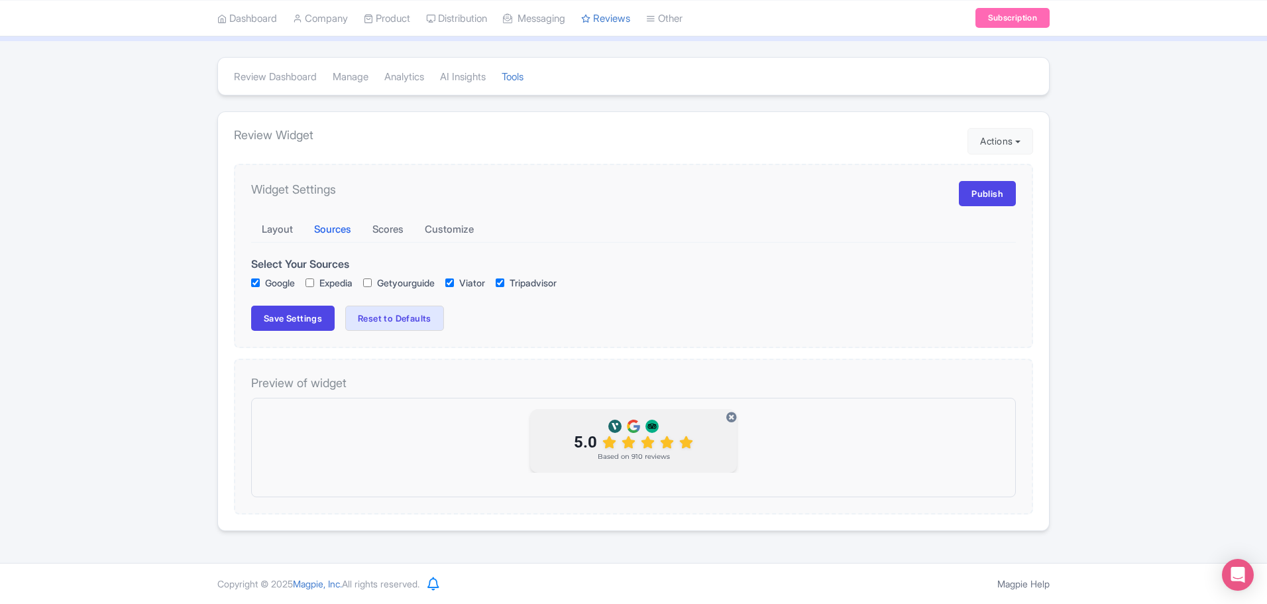
click at [504, 282] on input "Tripadvisor" at bounding box center [500, 282] width 9 height 9
checkbox input "false"
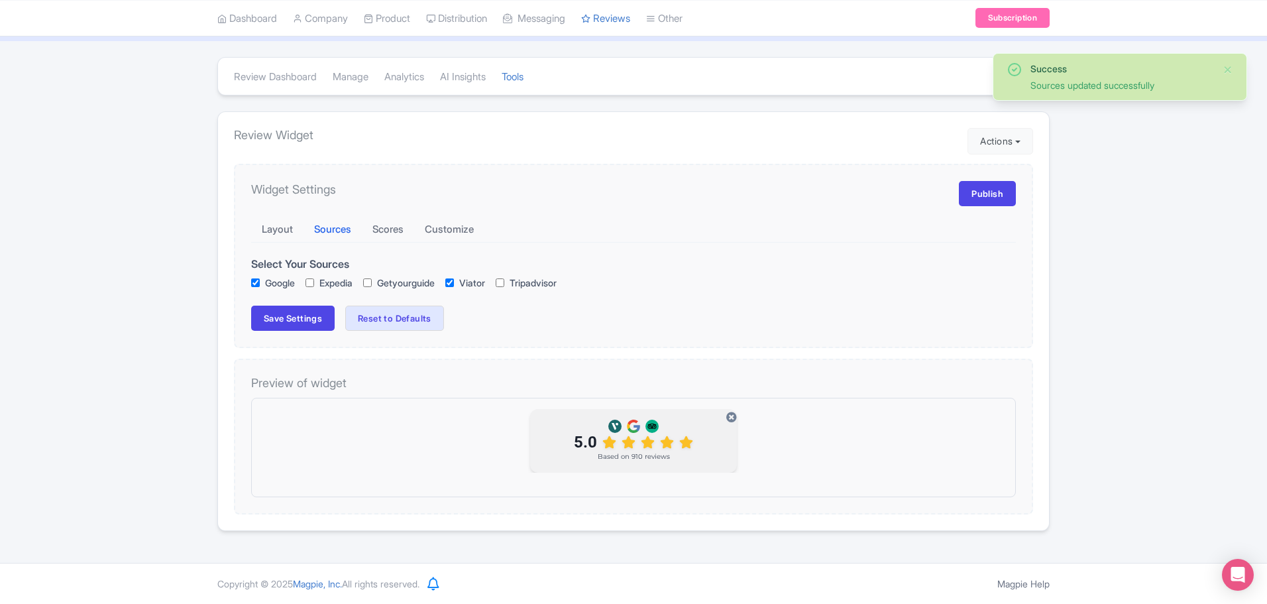
checkbox input "true"
click at [504, 282] on input "Tripadvisor" at bounding box center [500, 282] width 9 height 9
checkbox input "true"
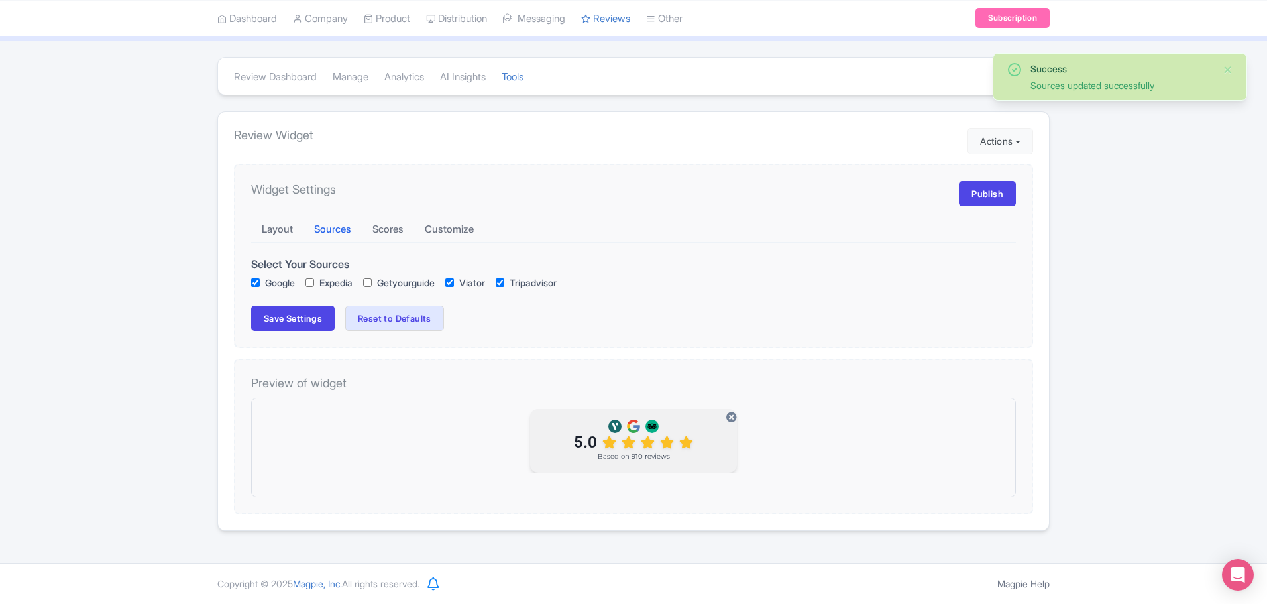
checkbox input "true"
click at [504, 280] on input "Tripadvisor" at bounding box center [500, 282] width 9 height 9
checkbox input "false"
checkbox input "true"
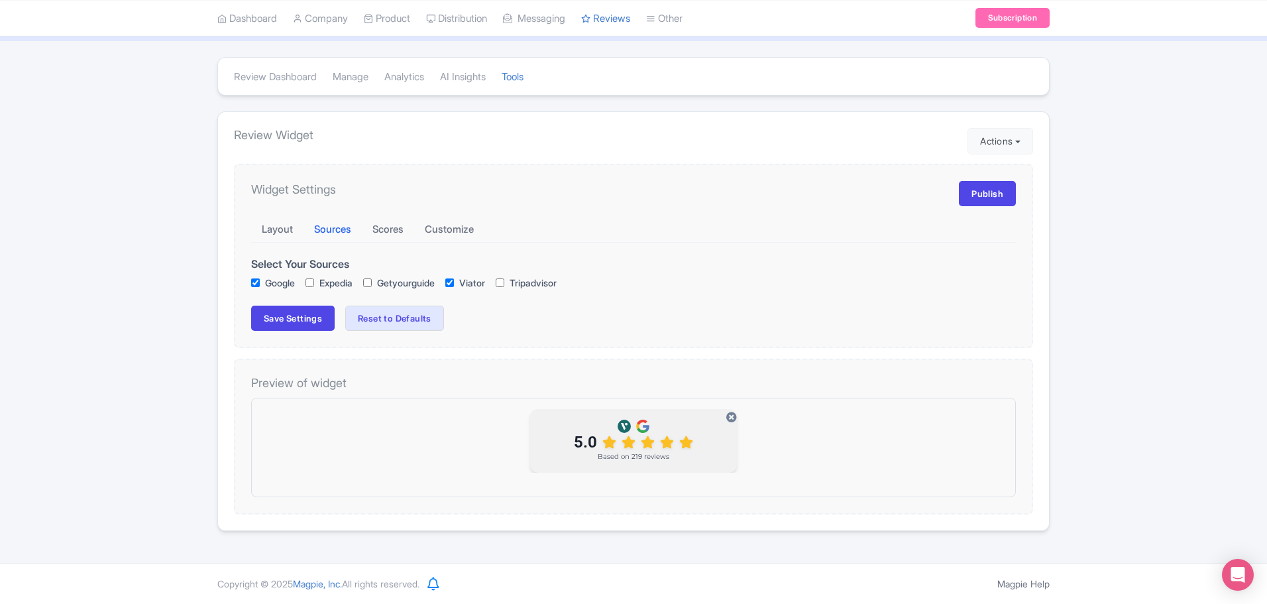
click at [504, 284] on input "Tripadvisor" at bounding box center [500, 282] width 9 height 9
checkbox input "true"
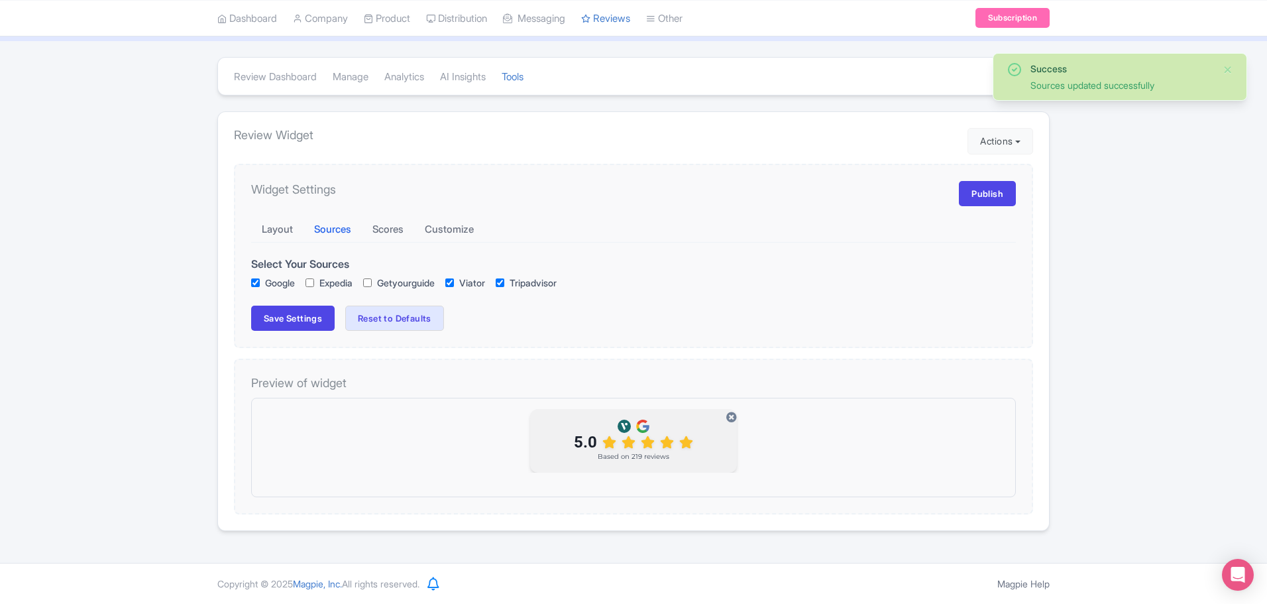
checkbox input "true"
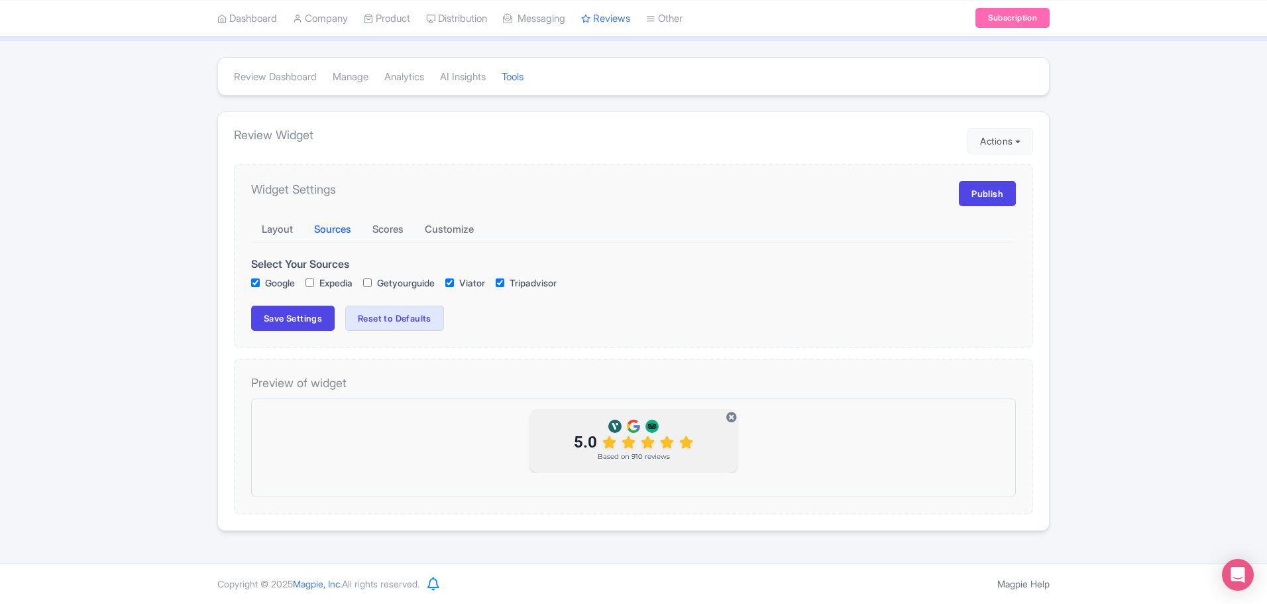
click at [367, 282] on div "Google Expedia Getyourguide Viator Tripadvisor" at bounding box center [633, 283] width 765 height 14
click at [372, 282] on input "Getyourguide" at bounding box center [367, 282] width 9 height 9
checkbox input "true"
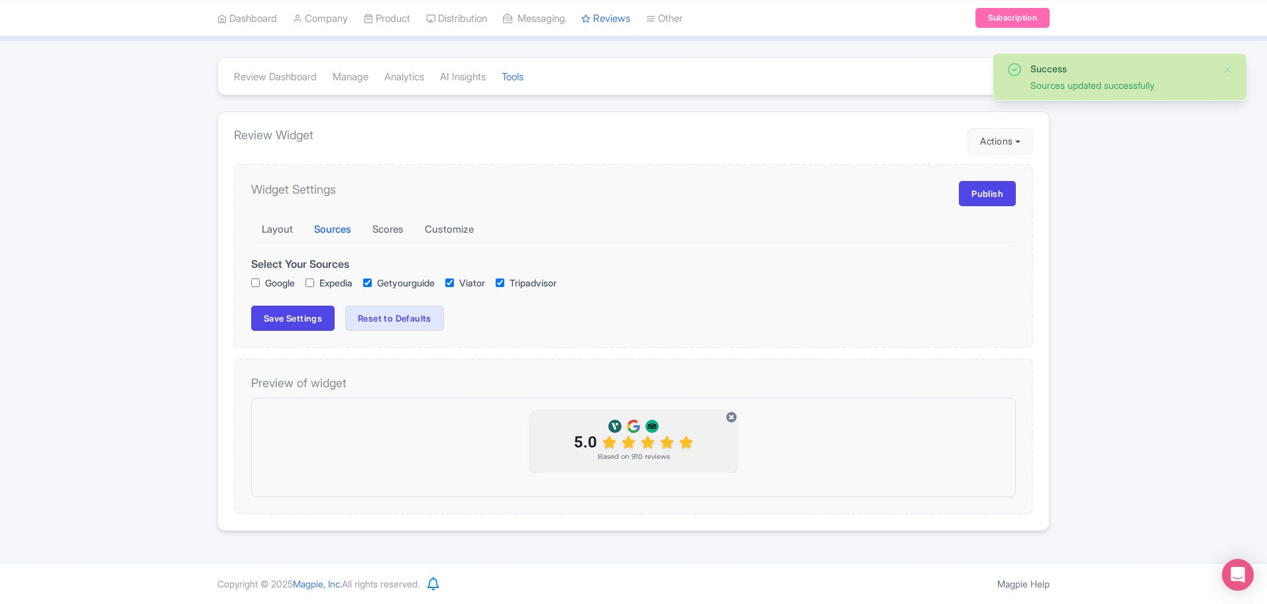
checkbox input "true"
click at [314, 278] on input "Expedia" at bounding box center [310, 282] width 9 height 9
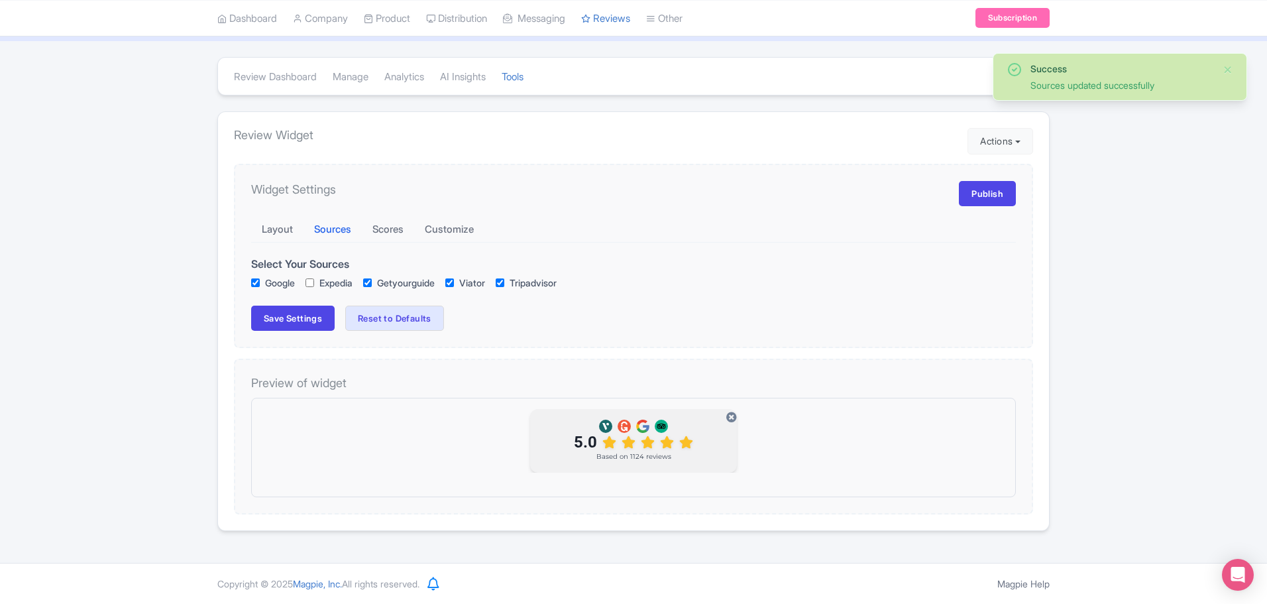
checkbox input "true"
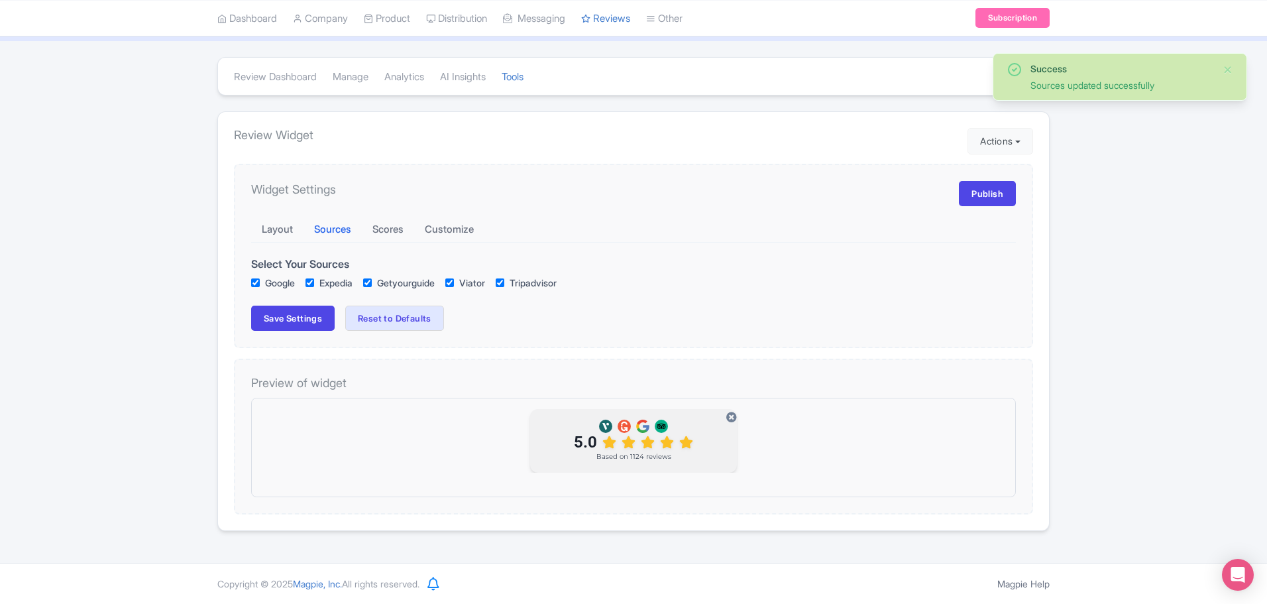
checkbox input "true"
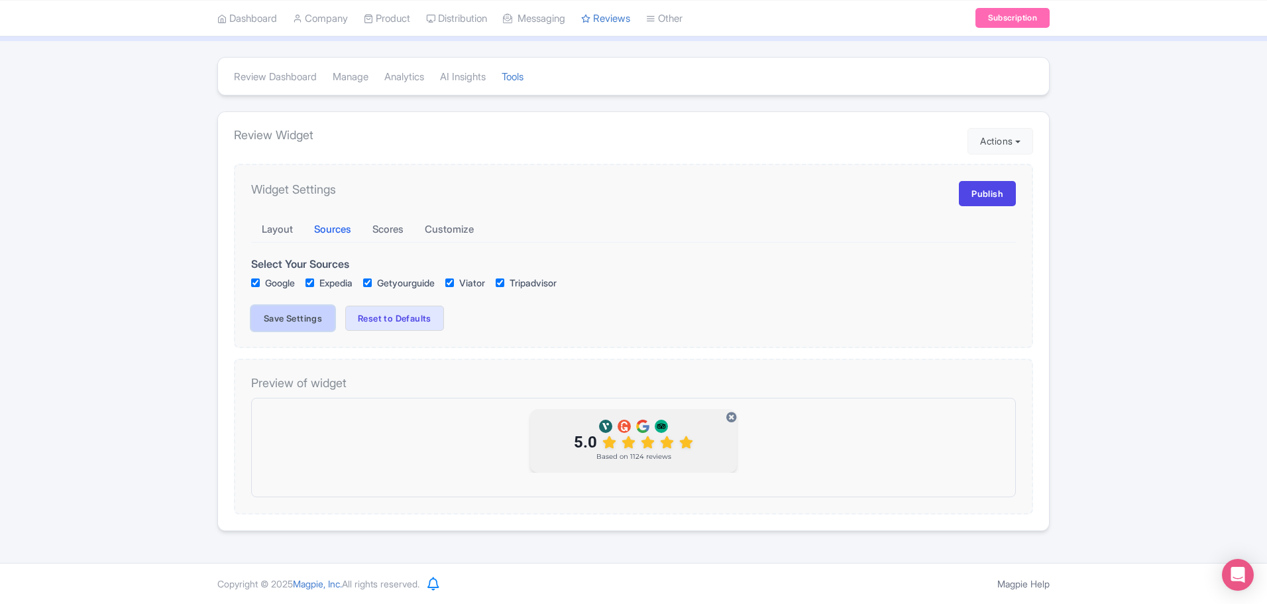
click at [292, 327] on button "Save Settings" at bounding box center [293, 318] width 84 height 25
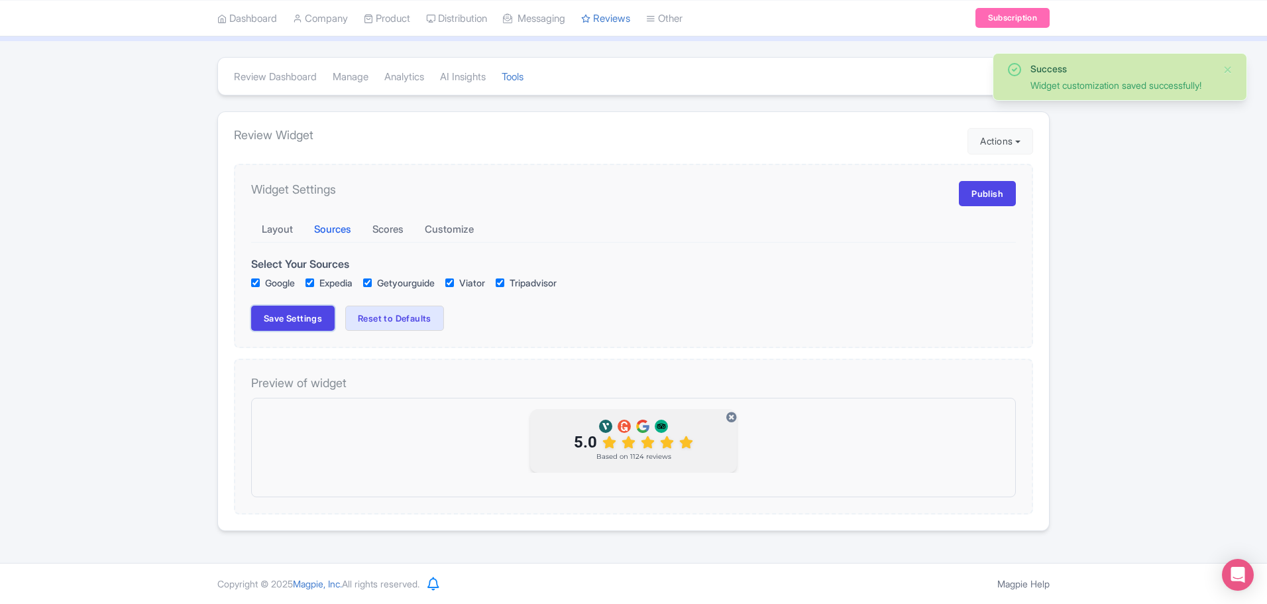
checkbox input "true"
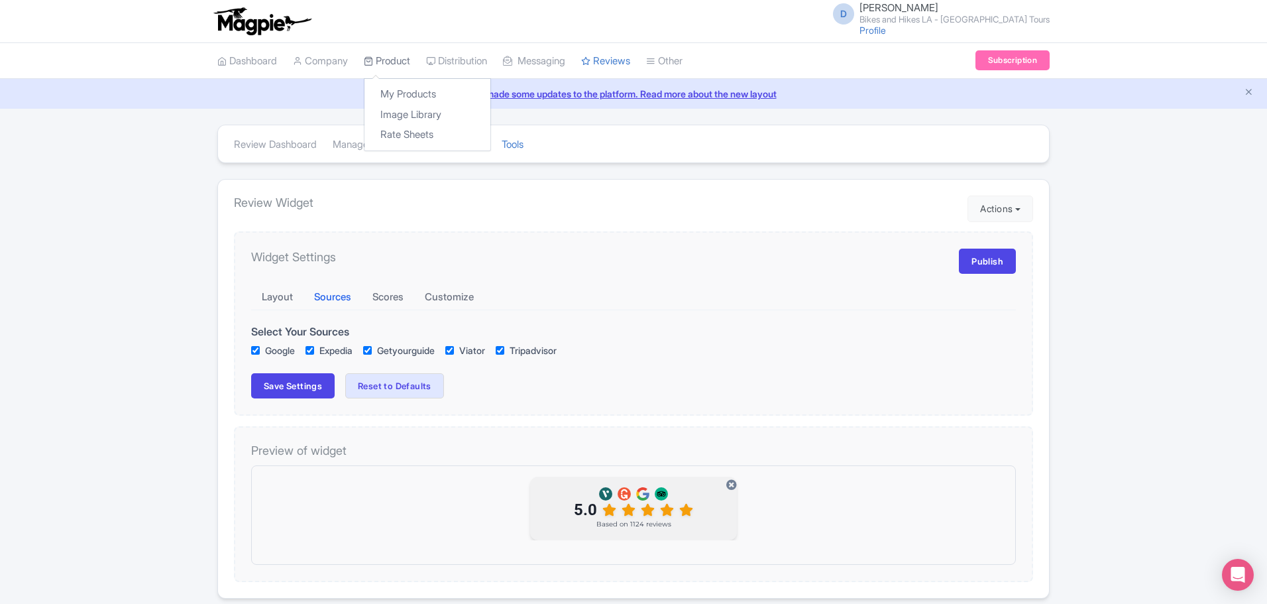
click at [391, 58] on link "Product" at bounding box center [387, 61] width 46 height 36
click at [402, 92] on link "My Products" at bounding box center [428, 94] width 126 height 21
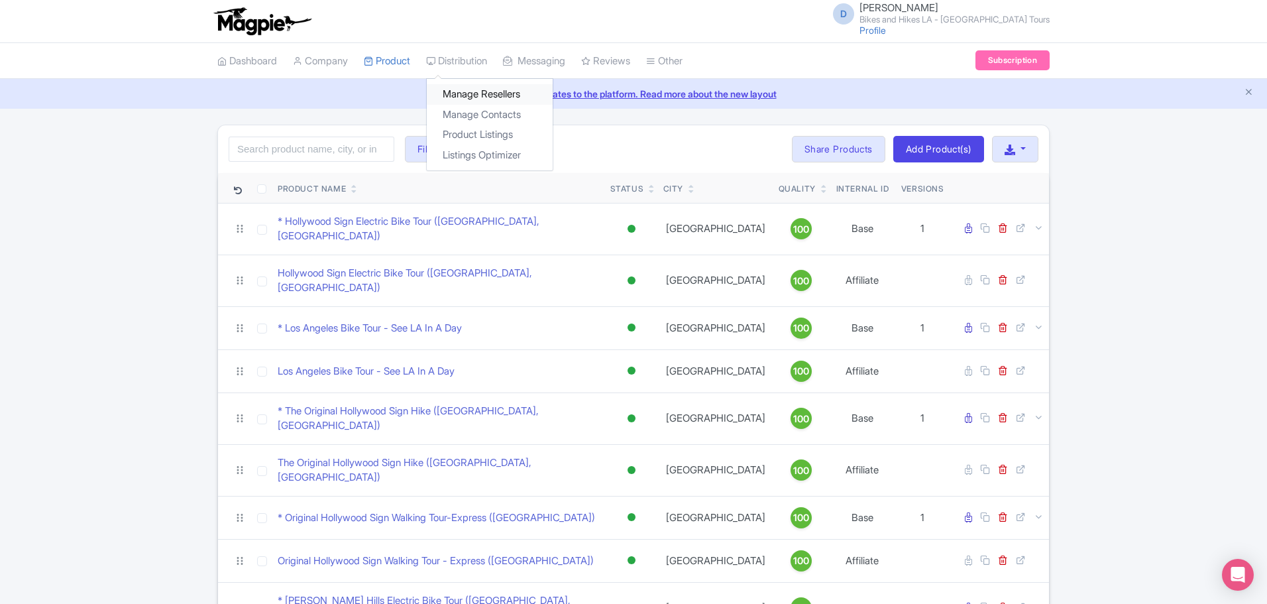
click at [461, 95] on link "Manage Resellers" at bounding box center [490, 94] width 126 height 21
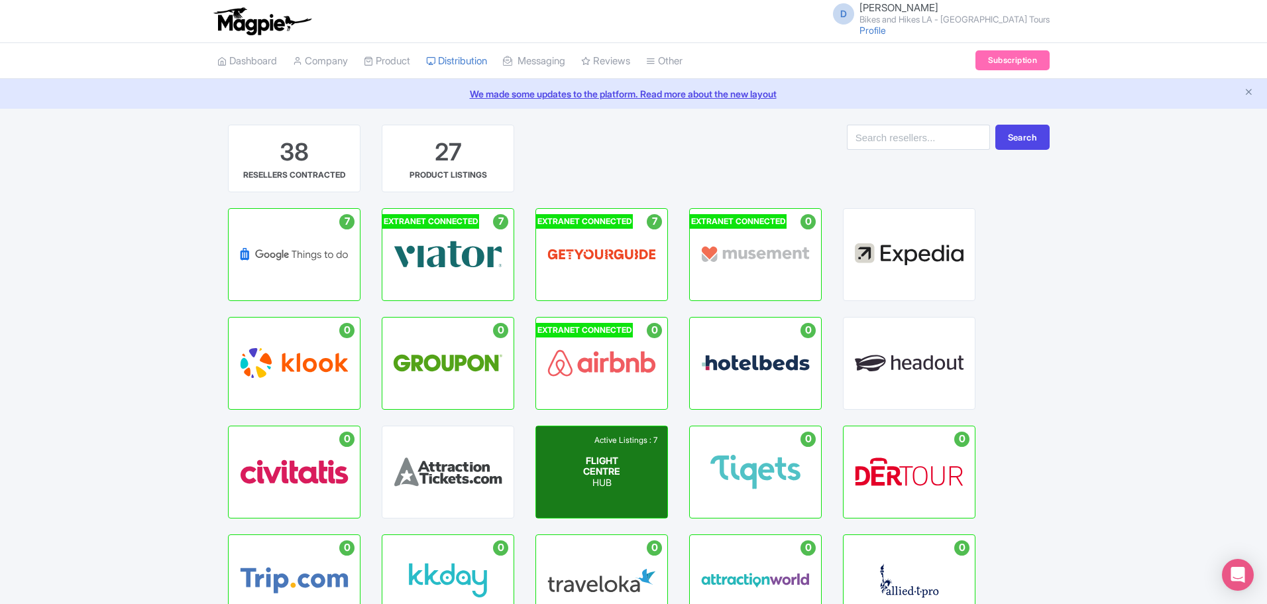
click at [597, 459] on span "FLIGHT CENTRE" at bounding box center [601, 465] width 37 height 23
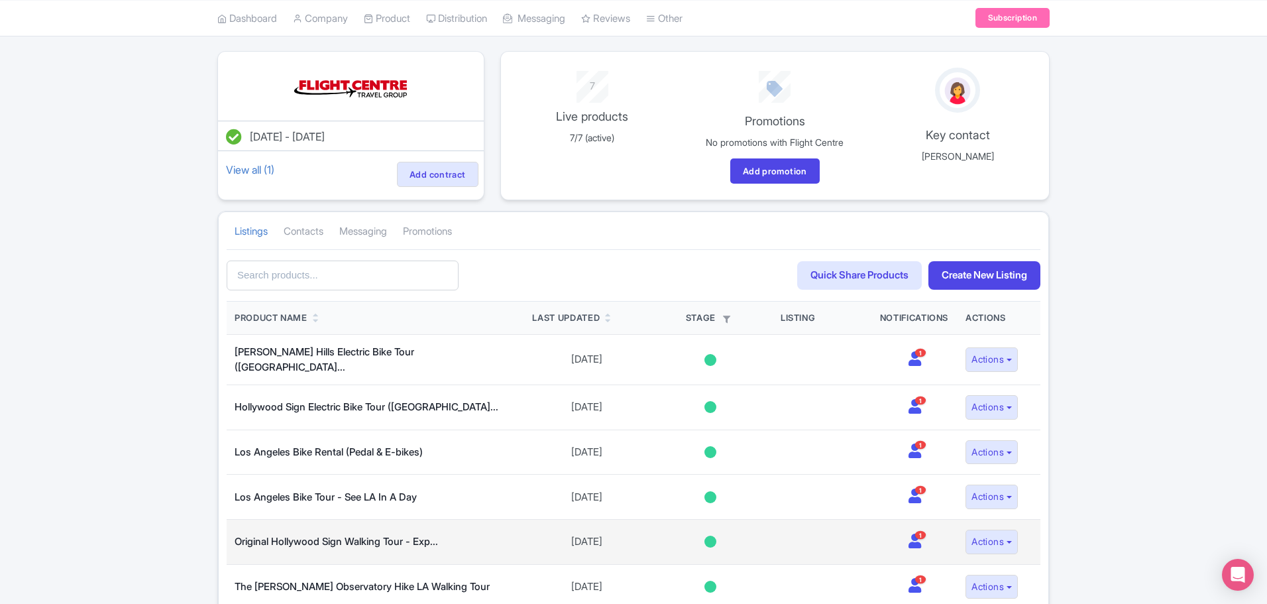
scroll to position [196, 0]
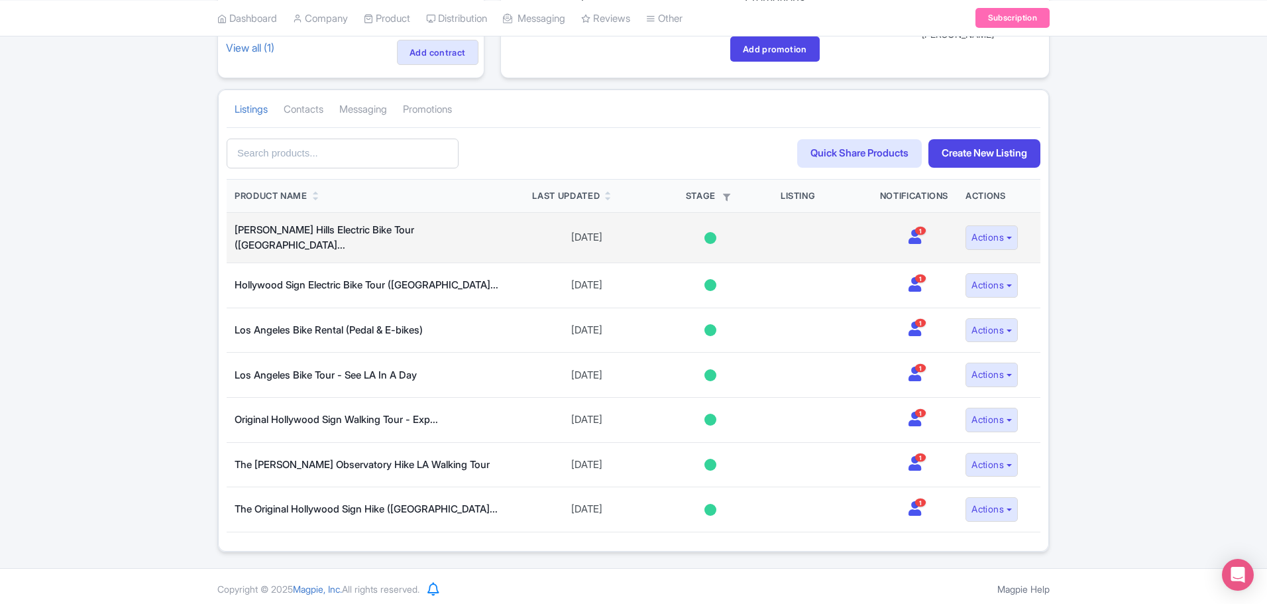
click at [914, 236] on icon at bounding box center [915, 236] width 13 height 15
click at [1018, 235] on button "Actions" at bounding box center [992, 237] width 52 height 25
click at [953, 304] on link "View on Magpie" at bounding box center [960, 308] width 126 height 21
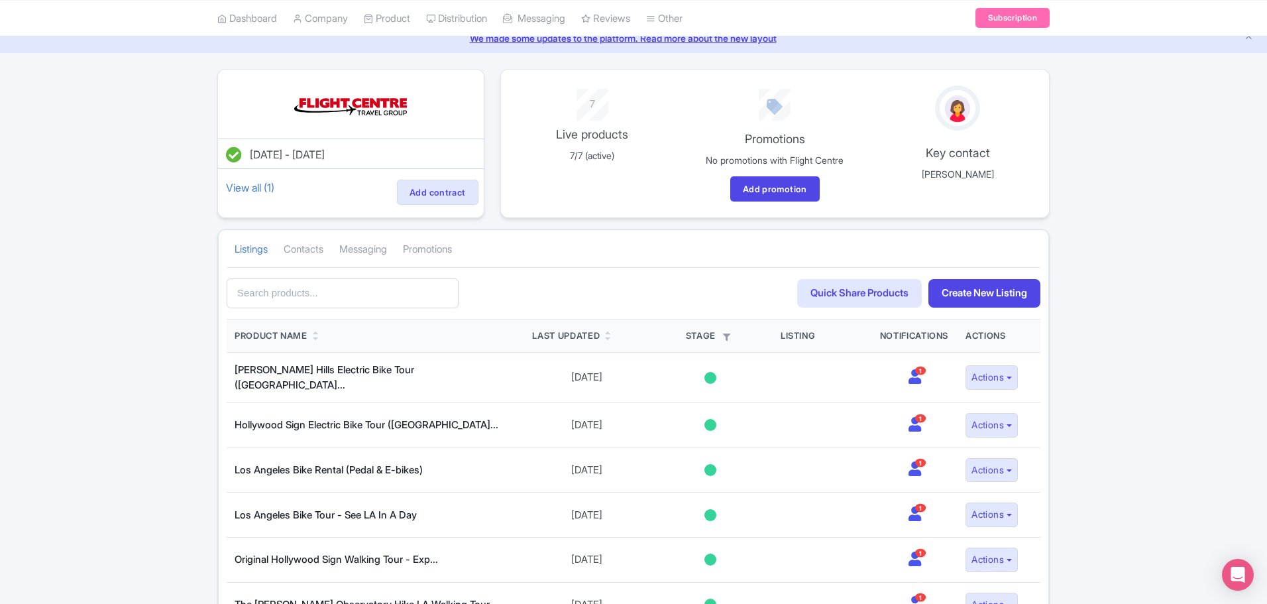
scroll to position [0, 0]
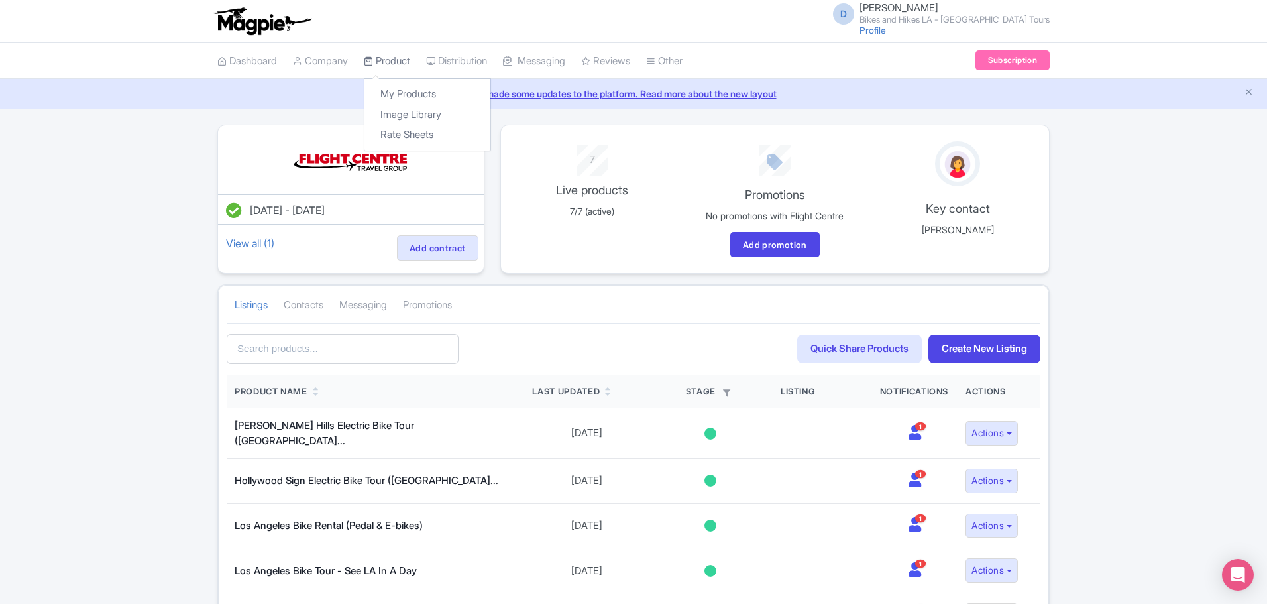
click at [398, 62] on link "Product" at bounding box center [387, 61] width 46 height 36
click at [409, 92] on link "My Products" at bounding box center [428, 94] width 126 height 21
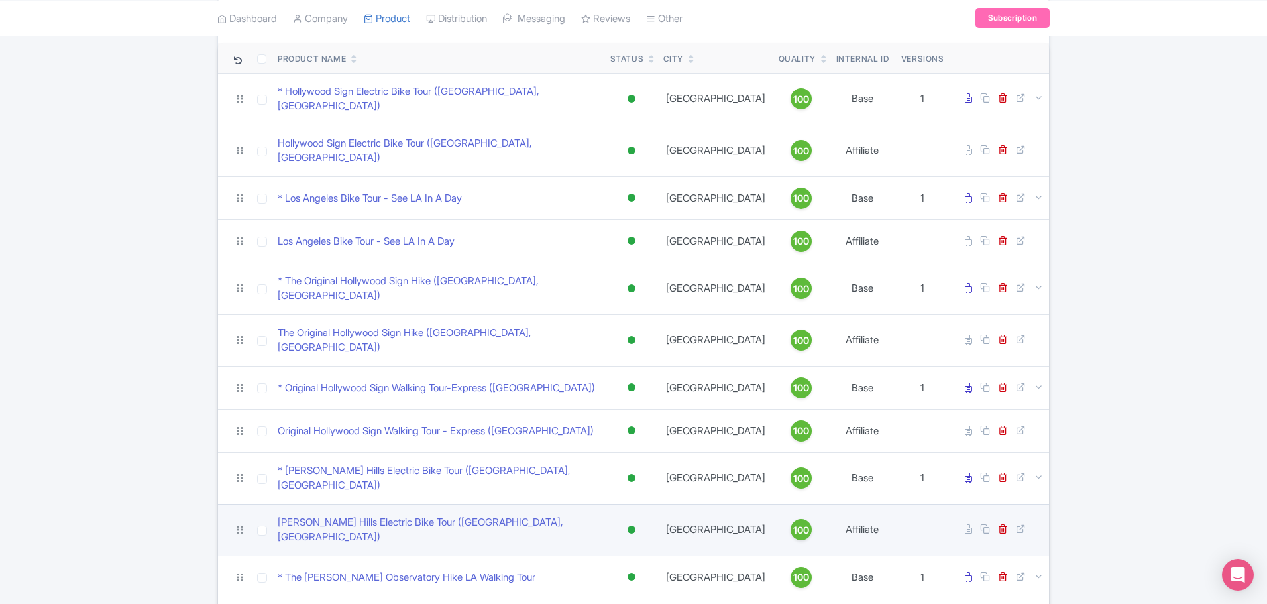
scroll to position [133, 0]
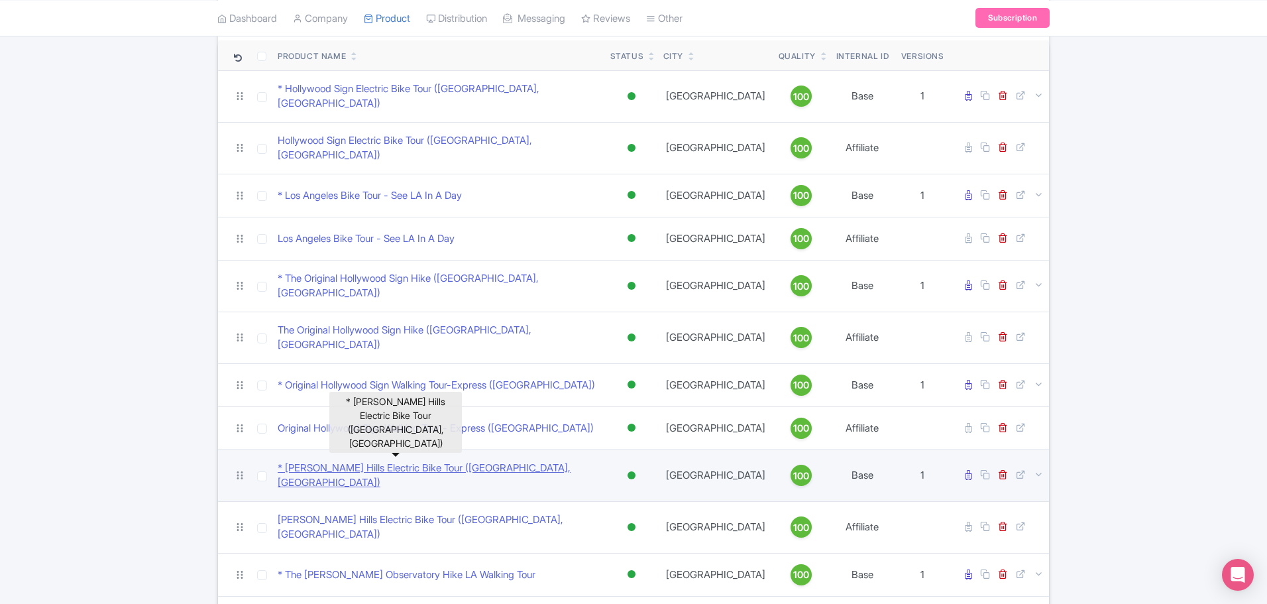
click at [416, 461] on link "* [PERSON_NAME] Hills Electric Bike Tour ([GEOGRAPHIC_DATA], [GEOGRAPHIC_DATA])" at bounding box center [439, 476] width 322 height 30
click at [1039, 469] on icon at bounding box center [1039, 474] width 10 height 10
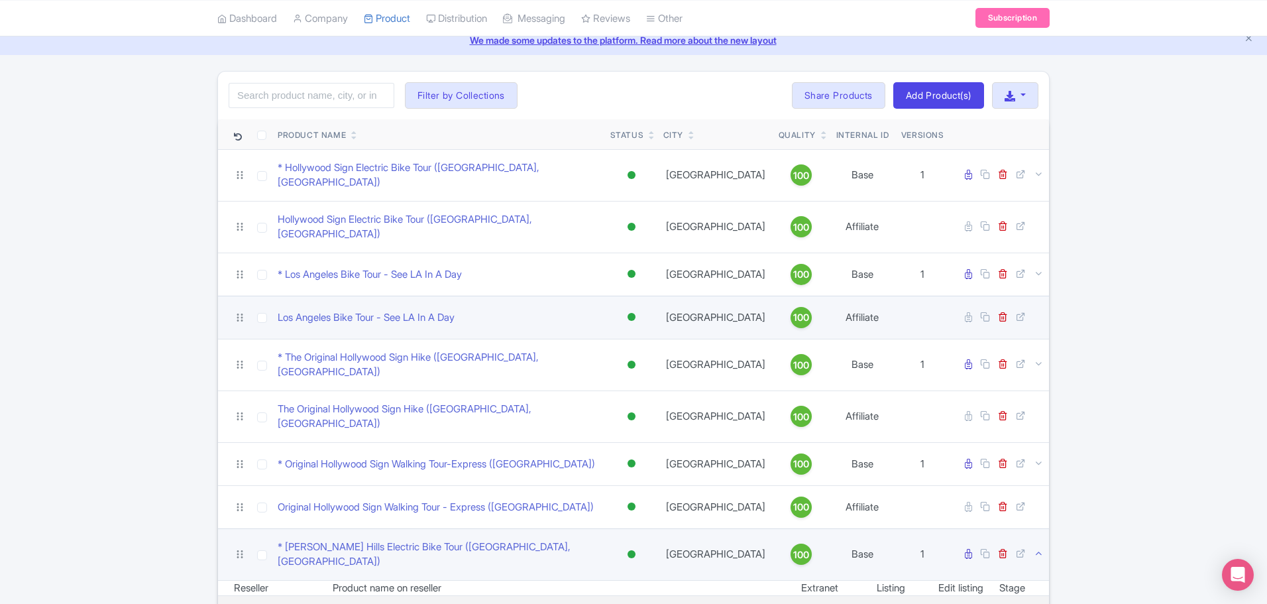
scroll to position [0, 0]
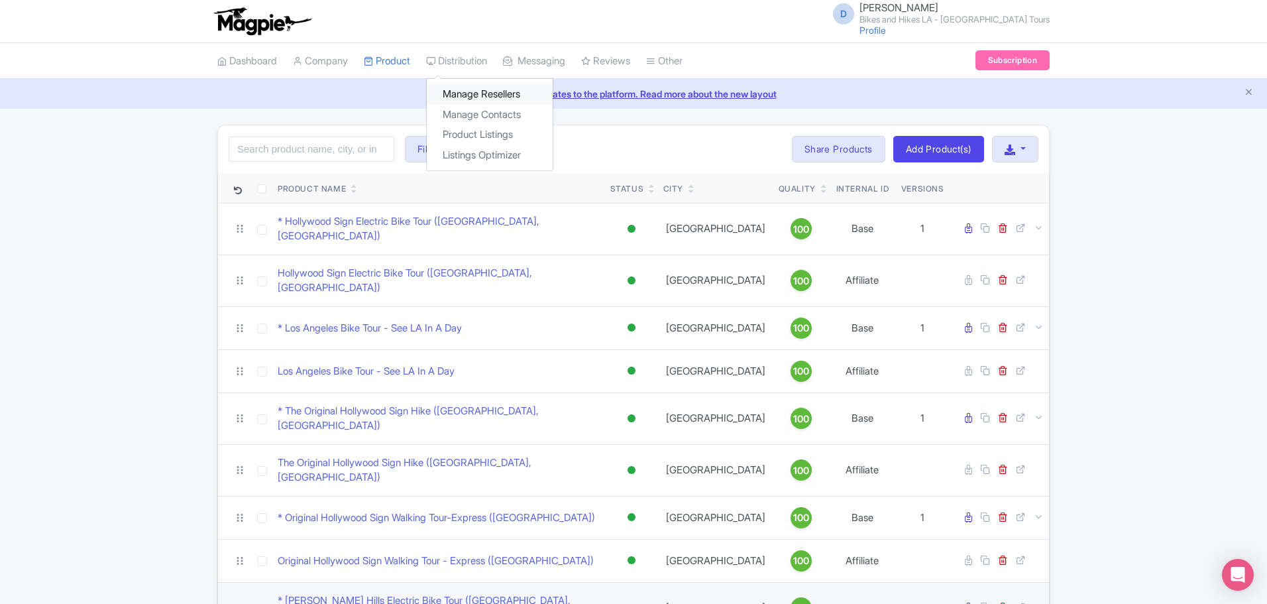
click at [462, 87] on link "Manage Resellers" at bounding box center [490, 94] width 126 height 21
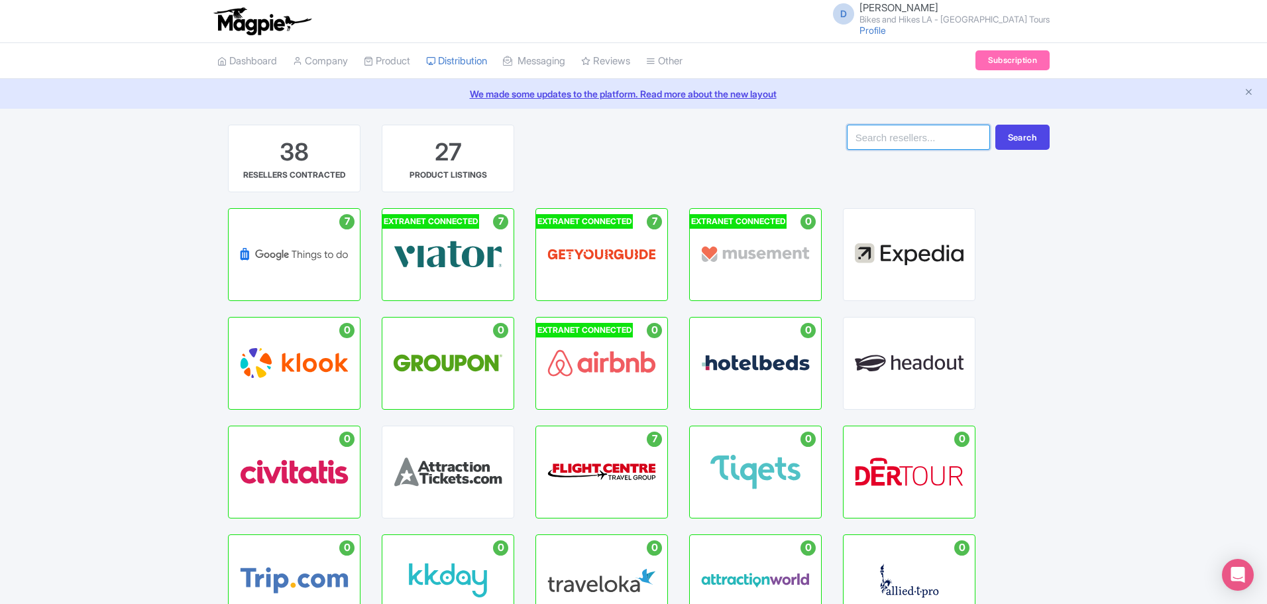
click at [903, 144] on input "search" at bounding box center [918, 137] width 143 height 25
type input "little travel"
click at [995, 125] on button "Search" at bounding box center [1022, 137] width 54 height 25
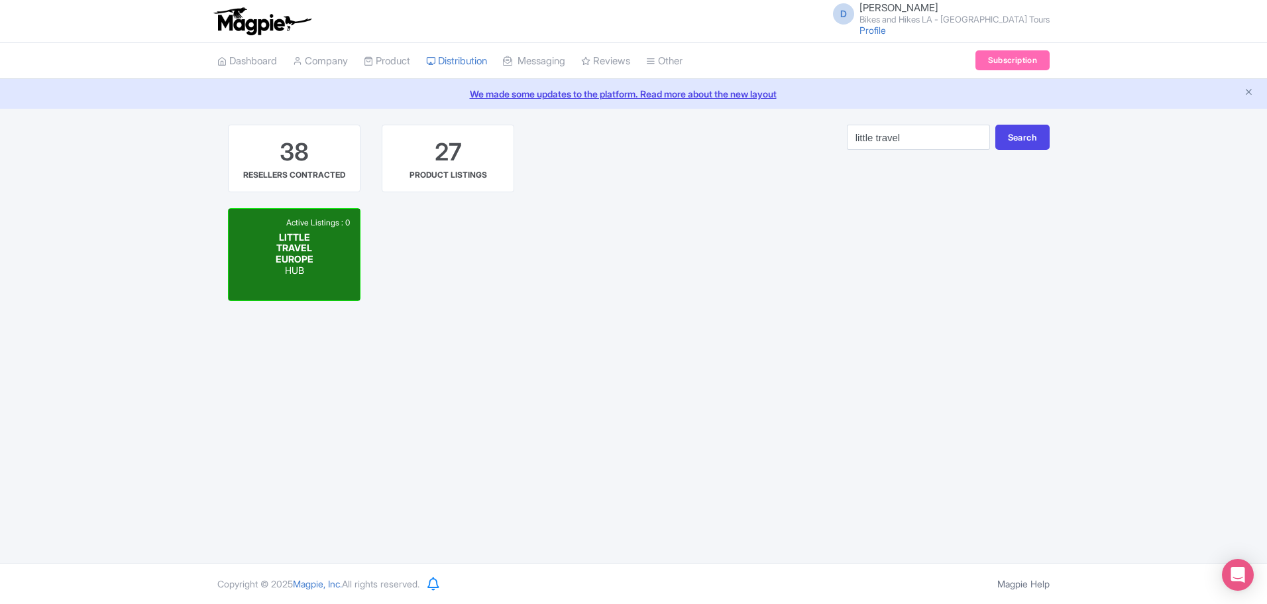
click at [304, 252] on span "LITTLE TRAVEL EUROPE" at bounding box center [295, 248] width 38 height 34
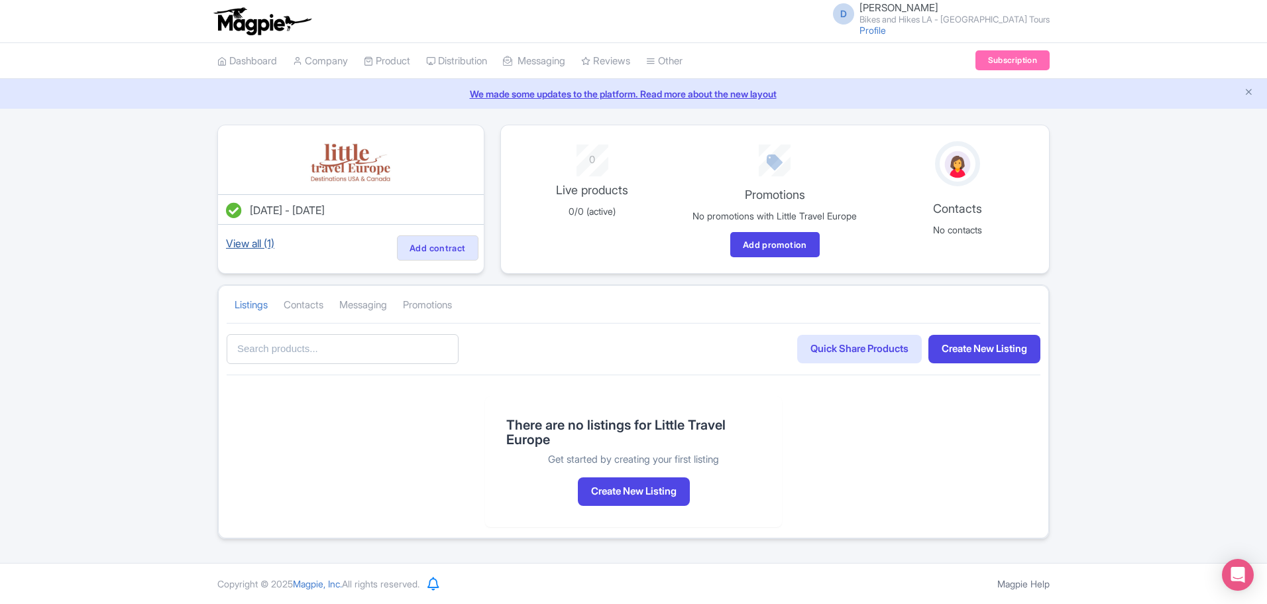
click at [262, 243] on link "View all (1)" at bounding box center [250, 243] width 54 height 19
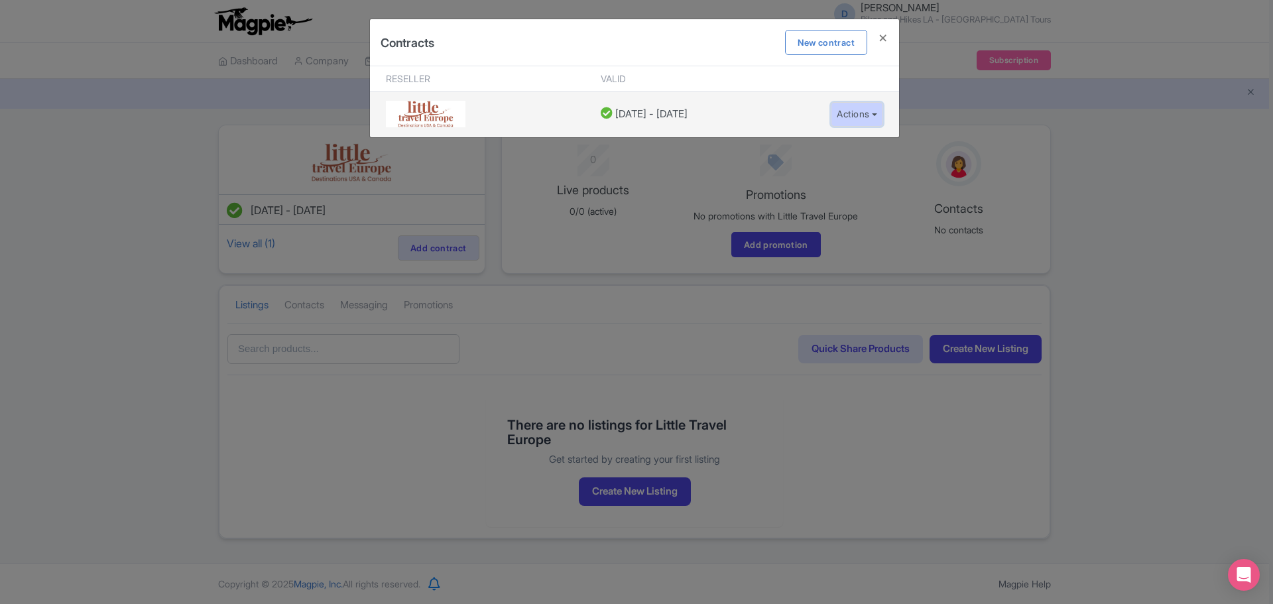
click at [841, 113] on button "Actions" at bounding box center [856, 114] width 52 height 25
click at [851, 146] on link "Edit contract" at bounding box center [894, 144] width 126 height 21
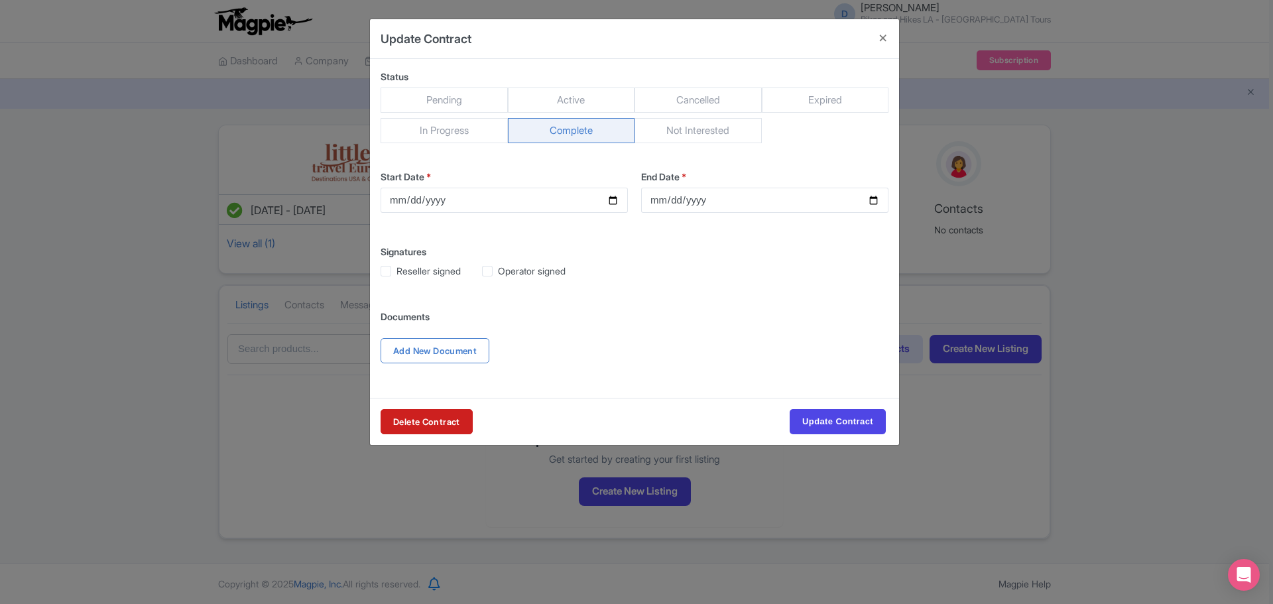
click at [567, 94] on span "Active" at bounding box center [571, 99] width 127 height 25
click at [521, 94] on input "Active" at bounding box center [514, 93] width 13 height 13
radio input "true"
click at [881, 40] on button "Close" at bounding box center [883, 38] width 32 height 38
